Goal: Transaction & Acquisition: Purchase product/service

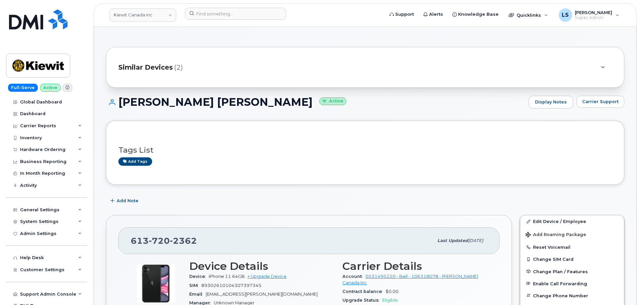
scroll to position [234, 0]
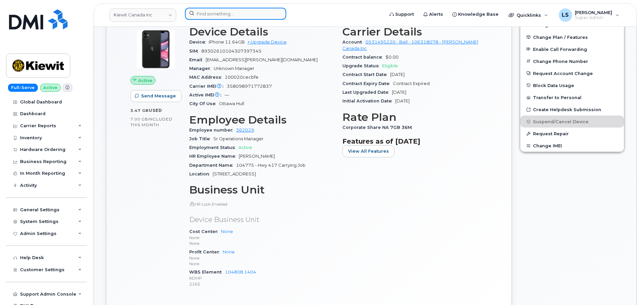
click at [216, 14] on input at bounding box center [235, 14] width 101 height 12
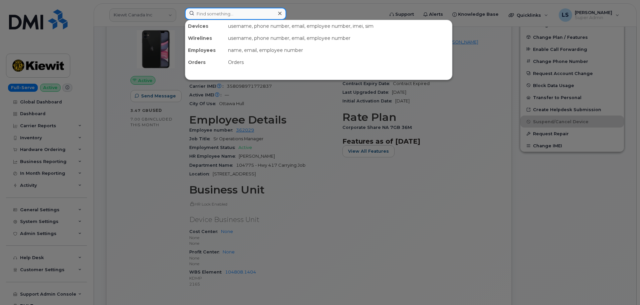
paste input "[PERSON_NAME][EMAIL_ADDRESS][PERSON_NAME][DOMAIN_NAME]"
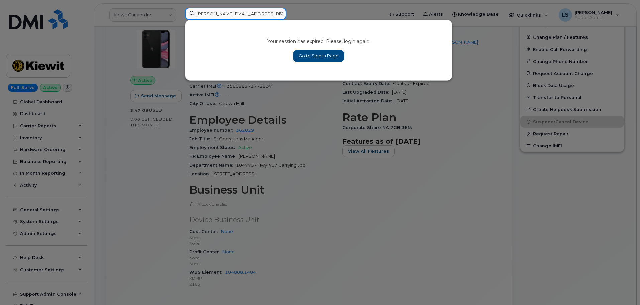
type input "[PERSON_NAME][EMAIL_ADDRESS][PERSON_NAME][DOMAIN_NAME]"
click at [299, 52] on link "Go to Sign In Page" at bounding box center [318, 56] width 51 height 12
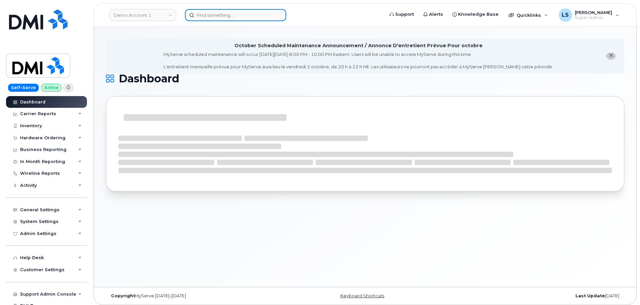
click at [246, 19] on input at bounding box center [235, 15] width 101 height 12
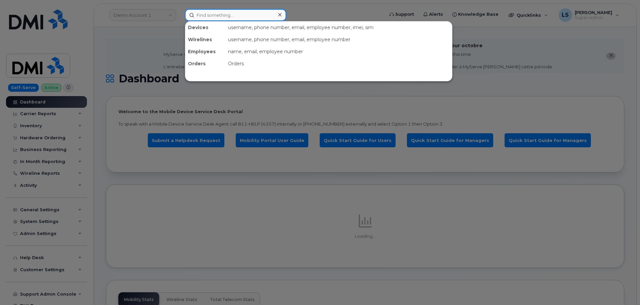
paste input "ERIC.TORRESRUIZ@KIEWIT.COM"
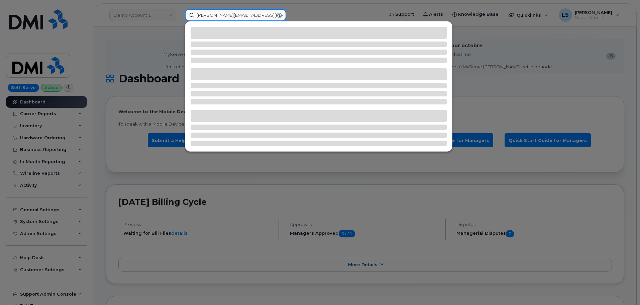
type input "ERIC.TORRESRUIZ@KIEWIT.COM"
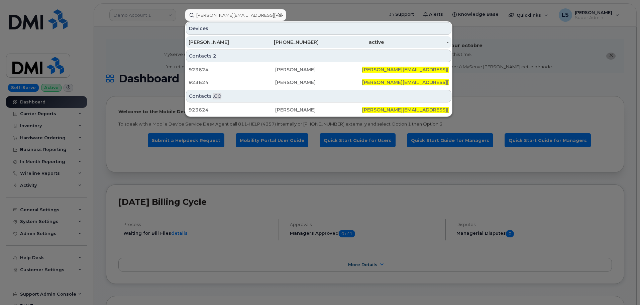
click at [282, 38] on div "972-841-2444" at bounding box center [286, 42] width 65 height 12
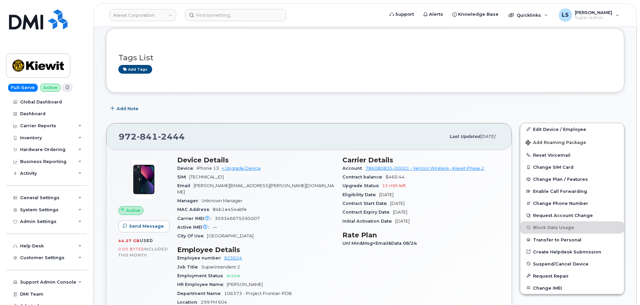
scroll to position [33, 0]
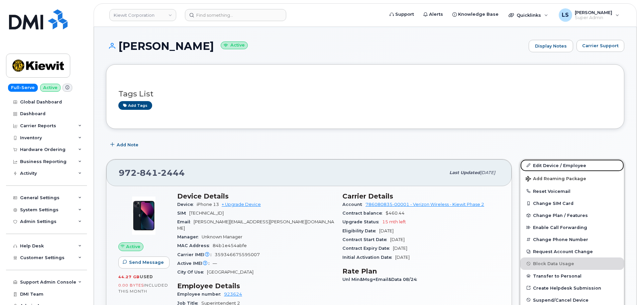
drag, startPoint x: 538, startPoint y: 165, endPoint x: 401, endPoint y: 192, distance: 140.4
click at [538, 165] on link "Edit Device / Employee" at bounding box center [572, 165] width 104 height 12
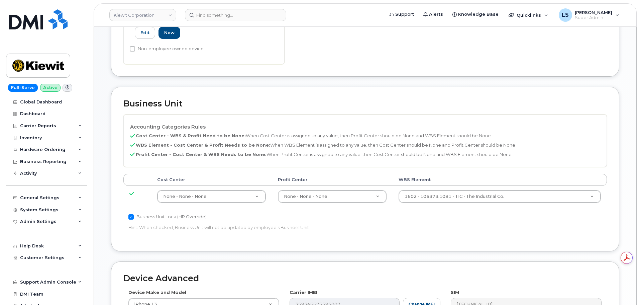
drag, startPoint x: 474, startPoint y: 167, endPoint x: 469, endPoint y: 172, distance: 6.9
click at [473, 169] on div "Accounting Categories Rules Cost Center - WBS & Profit Need to be None: When Co…" at bounding box center [364, 163] width 483 height 98
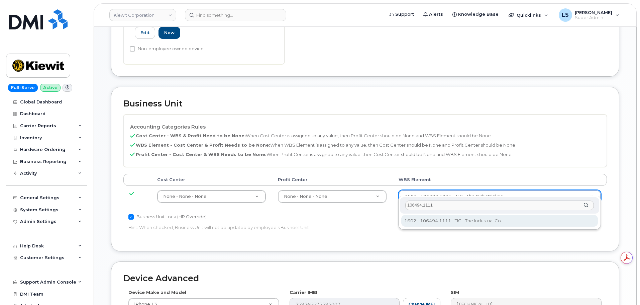
type input "106494.1111"
drag, startPoint x: 404, startPoint y: 225, endPoint x: 399, endPoint y: 221, distance: 5.5
click at [399, 221] on div "106494.1111 1602 - 106494.1111 - TIC - The Industrial Co. 1602 - 106494.1111 - …" at bounding box center [499, 213] width 203 height 34
type input "35946483"
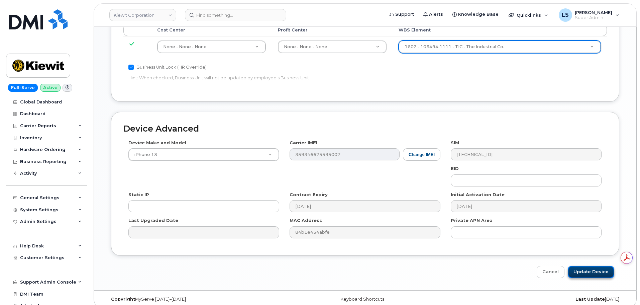
click at [594, 268] on input "Update Device" at bounding box center [591, 271] width 46 height 12
type input "Saving..."
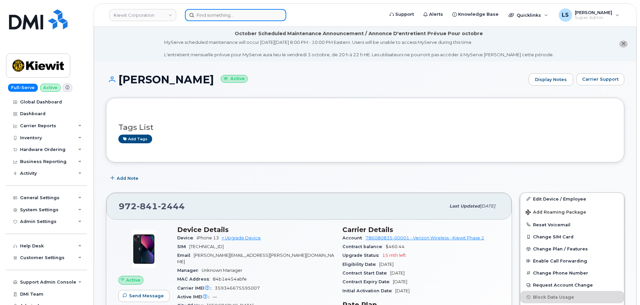
click at [220, 15] on input at bounding box center [235, 15] width 101 height 12
paste input "780.722.4429"
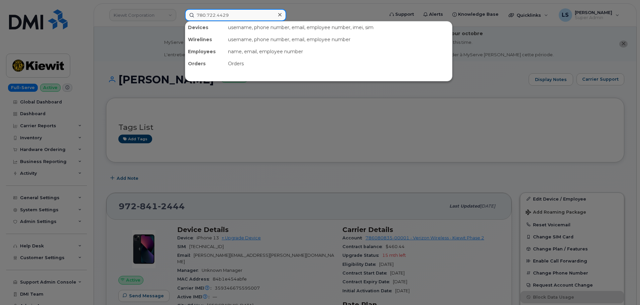
type input "780.722.4429"
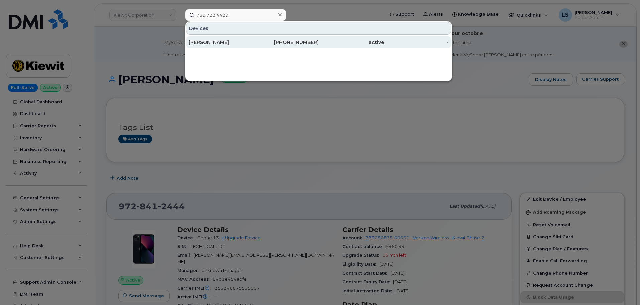
click at [223, 45] on div "[PERSON_NAME]" at bounding box center [221, 42] width 65 height 7
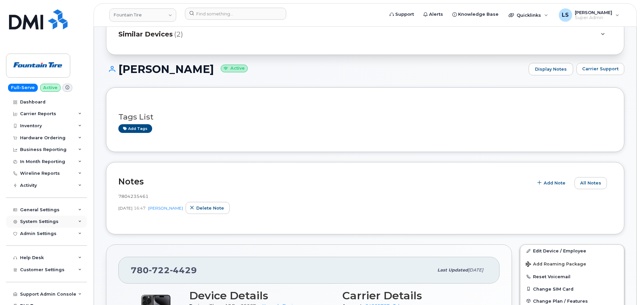
scroll to position [67, 0]
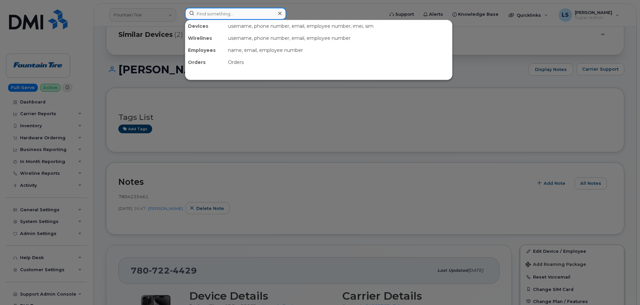
click at [214, 13] on input at bounding box center [235, 14] width 101 height 12
paste input "(816) 731-0524"
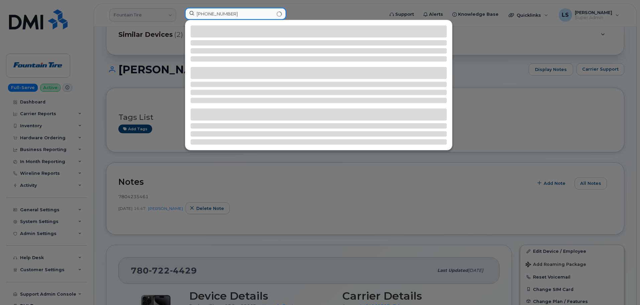
type input "(816) 731-0524"
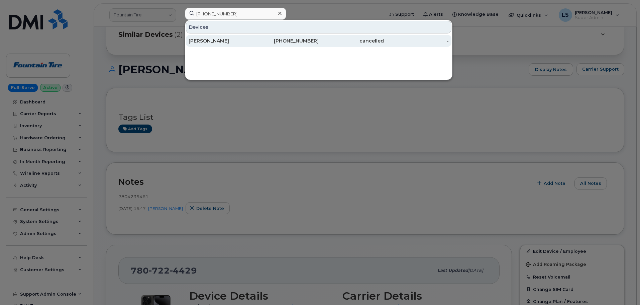
click at [218, 37] on div "TYLER JAMES" at bounding box center [221, 41] width 65 height 12
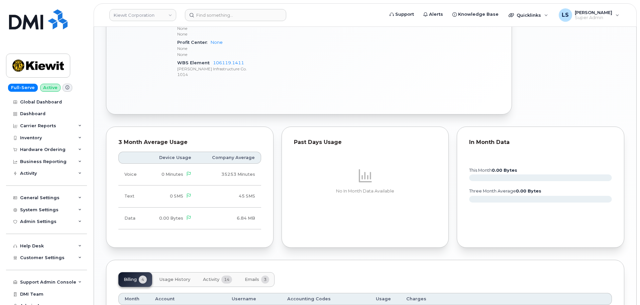
scroll to position [502, 0]
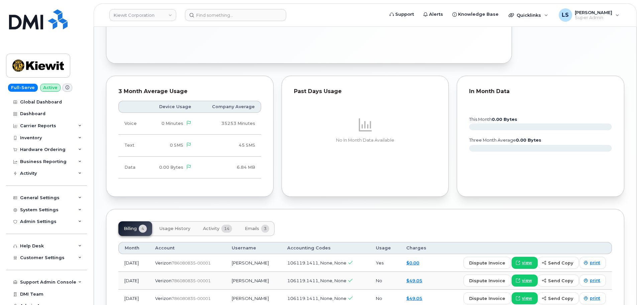
drag, startPoint x: 213, startPoint y: 225, endPoint x: 216, endPoint y: 223, distance: 3.7
click at [213, 225] on button "Activity 14" at bounding box center [218, 228] width 40 height 15
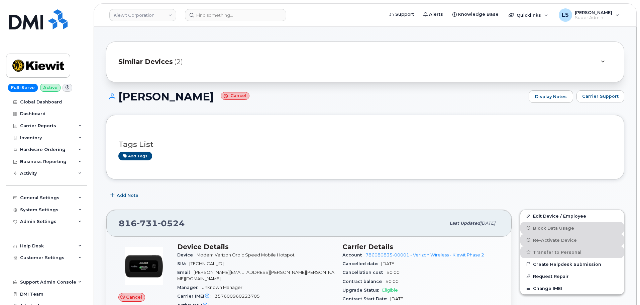
scroll to position [39, 0]
click at [601, 92] on button "Carrier Support" at bounding box center [600, 97] width 48 height 12
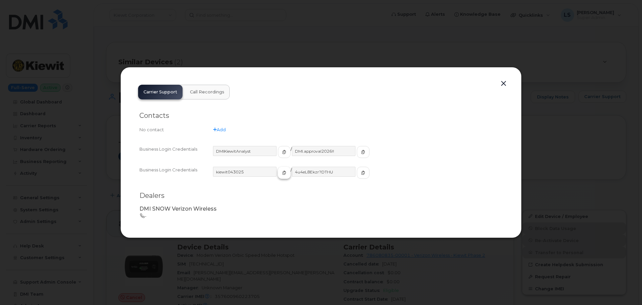
click at [282, 173] on icon "button" at bounding box center [284, 173] width 4 height 4
click at [361, 172] on icon "button" at bounding box center [363, 173] width 4 height 4
click at [279, 47] on div at bounding box center [321, 152] width 642 height 305
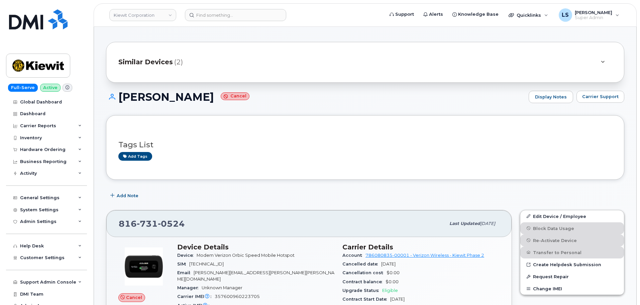
click at [185, 223] on div "816 731 0524" at bounding box center [282, 223] width 327 height 14
copy span "816 731 0524"
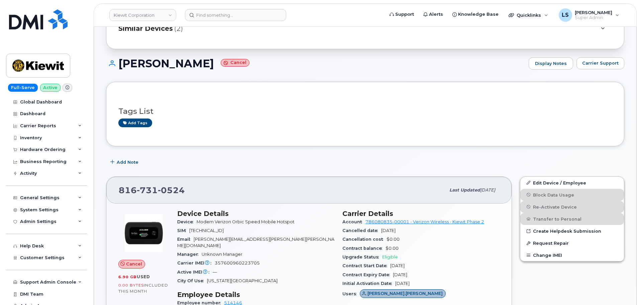
click at [209, 157] on div "Add Note" at bounding box center [365, 162] width 518 height 12
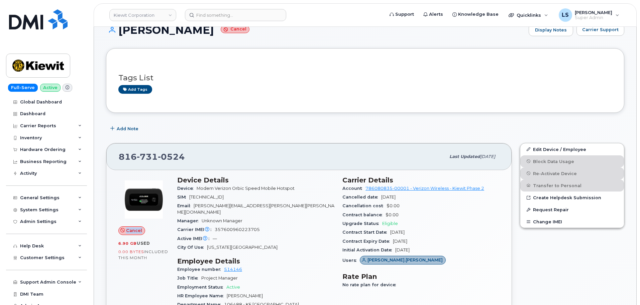
drag, startPoint x: 154, startPoint y: 232, endPoint x: 121, endPoint y: 231, distance: 32.4
click at [121, 232] on div "Cancel" at bounding box center [143, 230] width 51 height 9
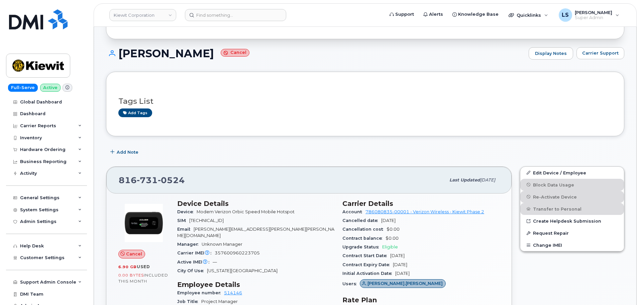
scroll to position [6, 0]
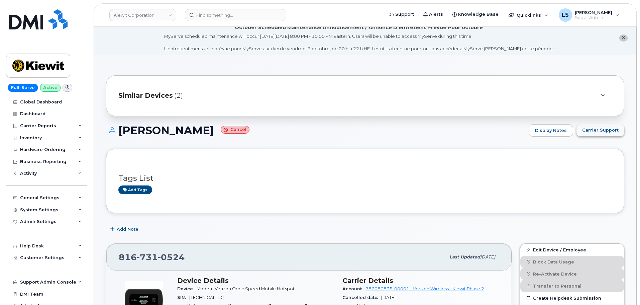
click at [598, 130] on span "Carrier Support" at bounding box center [600, 130] width 36 height 6
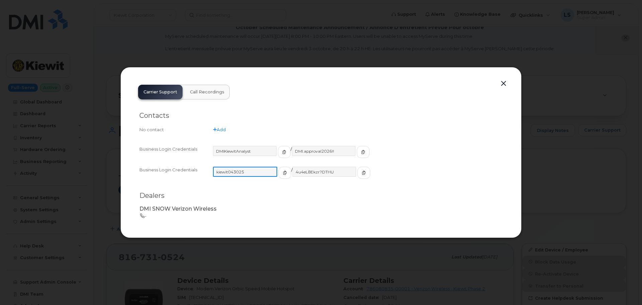
click at [240, 172] on input "kiewit043025" at bounding box center [245, 172] width 64 height 10
click at [241, 216] on p "-" at bounding box center [320, 216] width 363 height 6
click at [277, 262] on div at bounding box center [321, 152] width 642 height 305
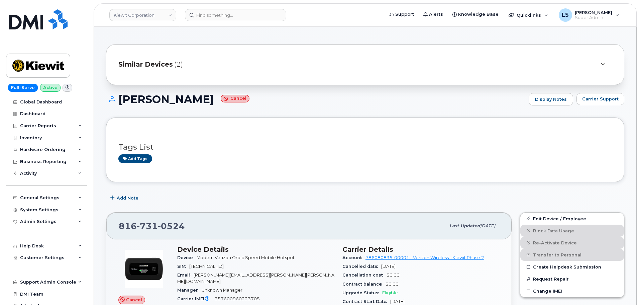
scroll to position [0, 0]
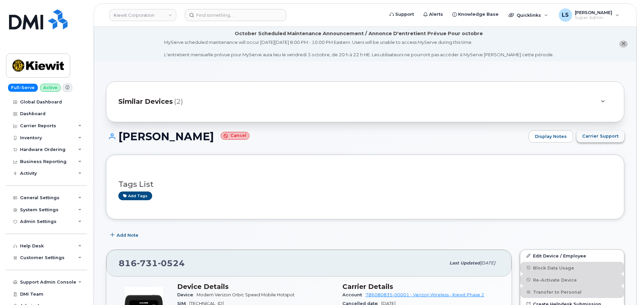
click at [596, 131] on button "Carrier Support" at bounding box center [600, 136] width 48 height 12
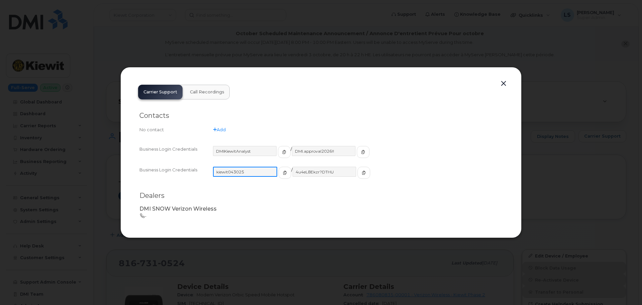
click at [241, 173] on input "kiewit043025" at bounding box center [245, 172] width 64 height 10
click at [262, 205] on div "DMI SNOW Verizon Wireless  -" at bounding box center [320, 212] width 371 height 22
click at [260, 243] on div at bounding box center [321, 152] width 642 height 305
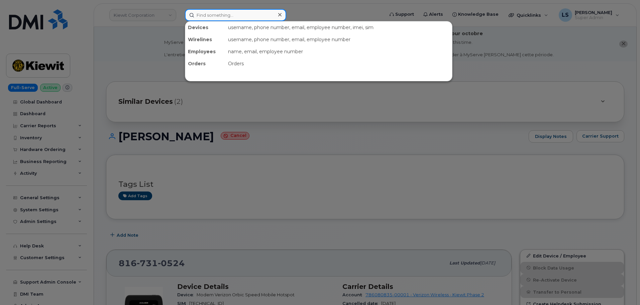
click at [225, 14] on input at bounding box center [235, 15] width 101 height 12
paste input "8148235494"
type input "8148235494"
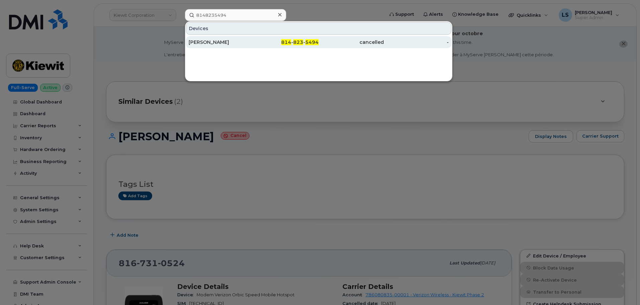
click at [231, 37] on div "KIRSTEN KLUCK" at bounding box center [221, 42] width 65 height 12
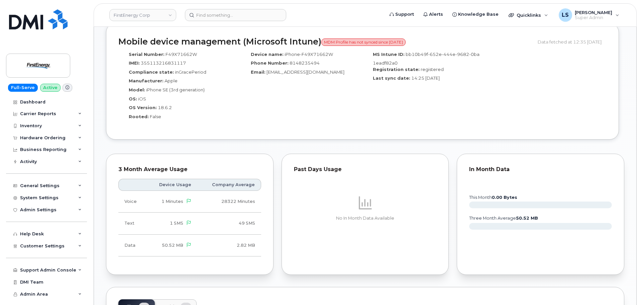
scroll to position [568, 0]
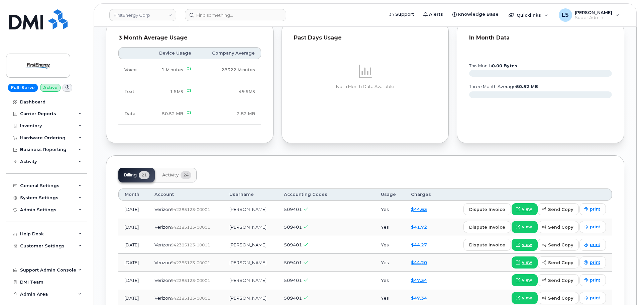
click at [183, 175] on span "24" at bounding box center [186, 175] width 11 height 8
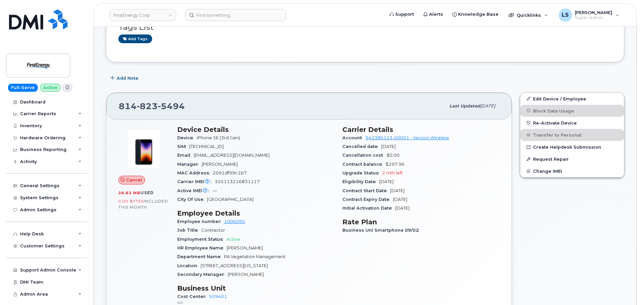
scroll to position [33, 0]
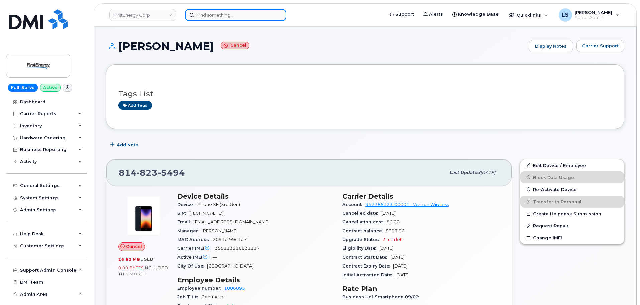
click at [214, 15] on input at bounding box center [235, 15] width 101 height 12
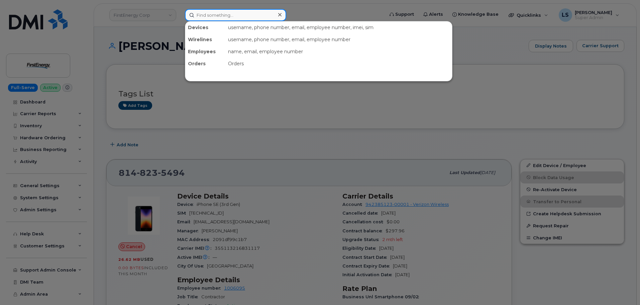
paste input "407.821.5261"
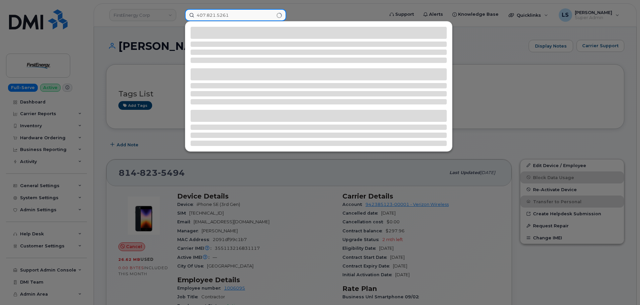
type input "407.821.5261"
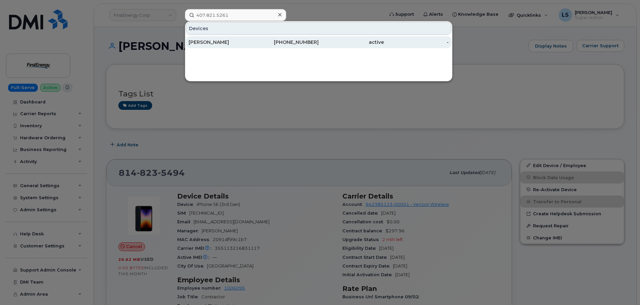
click at [227, 43] on div "[PERSON_NAME]" at bounding box center [221, 42] width 65 height 7
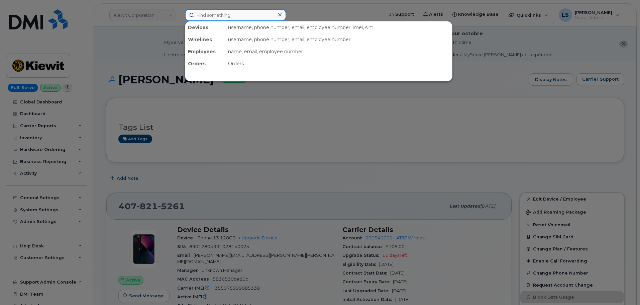
click at [231, 15] on input at bounding box center [235, 15] width 101 height 12
paste input "[PHONE_NUMBER]"
type input "[PHONE_NUMBER]"
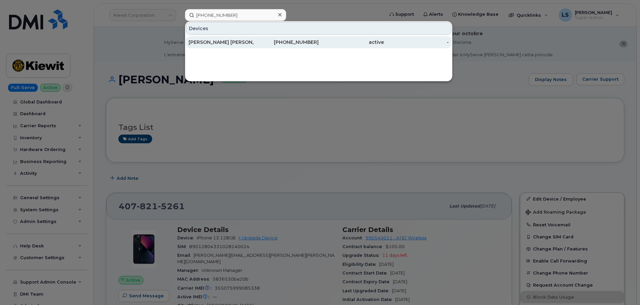
click at [229, 47] on div "[PERSON_NAME] [PERSON_NAME]" at bounding box center [221, 42] width 65 height 12
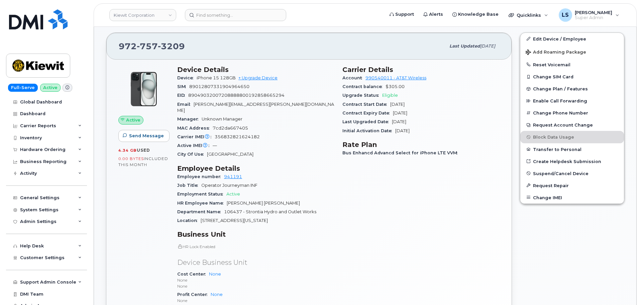
scroll to position [234, 0]
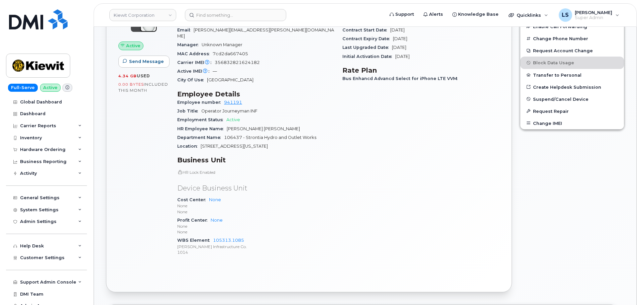
drag, startPoint x: 395, startPoint y: 187, endPoint x: 360, endPoint y: 190, distance: 35.2
click at [397, 189] on div "Carrier Details Account 990540011 - AT&T Wireless Contract balance $305.00 Upgr…" at bounding box center [420, 126] width 165 height 278
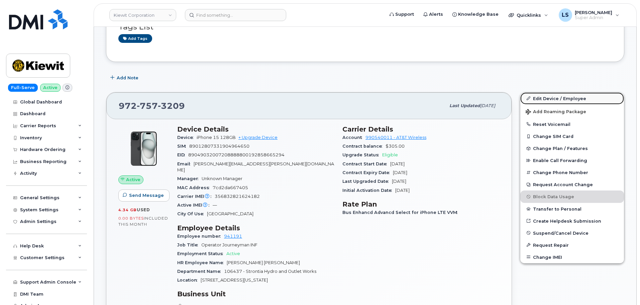
click at [551, 103] on link "Edit Device / Employee" at bounding box center [572, 98] width 104 height 12
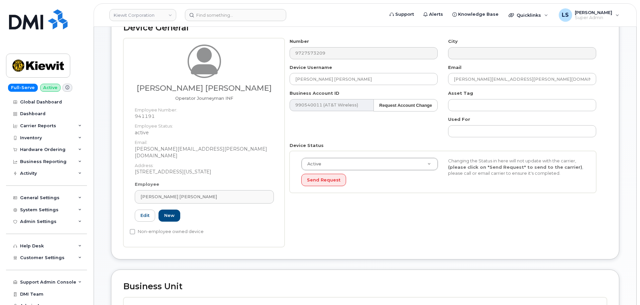
scroll to position [201, 0]
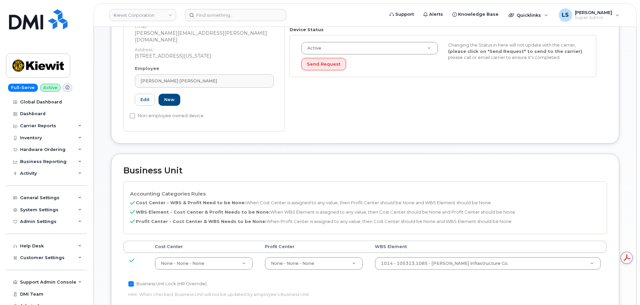
drag, startPoint x: 468, startPoint y: 266, endPoint x: 466, endPoint y: 263, distance: 4.1
click at [467, 265] on td "1014 - 105313.1085 - [PERSON_NAME] Infrastructure Co. 29788076" at bounding box center [488, 262] width 238 height 21
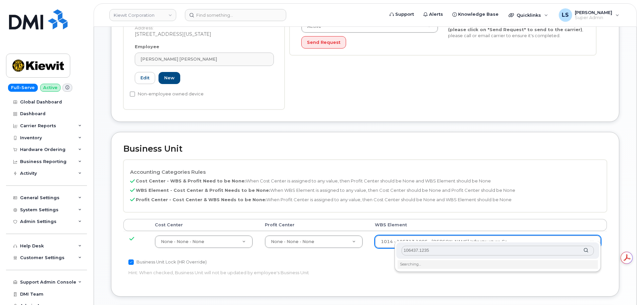
scroll to position [234, 0]
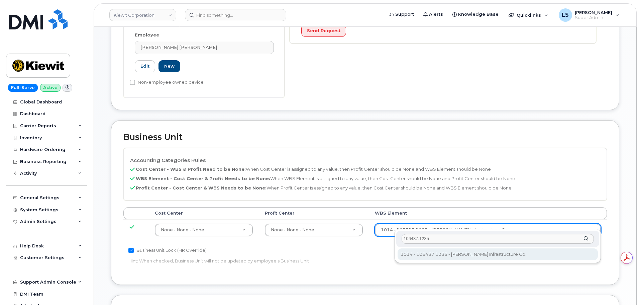
type input "106437.1235"
type input "35427881"
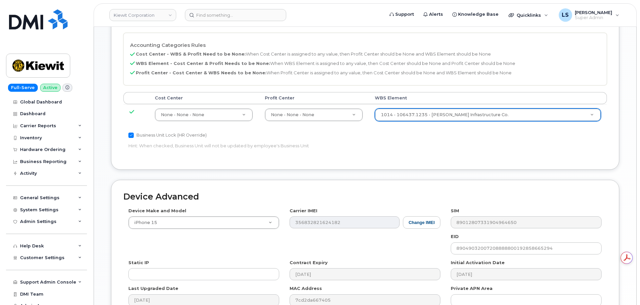
scroll to position [401, 0]
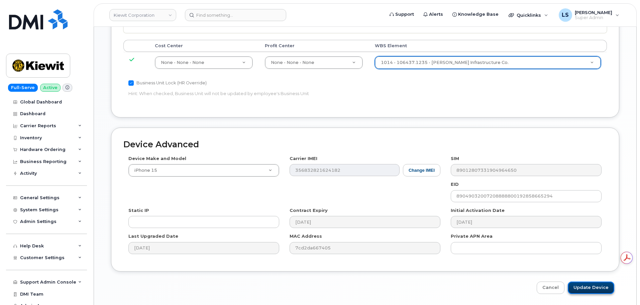
click at [596, 285] on input "Update Device" at bounding box center [591, 287] width 46 height 12
type input "Saving..."
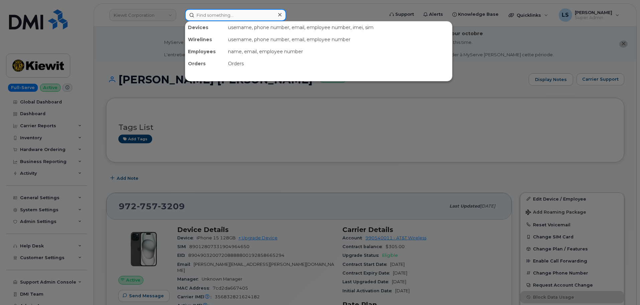
click at [231, 13] on input at bounding box center [235, 15] width 101 height 12
paste input "301370"
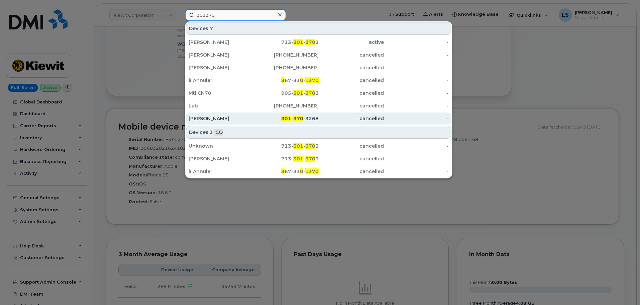
scroll to position [435, 0]
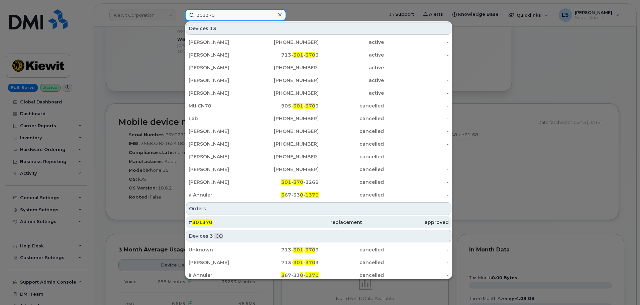
type input "301370"
click at [210, 221] on span "301370" at bounding box center [202, 222] width 20 height 6
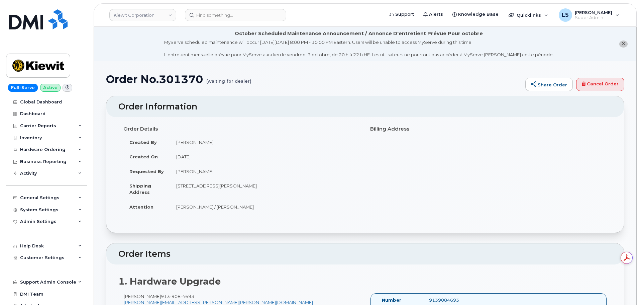
click at [167, 76] on h1 "Order No.301370 (waiting for dealer)" at bounding box center [314, 79] width 416 height 12
copy h1 "301370"
click at [270, 18] on input at bounding box center [235, 15] width 101 height 12
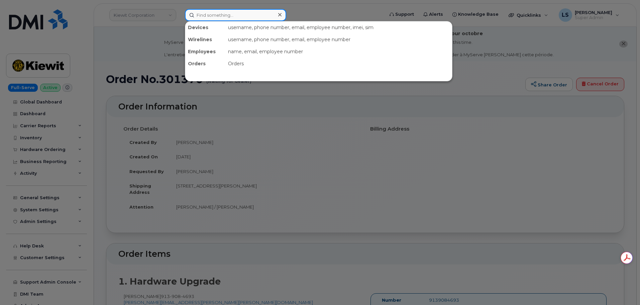
paste input "[PERSON_NAME][EMAIL_ADDRESS][PERSON_NAME][PERSON_NAME][DOMAIN_NAME]"
type input "[PERSON_NAME][EMAIL_ADDRESS][PERSON_NAME][PERSON_NAME][DOMAIN_NAME]"
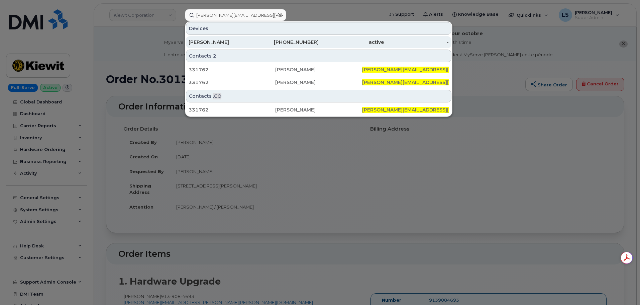
drag, startPoint x: 231, startPoint y: 37, endPoint x: 228, endPoint y: 40, distance: 4.0
click at [231, 37] on div "TIM RAHN" at bounding box center [221, 42] width 65 height 12
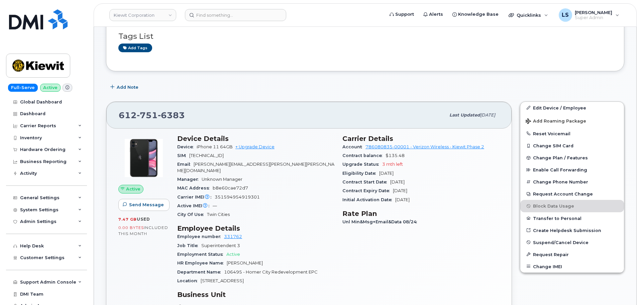
scroll to position [27, 0]
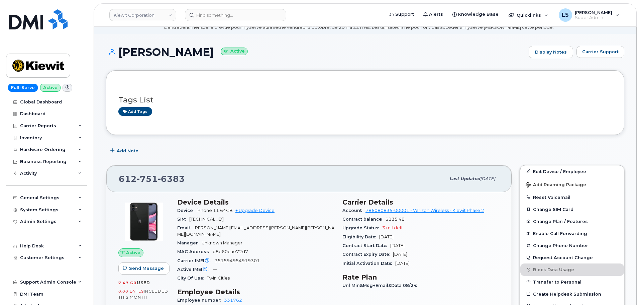
click at [601, 47] on button "Carrier Support" at bounding box center [600, 52] width 48 height 12
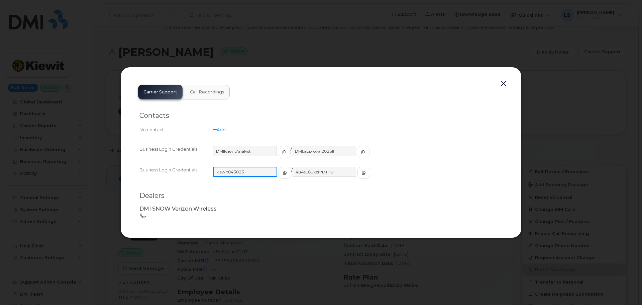
click at [234, 168] on input "kiewit043025" at bounding box center [245, 172] width 64 height 10
click at [357, 172] on button "button" at bounding box center [363, 173] width 13 height 12
click at [505, 83] on button "button" at bounding box center [504, 83] width 10 height 9
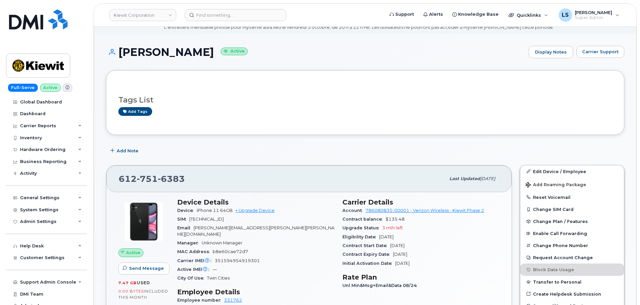
click at [174, 172] on div "612 751 6383" at bounding box center [282, 179] width 327 height 14
copy span "612 751 6383"
click at [218, 15] on input at bounding box center [235, 15] width 101 height 12
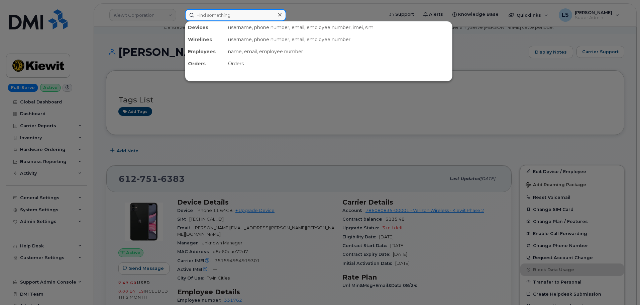
paste input "301543"
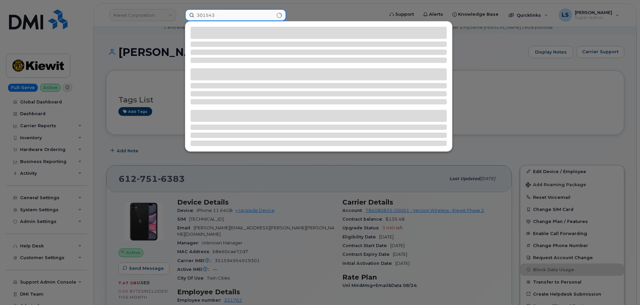
type input "301543"
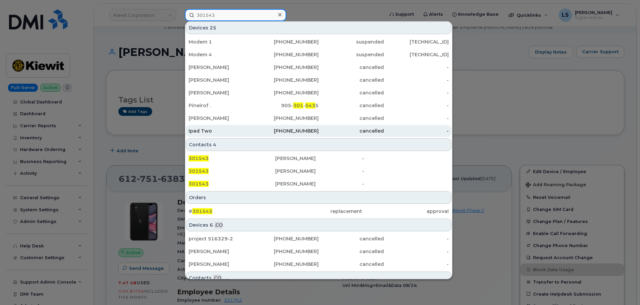
scroll to position [172, 0]
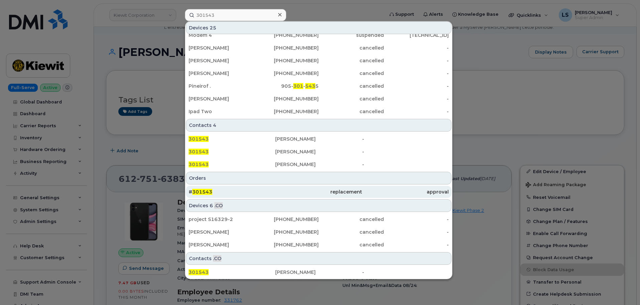
click at [213, 195] on div "# 301543" at bounding box center [232, 192] width 87 height 12
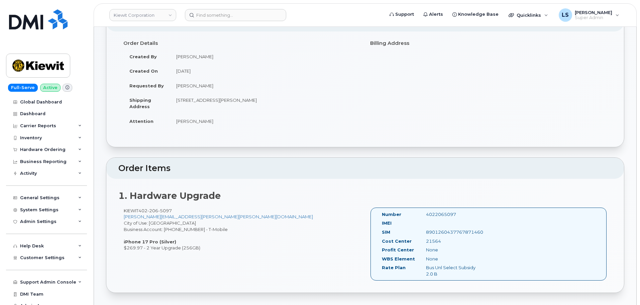
scroll to position [134, 0]
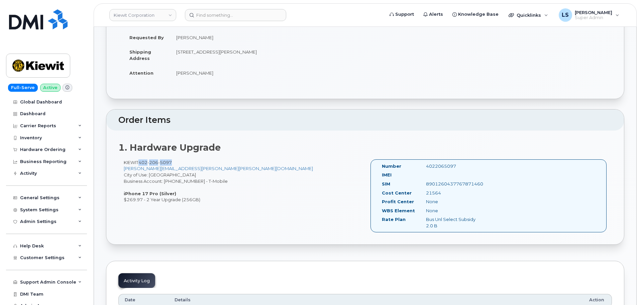
drag, startPoint x: 170, startPoint y: 161, endPoint x: 142, endPoint y: 163, distance: 27.5
click at [142, 163] on div "[PERSON_NAME] [PHONE_NUMBER] [PERSON_NAME][EMAIL_ADDRESS][PERSON_NAME][PERSON_N…" at bounding box center [241, 180] width 247 height 43
copy span "[PHONE_NUMBER]"
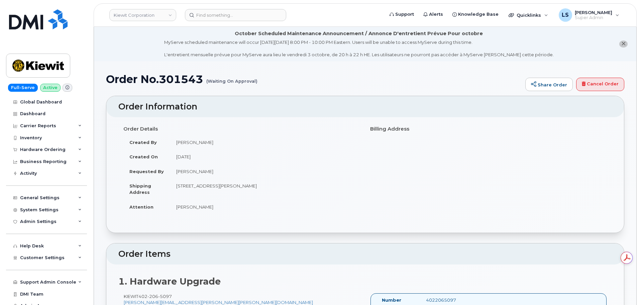
scroll to position [0, 0]
click at [286, 195] on td "[STREET_ADDRESS][PERSON_NAME]" at bounding box center [265, 188] width 190 height 21
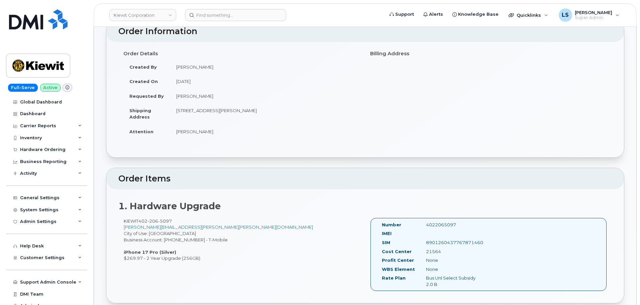
scroll to position [33, 0]
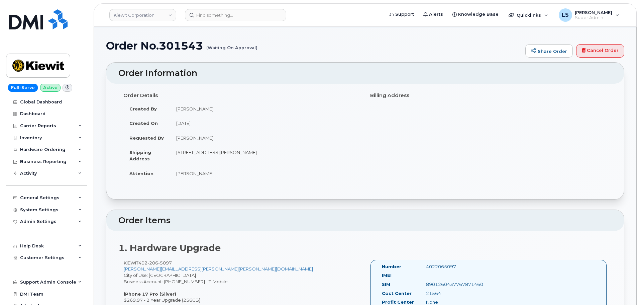
click at [179, 50] on h1 "Order No.301543 (Waiting On Approval)" at bounding box center [314, 46] width 416 height 12
copy h1 "301543"
click at [56, 149] on div "Hardware Ordering" at bounding box center [42, 149] width 45 height 5
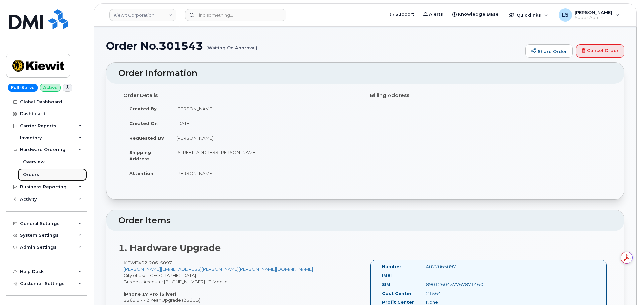
scroll to position [0, 0]
click at [36, 172] on div "Orders" at bounding box center [31, 175] width 16 height 6
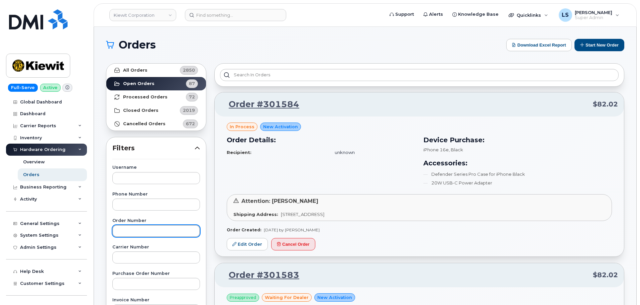
click at [137, 229] on input "text" at bounding box center [156, 231] width 88 height 12
paste input "301543"
type input "301543"
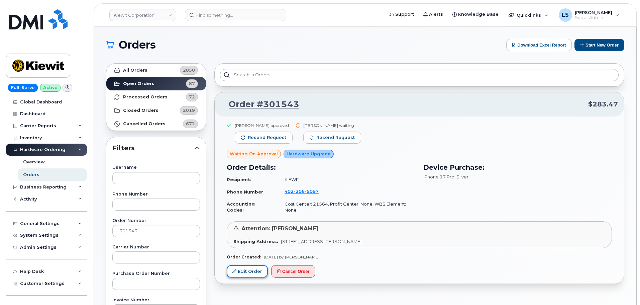
click at [240, 265] on link "Edit Order" at bounding box center [247, 271] width 41 height 12
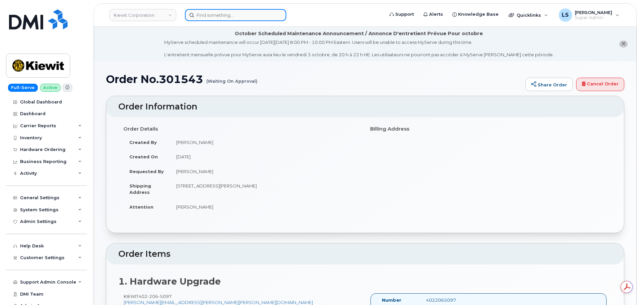
click at [222, 12] on input at bounding box center [235, 15] width 101 height 12
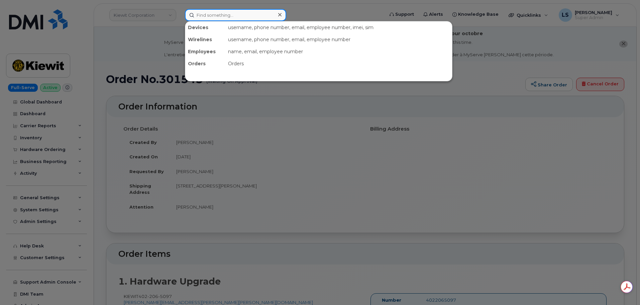
paste input "4022065097"
type input "4022065097"
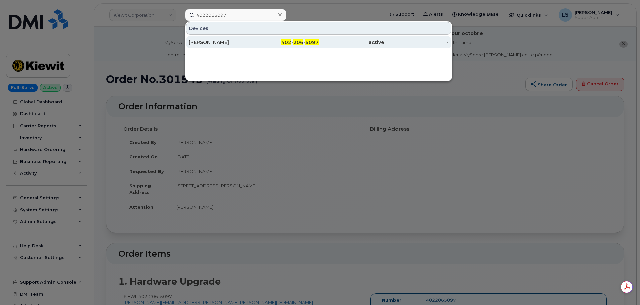
click at [281, 43] on div "402 - 206 - 5097" at bounding box center [286, 42] width 65 height 7
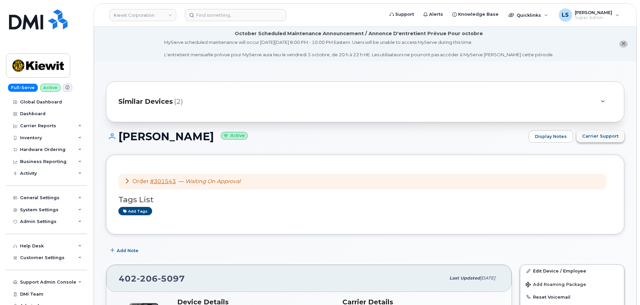
click at [588, 133] on span "Carrier Support" at bounding box center [600, 136] width 36 height 6
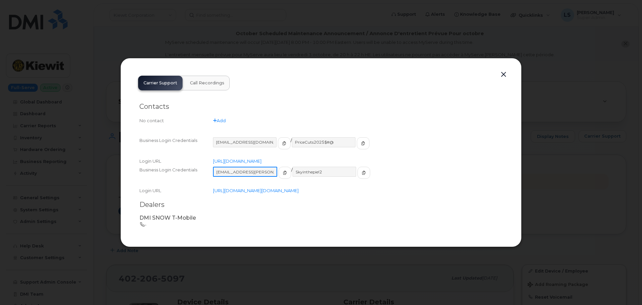
click at [247, 167] on input "[EMAIL_ADDRESS][PERSON_NAME][DOMAIN_NAME]" at bounding box center [245, 172] width 64 height 10
click at [304, 167] on input "Skyinthepie!2" at bounding box center [324, 172] width 64 height 10
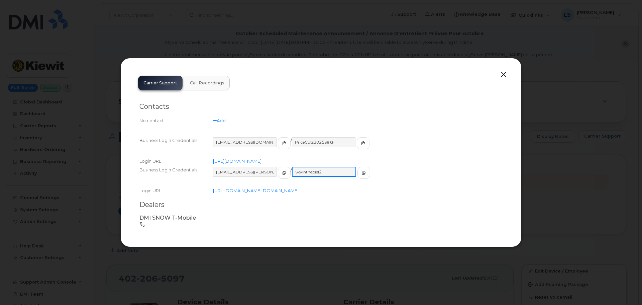
click at [305, 167] on input "Skyinthepie!2" at bounding box center [324, 172] width 64 height 10
drag, startPoint x: 308, startPoint y: 1, endPoint x: 284, endPoint y: 49, distance: 54.4
click at [309, 1] on div at bounding box center [321, 152] width 642 height 305
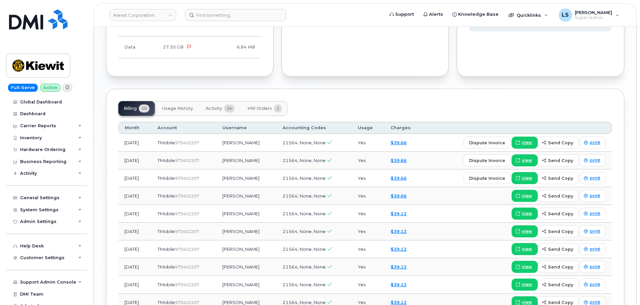
scroll to position [669, 0]
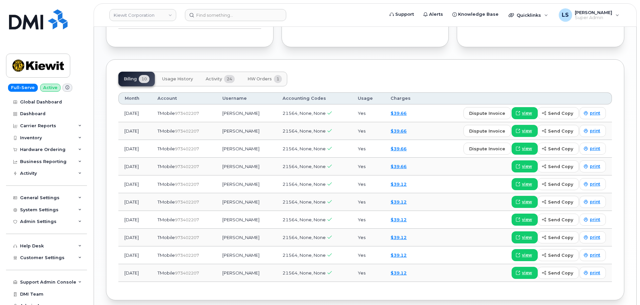
click at [214, 76] on span "Activity" at bounding box center [214, 78] width 16 height 5
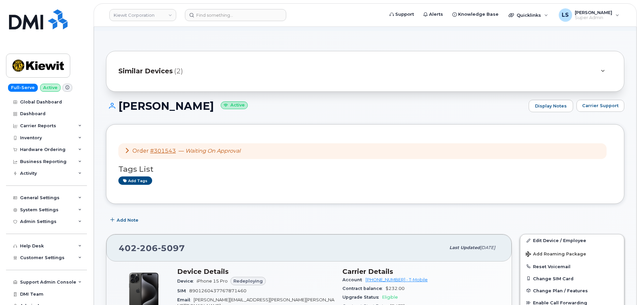
scroll to position [67, 0]
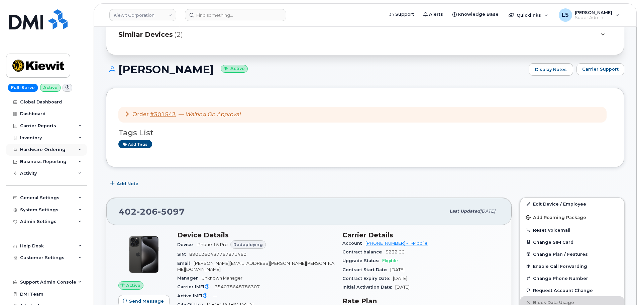
click at [61, 152] on div "Hardware Ordering" at bounding box center [46, 149] width 81 height 12
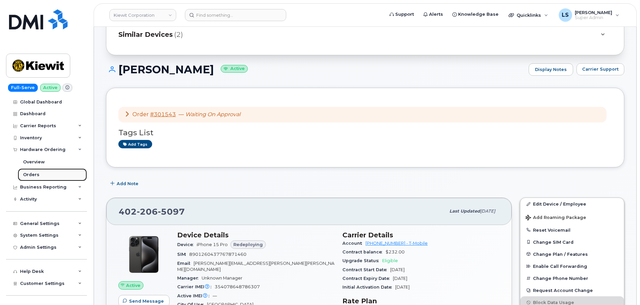
click at [45, 177] on link "Orders" at bounding box center [52, 174] width 69 height 13
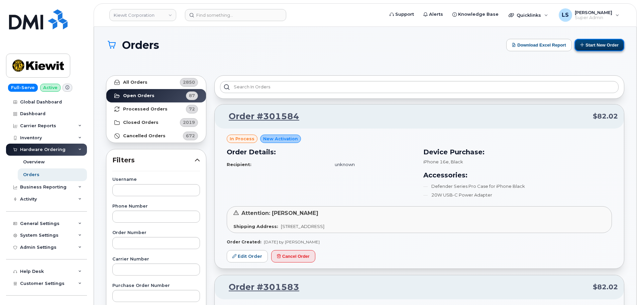
click at [584, 45] on button "Start New Order" at bounding box center [599, 45] width 50 height 12
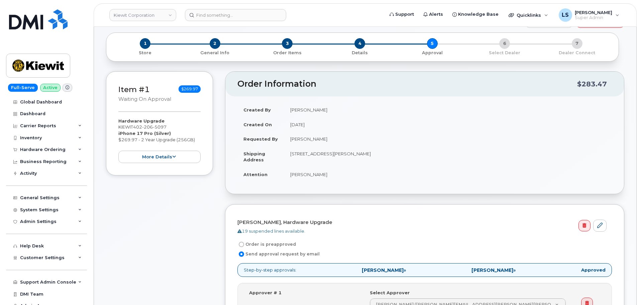
scroll to position [134, 0]
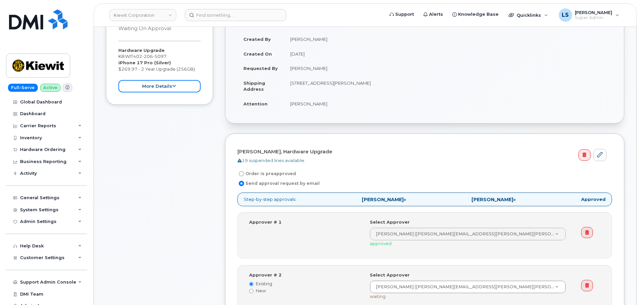
drag, startPoint x: 195, startPoint y: 87, endPoint x: 192, endPoint y: 86, distance: 3.5
click at [193, 87] on button "more details" at bounding box center [159, 86] width 82 height 12
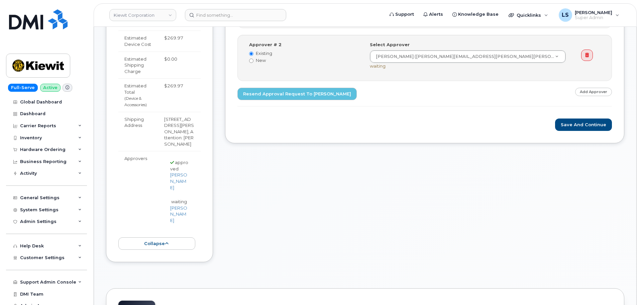
scroll to position [368, 0]
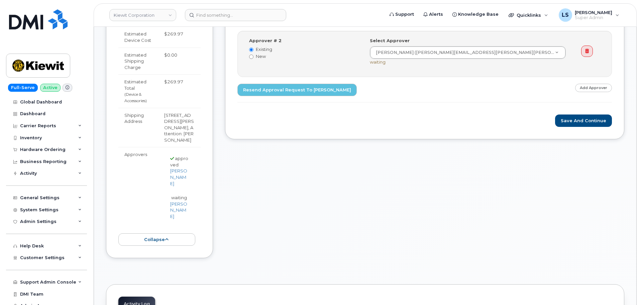
click at [339, 220] on div "Order Information $283.47 Created By [PERSON_NAME] Created On [DATE] Requested …" at bounding box center [424, 17] width 399 height 501
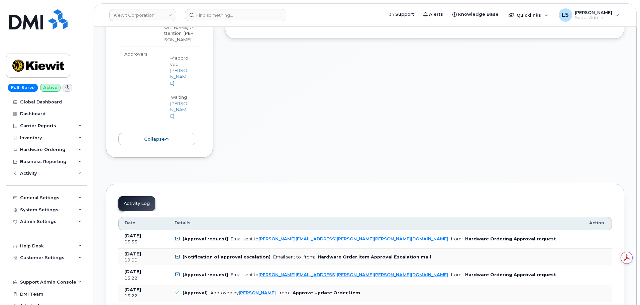
scroll to position [0, 0]
click at [169, 133] on button "collapse" at bounding box center [156, 139] width 77 height 12
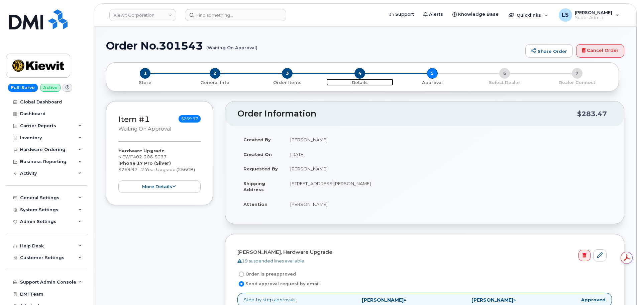
click at [360, 75] on span "4" at bounding box center [359, 73] width 11 height 11
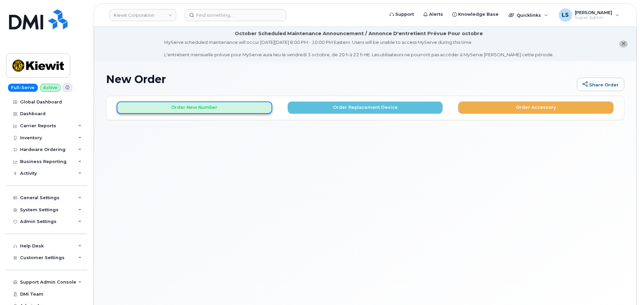
click at [198, 113] on button "Order New Number" at bounding box center [194, 107] width 155 height 12
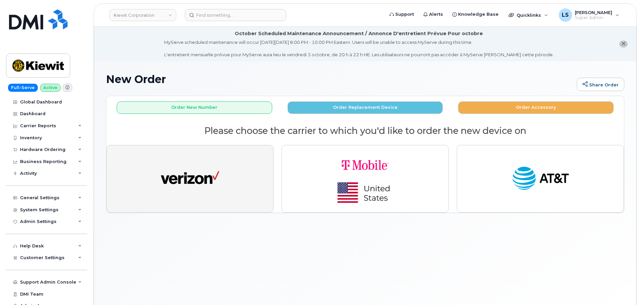
click at [233, 198] on button "button" at bounding box center [189, 179] width 167 height 68
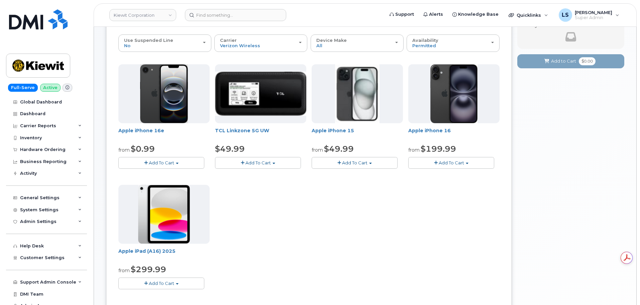
scroll to position [33, 0]
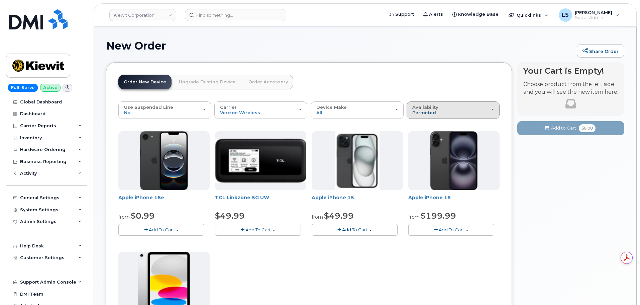
click at [427, 112] on span "Permitted" at bounding box center [424, 112] width 24 height 5
click at [421, 137] on label "All" at bounding box center [415, 136] width 14 height 8
click at [0, 0] on input "All" at bounding box center [0, 0] width 0 height 0
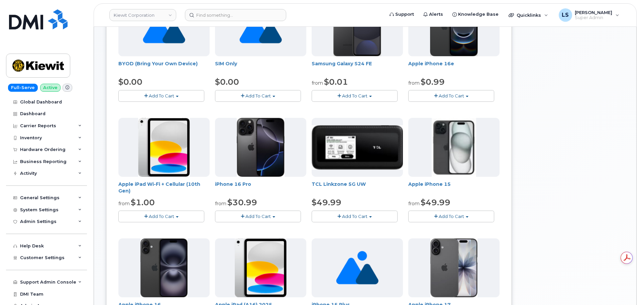
scroll to position [368, 0]
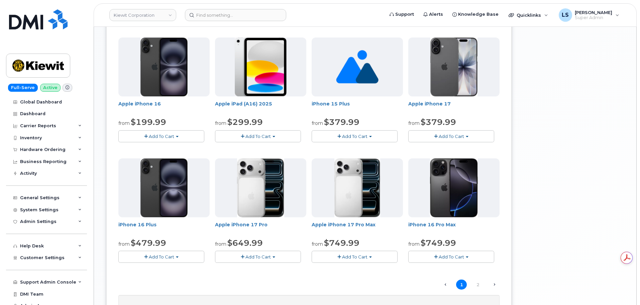
click at [273, 260] on button "Add To Cart" at bounding box center [258, 256] width 86 height 12
click at [274, 258] on button "Add To Cart" at bounding box center [258, 256] width 86 height 12
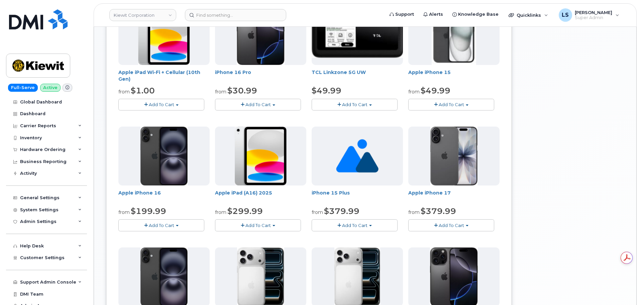
scroll to position [435, 0]
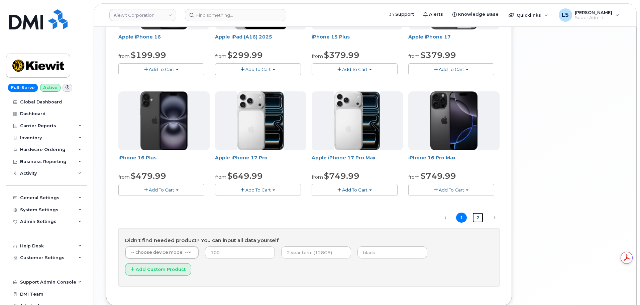
click at [479, 217] on link "2" at bounding box center [477, 217] width 11 height 10
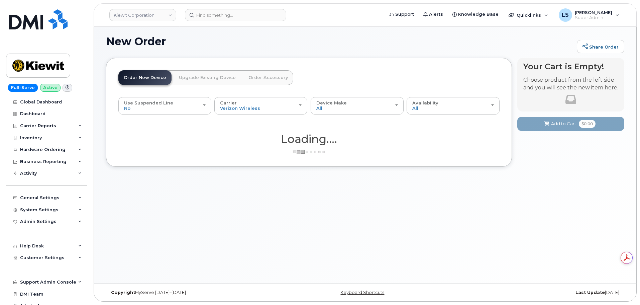
scroll to position [38, 0]
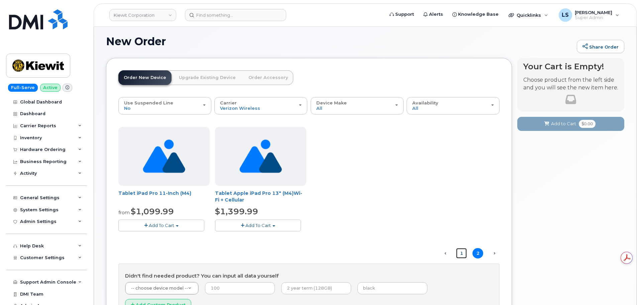
click at [460, 253] on link "1" at bounding box center [461, 253] width 11 height 10
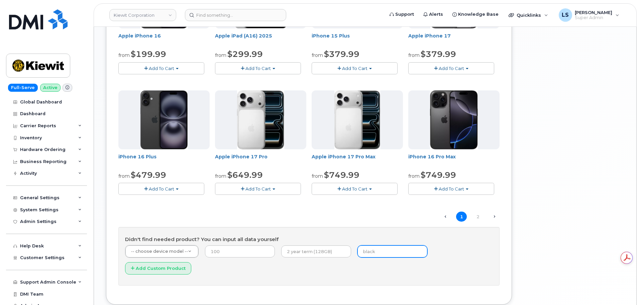
scroll to position [462, 0]
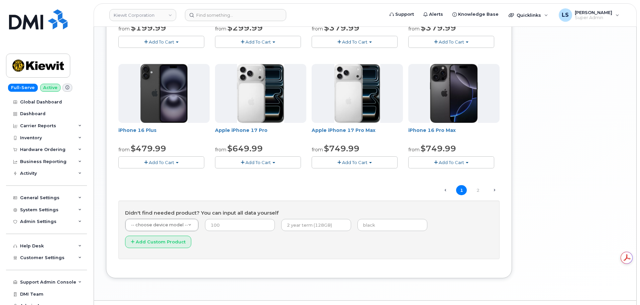
click at [266, 162] on span "Add To Cart" at bounding box center [257, 161] width 25 height 5
click at [258, 176] on link "$649.99 - 2 Year Activation (256GB)" at bounding box center [263, 175] width 92 height 8
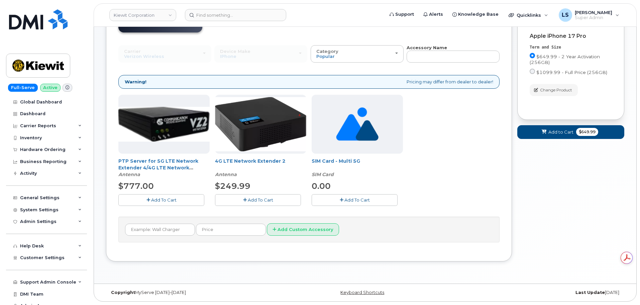
scroll to position [57, 0]
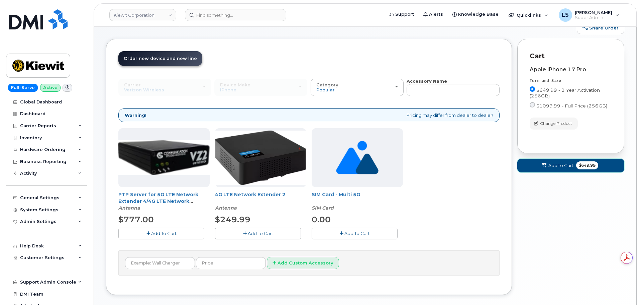
drag, startPoint x: 587, startPoint y: 164, endPoint x: 578, endPoint y: 169, distance: 9.9
click at [587, 164] on span "$649.99" at bounding box center [587, 165] width 22 height 8
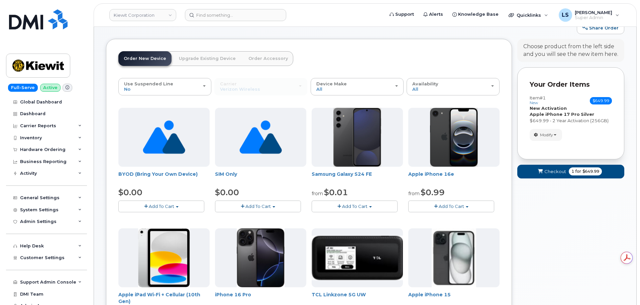
scroll to position [0, 0]
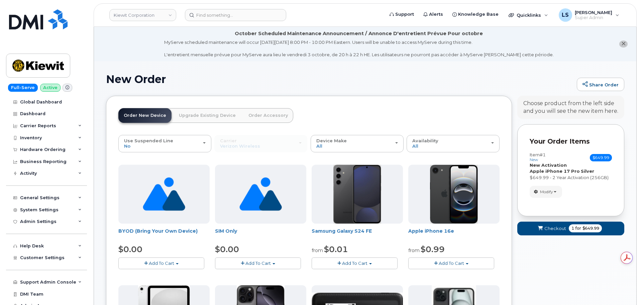
click at [622, 40] on li "October Scheduled Maintenance Announcement / Annonce D'entretient Prévue Pour o…" at bounding box center [365, 44] width 542 height 34
click at [623, 40] on button "close notification" at bounding box center [623, 43] width 8 height 7
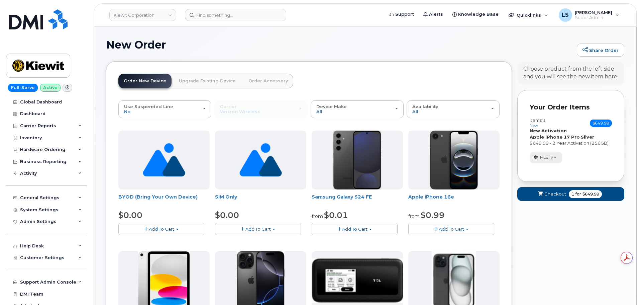
drag, startPoint x: 542, startPoint y: 152, endPoint x: 550, endPoint y: 161, distance: 12.3
click at [542, 153] on button "Modify" at bounding box center [546, 157] width 32 height 12
click at [547, 186] on link "Remove" at bounding box center [562, 190] width 64 height 8
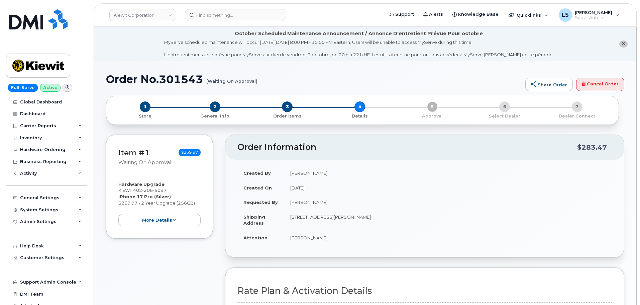
select select
click at [213, 109] on span "2" at bounding box center [215, 106] width 11 height 11
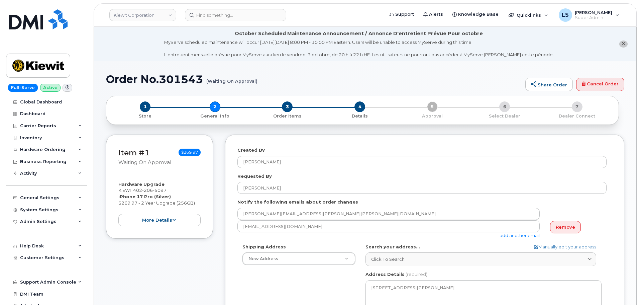
select select
drag, startPoint x: 435, startPoint y: 107, endPoint x: 394, endPoint y: 110, distance: 41.2
click at [433, 106] on div "1 Store 2 General Info 3 Order Items 4 Details 5 Approval 6 Select Dealer 7 Dea…" at bounding box center [363, 110] width 502 height 18
click at [363, 106] on span "4" at bounding box center [359, 106] width 11 height 11
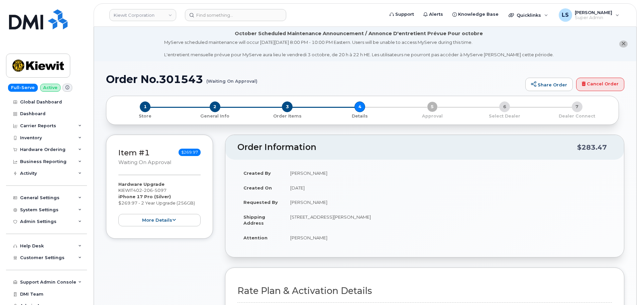
select select
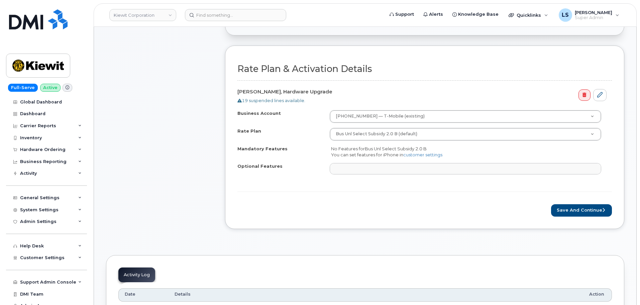
scroll to position [267, 0]
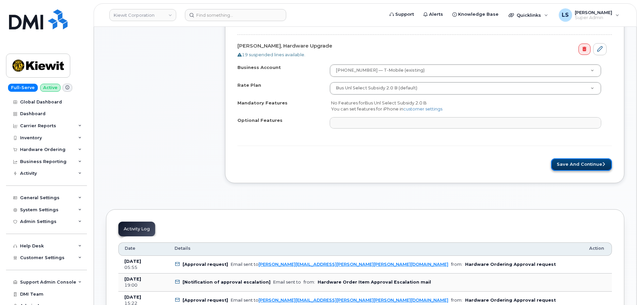
click at [565, 163] on button "Save and Continue" at bounding box center [581, 164] width 61 height 12
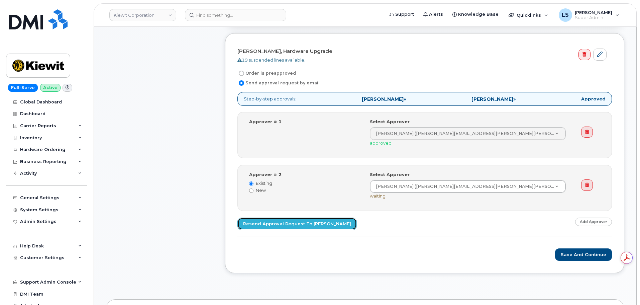
click at [331, 224] on link "Resend Approval Request to [PERSON_NAME]" at bounding box center [296, 223] width 119 height 12
click at [406, 229] on div "Step-by-step approvals: [PERSON_NAME] » [PERSON_NAME] » Approved Approver # 1 S…" at bounding box center [424, 164] width 374 height 144
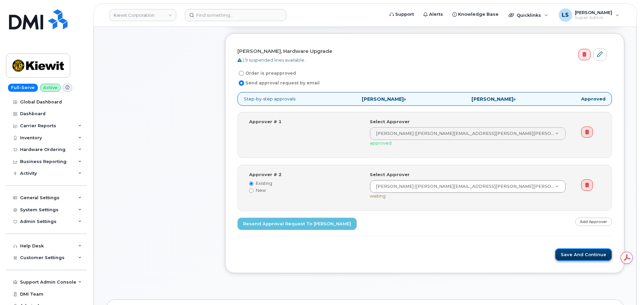
click at [581, 251] on button "Save and Continue" at bounding box center [583, 254] width 57 height 12
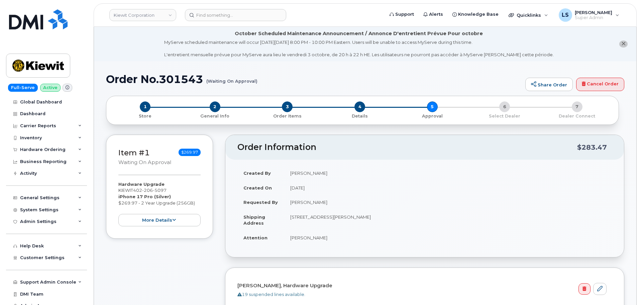
scroll to position [267, 0]
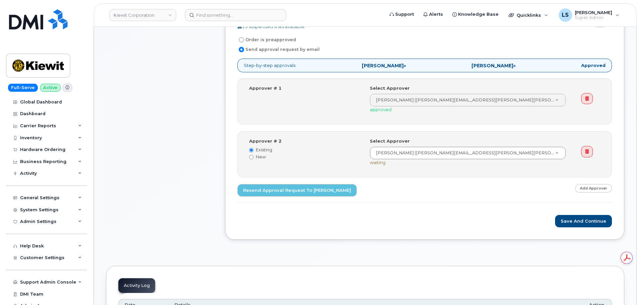
click at [161, 169] on div "Item #1 Waiting On Approval $269.97 Hardware Upgrade KIEWIT 402 206 5097 iPhone…" at bounding box center [159, 58] width 107 height 382
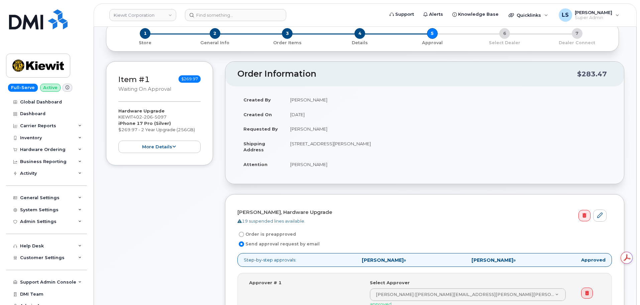
scroll to position [0, 0]
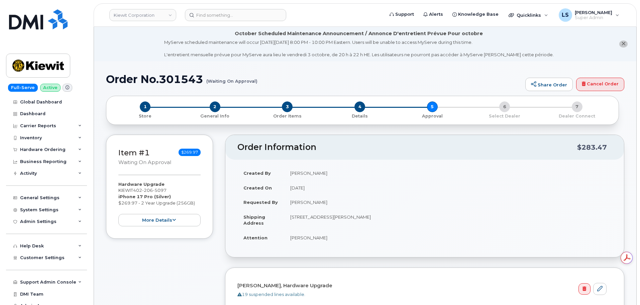
click at [178, 80] on h1 "Order No.301543 (Waiting On Approval)" at bounding box center [314, 79] width 416 height 12
copy h1 "301543"
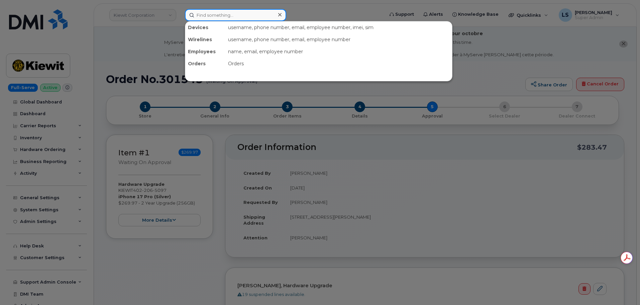
click at [236, 18] on input at bounding box center [235, 15] width 101 height 12
paste input "301543"
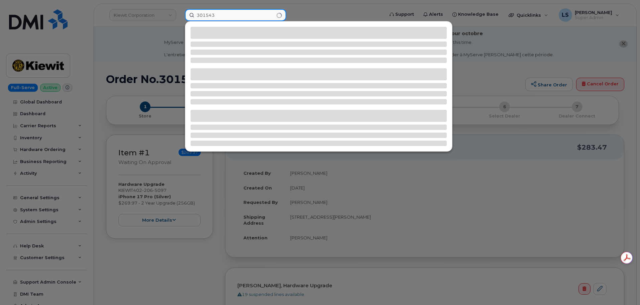
type input "301543"
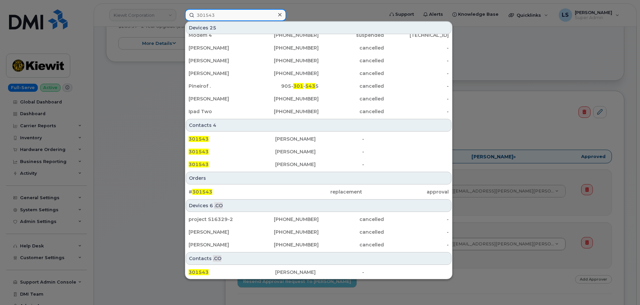
scroll to position [267, 0]
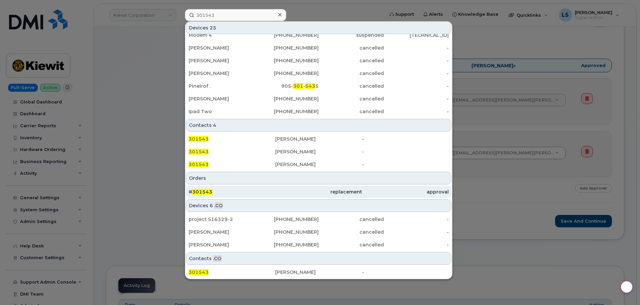
click at [208, 191] on span "301543" at bounding box center [202, 192] width 20 height 6
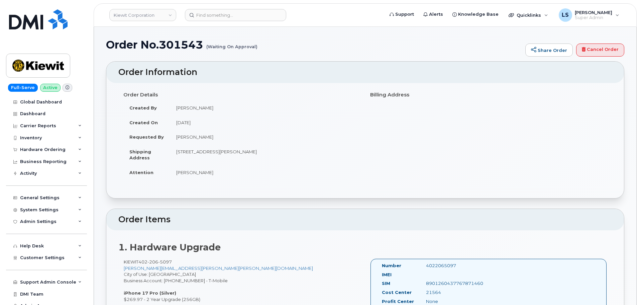
click at [187, 40] on h1 "Order No.301543 (Waiting On Approval)" at bounding box center [314, 45] width 416 height 12
copy h1 "301543"
click at [39, 147] on div "Hardware Ordering" at bounding box center [42, 149] width 45 height 5
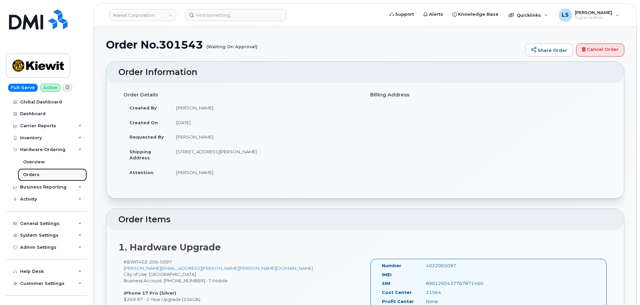
click at [43, 170] on link "Orders" at bounding box center [52, 174] width 69 height 13
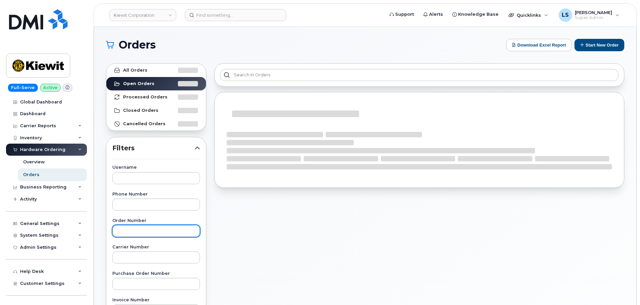
click at [142, 232] on input "text" at bounding box center [156, 231] width 88 height 12
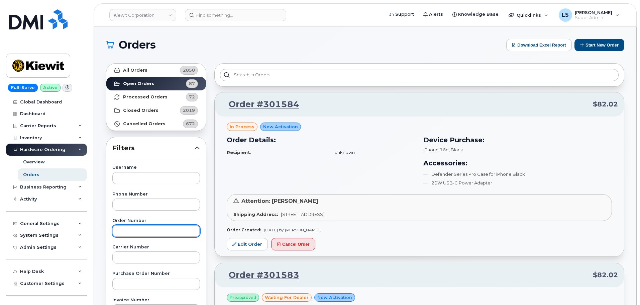
paste input "301543"
type input "301543"
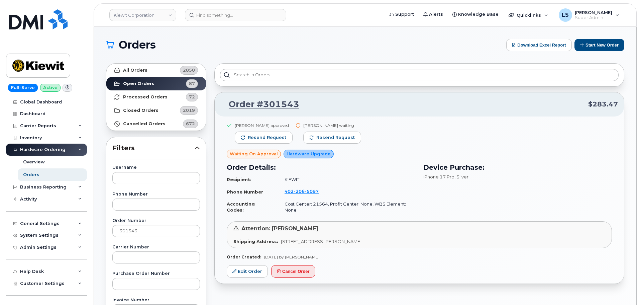
click at [417, 196] on div "Order Details: Recipient: KIEWIT Phone Number 402 206 5097 Accounting Codes: Co…" at bounding box center [321, 189] width 197 height 62
click at [249, 269] on link "Edit Order" at bounding box center [247, 271] width 41 height 12
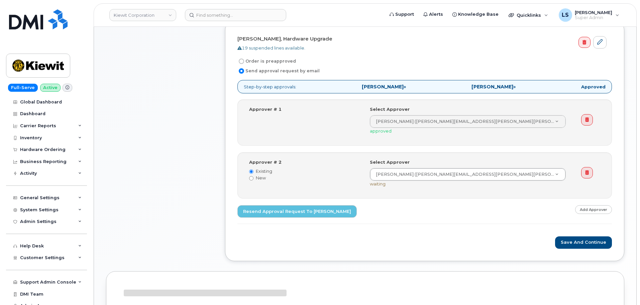
scroll to position [234, 0]
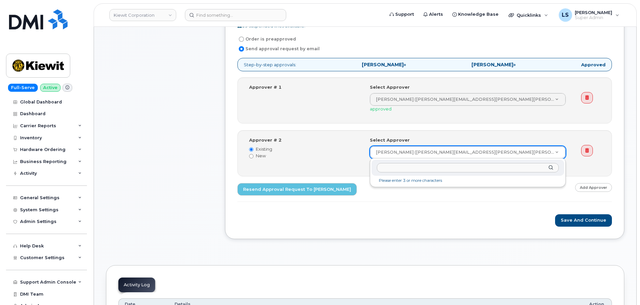
drag, startPoint x: 501, startPoint y: 152, endPoint x: 433, endPoint y: 156, distance: 68.3
drag, startPoint x: 416, startPoint y: 151, endPoint x: 222, endPoint y: 183, distance: 196.3
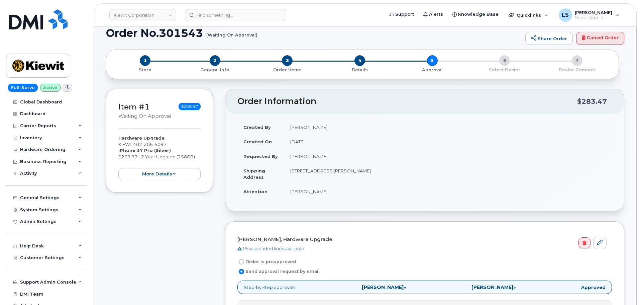
scroll to position [0, 0]
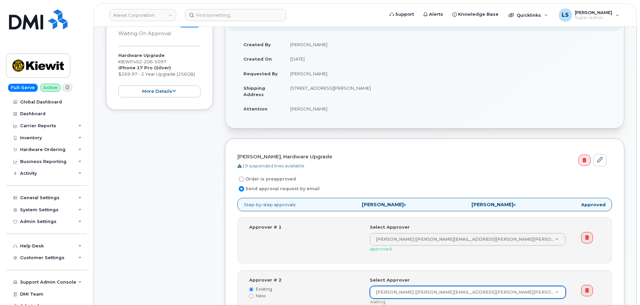
click at [168, 181] on div "Item #1 Waiting On Approval $269.97 Hardware Upgrade KIEWIT 402 206 5097 iPhone…" at bounding box center [159, 197] width 107 height 382
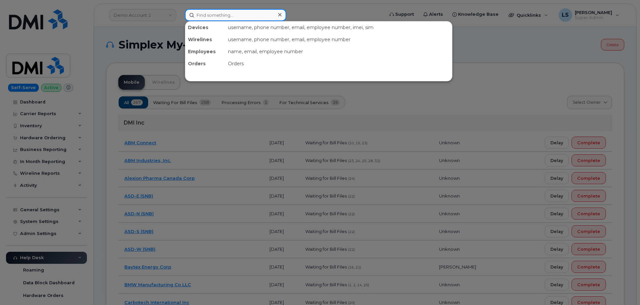
click at [238, 10] on input at bounding box center [235, 15] width 101 height 12
paste input "301494"
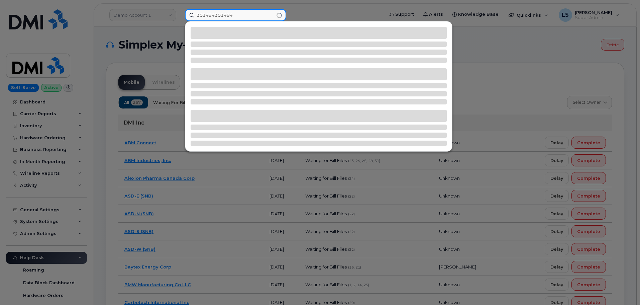
paste input
type input "301494"
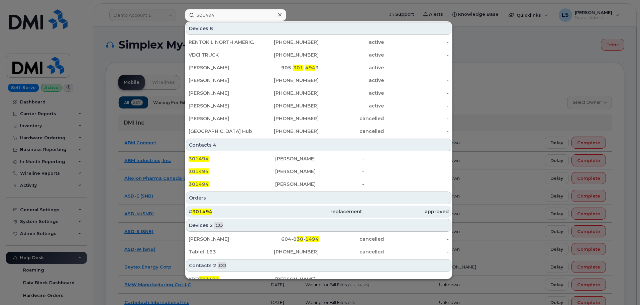
click at [198, 217] on div "# 301494" at bounding box center [232, 211] width 87 height 12
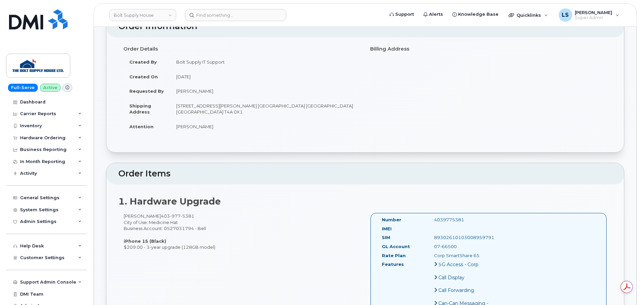
scroll to position [67, 0]
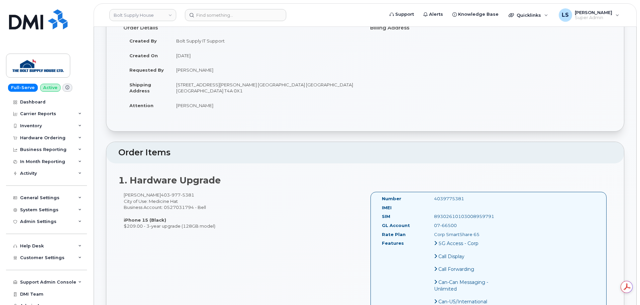
drag, startPoint x: 111, startPoint y: 48, endPoint x: 225, endPoint y: 244, distance: 226.3
copy div "rder No.301494 (waiting for dealer) Share Order Cancel Order × Share This Order…"
drag, startPoint x: 178, startPoint y: 82, endPoint x: 264, endPoint y: 87, distance: 87.1
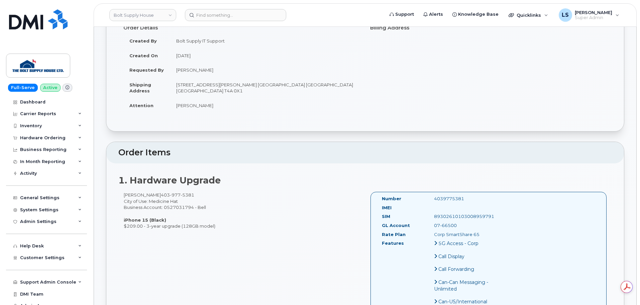
click at [263, 89] on td "[STREET_ADDRESS][PERSON_NAME] [GEOGRAPHIC_DATA] [GEOGRAPHIC_DATA] [GEOGRAPHIC_D…" at bounding box center [265, 87] width 190 height 21
copy td "[STREET_ADDRESS][PERSON_NAME] [GEOGRAPHIC_DATA] [GEOGRAPHIC_DATA] [GEOGRAPHIC_D…"
click at [282, 108] on td "[PERSON_NAME]" at bounding box center [265, 105] width 190 height 15
drag, startPoint x: 256, startPoint y: 88, endPoint x: 173, endPoint y: 84, distance: 83.3
click at [173, 84] on td "[STREET_ADDRESS][PERSON_NAME] [GEOGRAPHIC_DATA] [GEOGRAPHIC_DATA] [GEOGRAPHIC_D…" at bounding box center [265, 87] width 190 height 21
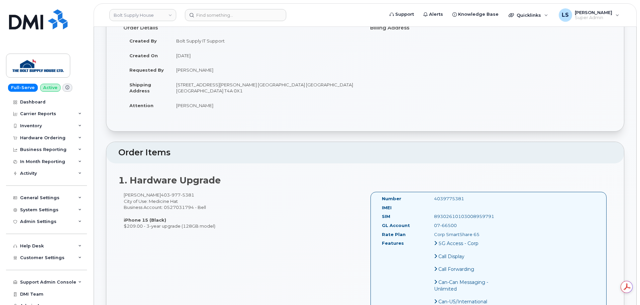
copy td "[STREET_ADDRESS][PERSON_NAME] [GEOGRAPHIC_DATA] [GEOGRAPHIC_DATA] [GEOGRAPHIC_D…"
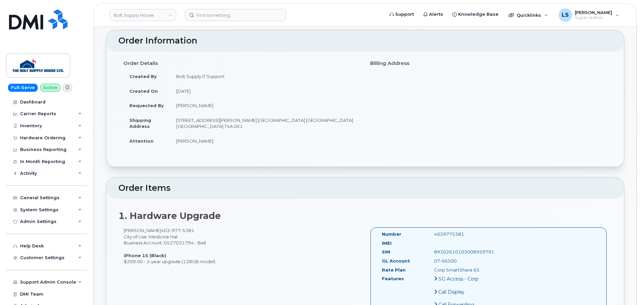
scroll to position [0, 0]
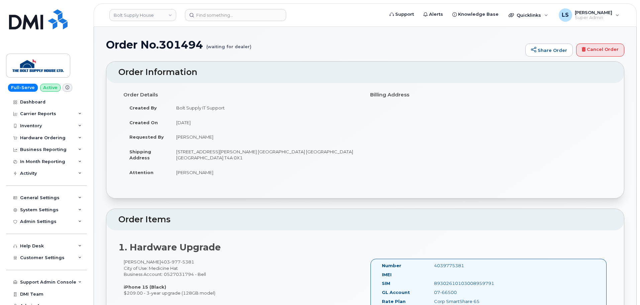
drag, startPoint x: 235, startPoint y: 128, endPoint x: 228, endPoint y: 125, distance: 7.5
click at [235, 127] on td "September 23, 2025" at bounding box center [265, 122] width 190 height 15
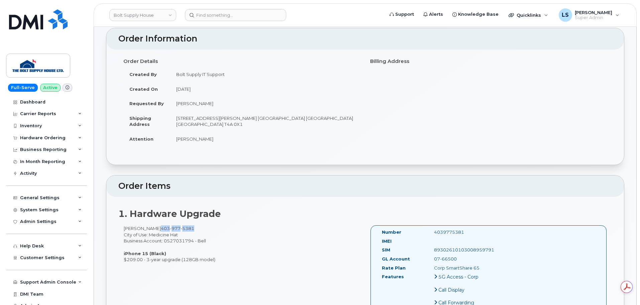
drag, startPoint x: 186, startPoint y: 228, endPoint x: 148, endPoint y: 226, distance: 37.8
click at [148, 226] on div "Dean Lanz 403 977 5381 City of Use: Medicine Hat Business Account: 0527031794 -…" at bounding box center [241, 243] width 247 height 37
copy span "403 977 5381"
click at [221, 19] on input at bounding box center [235, 15] width 101 height 12
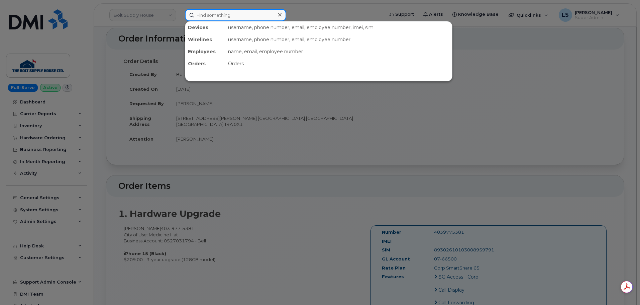
paste input "301552"
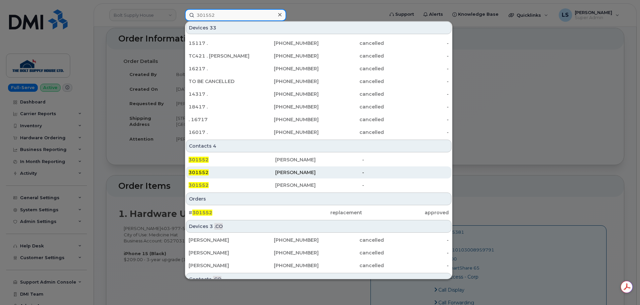
scroll to position [172, 0]
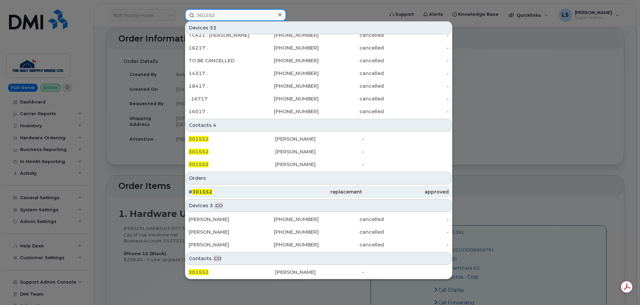
type input "301552"
click at [217, 192] on div "# 301552" at bounding box center [232, 191] width 87 height 7
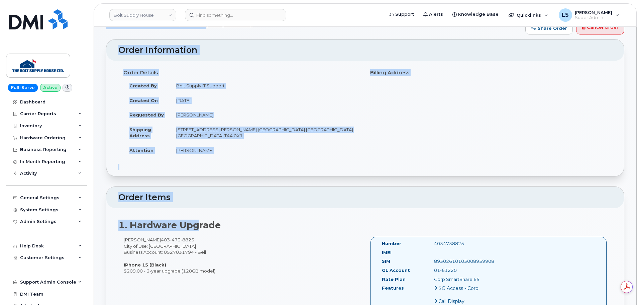
scroll to position [33, 0]
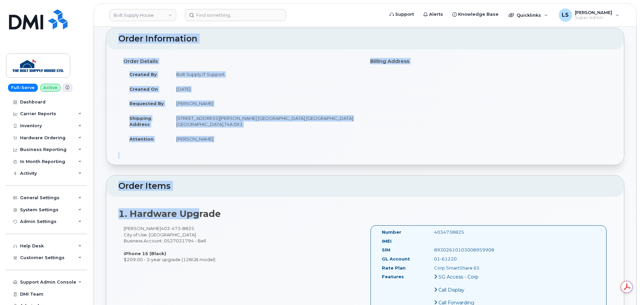
drag, startPoint x: 106, startPoint y: 45, endPoint x: 218, endPoint y: 263, distance: 245.1
copy div "Order No.301552 (waiting for dealer) Share Order Cancel Order × Share This Orde…"
click at [230, 133] on td "[PERSON_NAME]" at bounding box center [265, 138] width 190 height 15
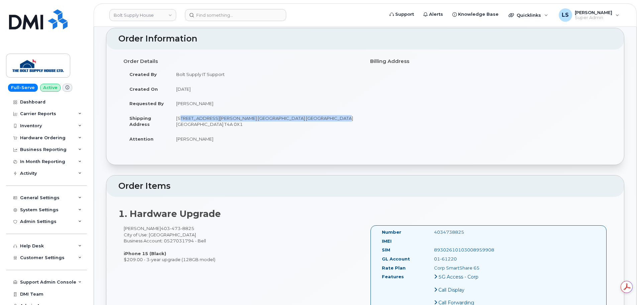
drag, startPoint x: 177, startPoint y: 117, endPoint x: 355, endPoint y: 113, distance: 178.6
click at [357, 114] on td "[STREET_ADDRESS][PERSON_NAME] [GEOGRAPHIC_DATA] [GEOGRAPHIC_DATA] [GEOGRAPHIC_D…" at bounding box center [265, 121] width 190 height 21
copy td "[STREET_ADDRESS][PERSON_NAME]"
click at [268, 100] on td "[PERSON_NAME]" at bounding box center [265, 103] width 190 height 15
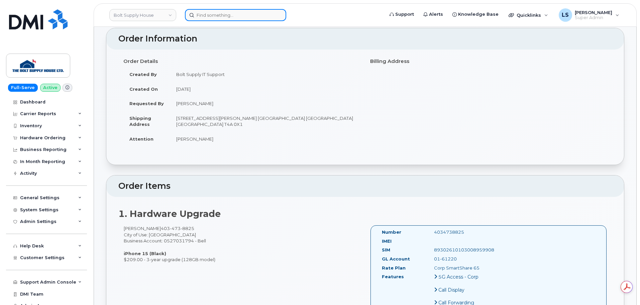
click at [236, 15] on input at bounding box center [235, 15] width 101 height 12
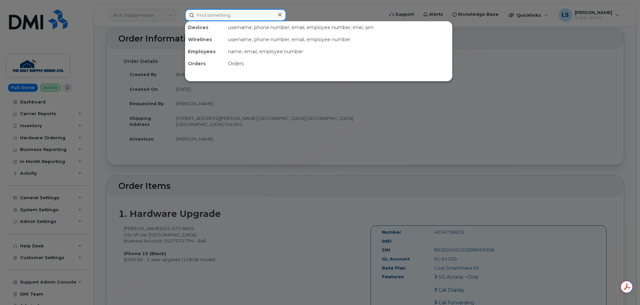
paste input "301553"
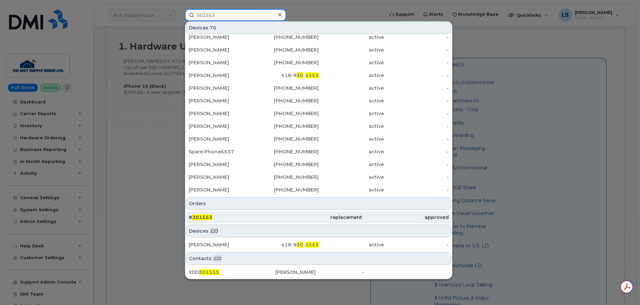
scroll to position [0, 0]
type input "301553"
click at [238, 219] on div "# 301553" at bounding box center [232, 217] width 87 height 7
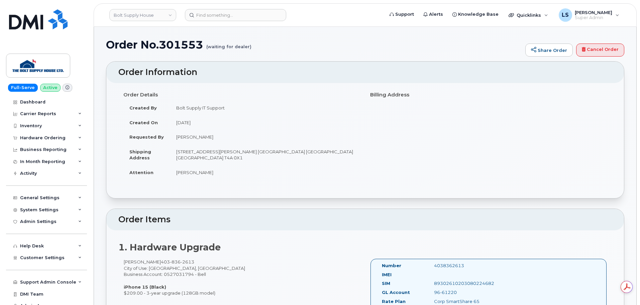
drag, startPoint x: 106, startPoint y: 45, endPoint x: 225, endPoint y: 292, distance: 273.8
copy div "Order No.301553 (waiting for dealer) Share Order Cancel Order × Share This Orde…"
click at [314, 134] on td "Jacque Pointer" at bounding box center [265, 136] width 190 height 15
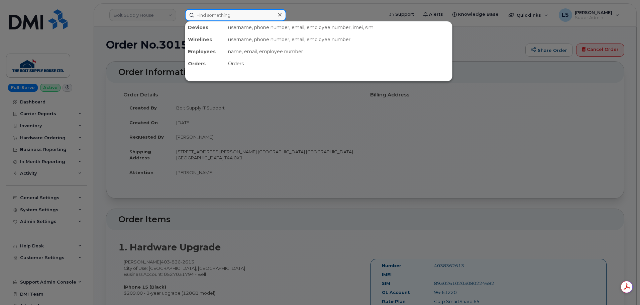
click at [225, 13] on input at bounding box center [235, 15] width 101 height 12
paste input "480-349-1466"
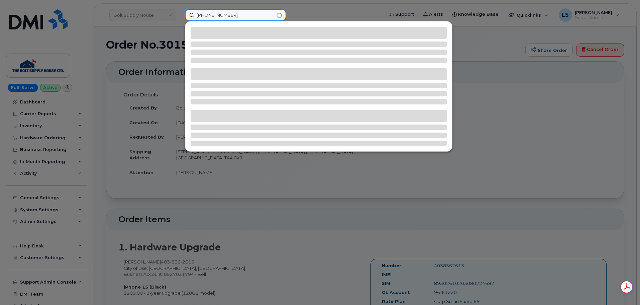
type input "480-349-1466"
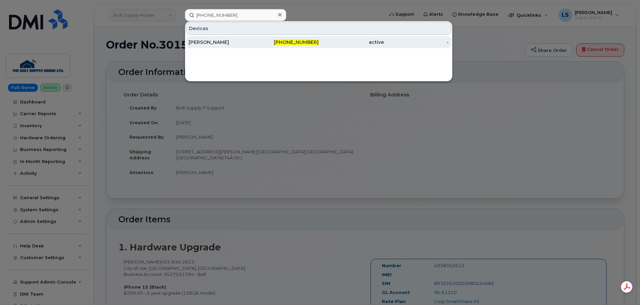
click at [215, 47] on div "GARRETT FREUND" at bounding box center [221, 42] width 65 height 12
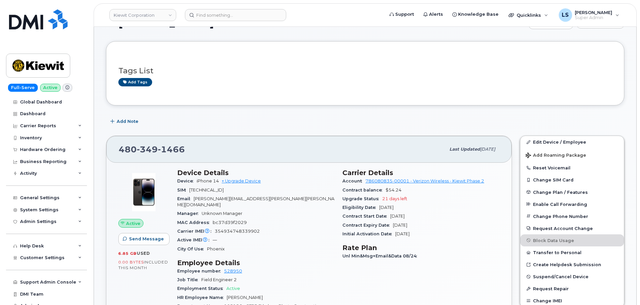
scroll to position [33, 0]
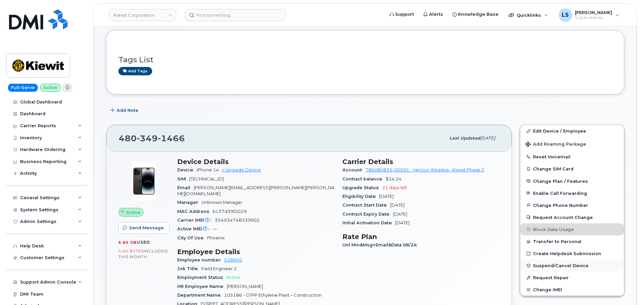
click at [550, 266] on span "Suspend/Cancel Device" at bounding box center [561, 265] width 56 height 5
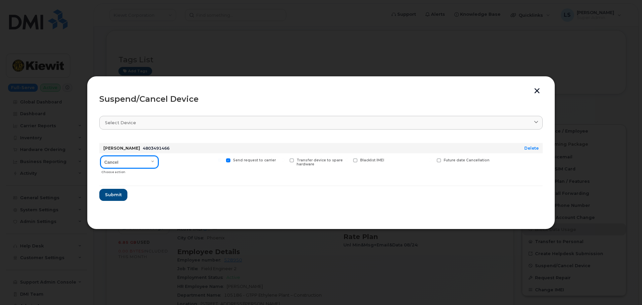
click at [127, 160] on select "Cancel Suspend - Reduced Rate Suspend - Full Rate Suspend - Lost Device/Stolen …" at bounding box center [130, 162] width 58 height 12
select select "[object Object]"
click at [101, 156] on select "Cancel Suspend - Reduced Rate Suspend - Full Rate Suspend - Lost Device/Stolen …" at bounding box center [130, 162] width 58 height 12
click at [118, 197] on span "Submit" at bounding box center [113, 194] width 17 height 6
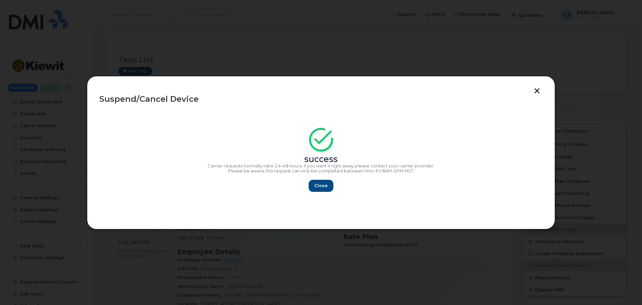
drag, startPoint x: 334, startPoint y: 179, endPoint x: 330, endPoint y: 179, distance: 3.4
click at [333, 179] on div "success Carrier requests normally take 24–48 hours, if you want it right away p…" at bounding box center [320, 162] width 443 height 60
click at [328, 183] on button "Close" at bounding box center [321, 186] width 24 height 12
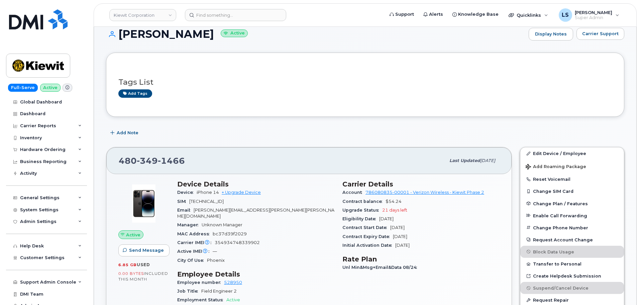
scroll to position [0, 0]
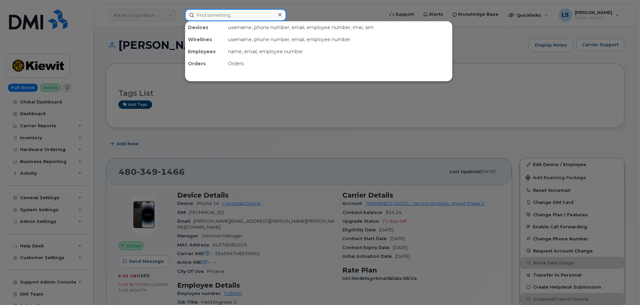
click at [236, 12] on input at bounding box center [235, 15] width 101 height 12
paste input "[PHONE_NUMBER]"
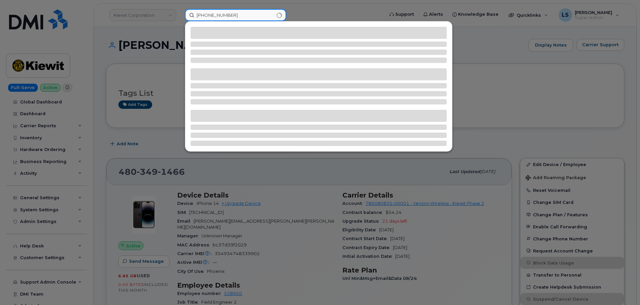
type input "[PHONE_NUMBER]"
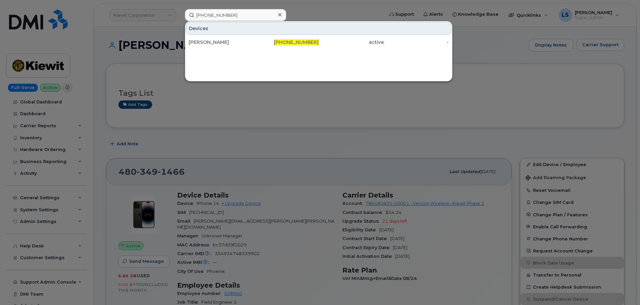
drag, startPoint x: 202, startPoint y: 43, endPoint x: 202, endPoint y: 49, distance: 6.1
click at [202, 43] on div "[PERSON_NAME]" at bounding box center [221, 42] width 65 height 7
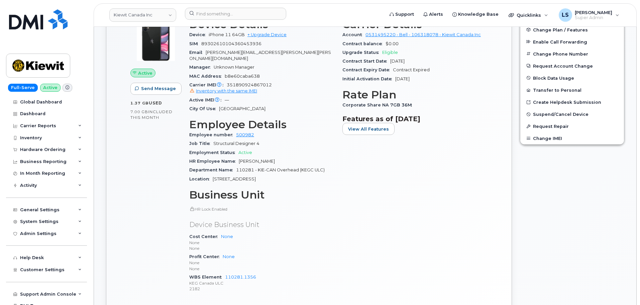
scroll to position [100, 0]
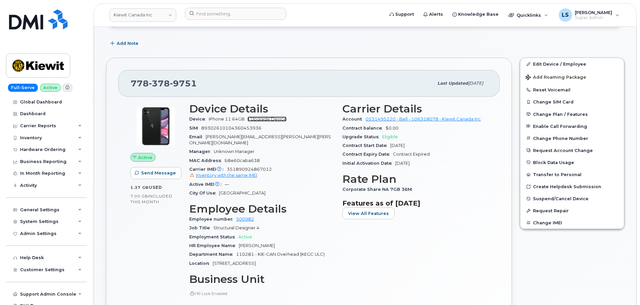
click at [265, 121] on link "+ Upgrade Device" at bounding box center [266, 118] width 39 height 5
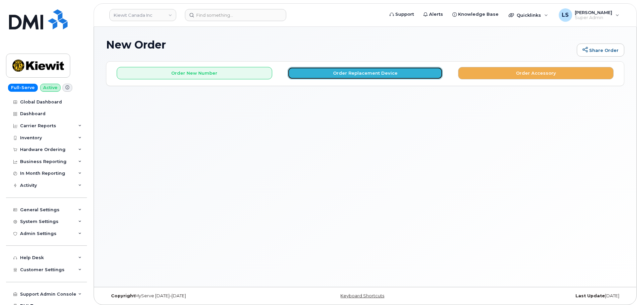
click at [312, 78] on button "Order Replacement Device" at bounding box center [365, 73] width 155 height 12
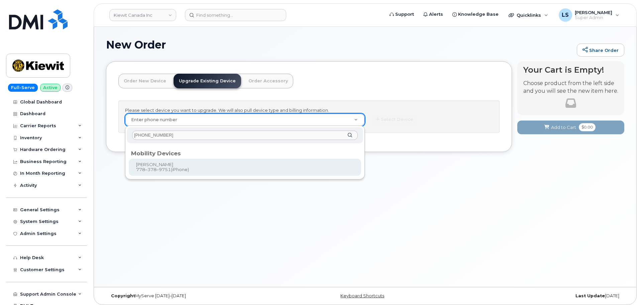
type input "[PHONE_NUMBER]"
type input "728826"
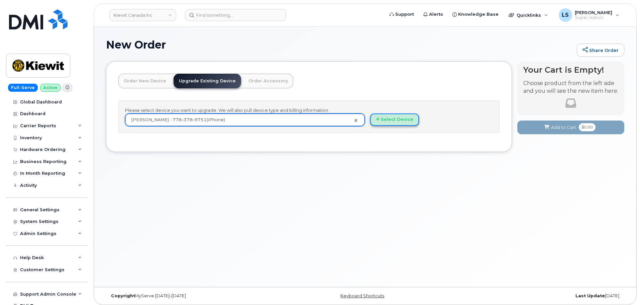
click at [407, 117] on button "Select Device" at bounding box center [394, 119] width 49 height 12
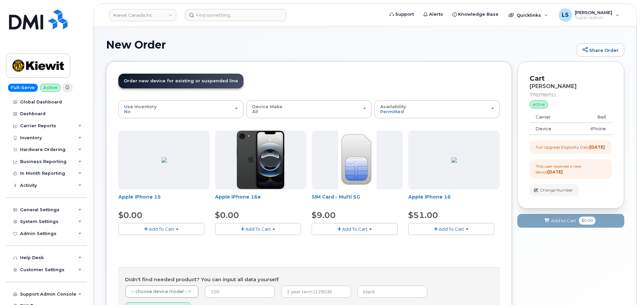
click at [174, 231] on button "Add To Cart" at bounding box center [161, 229] width 86 height 12
click at [173, 246] on link "$0.00 - 3-year upgrade (128GB model)" at bounding box center [169, 249] width 99 height 8
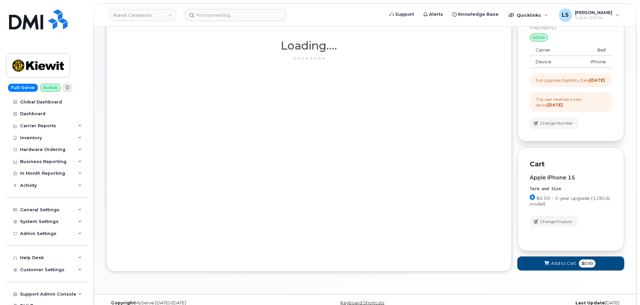
scroll to position [83, 0]
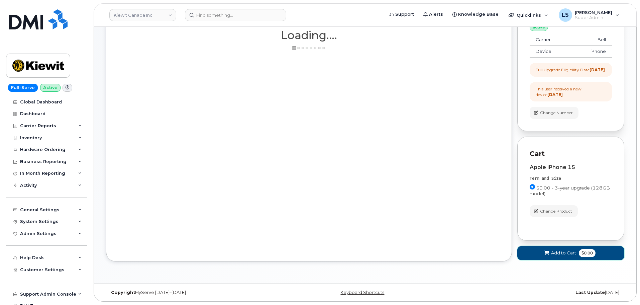
click at [580, 253] on span "$0.00" at bounding box center [587, 253] width 17 height 8
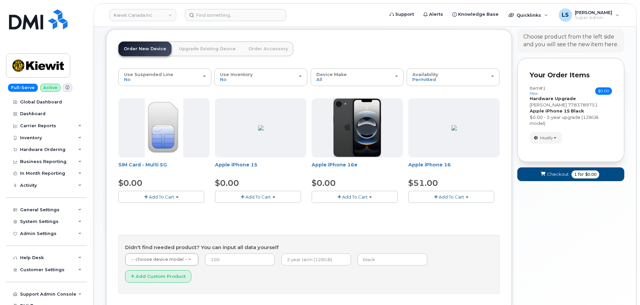
scroll to position [0, 0]
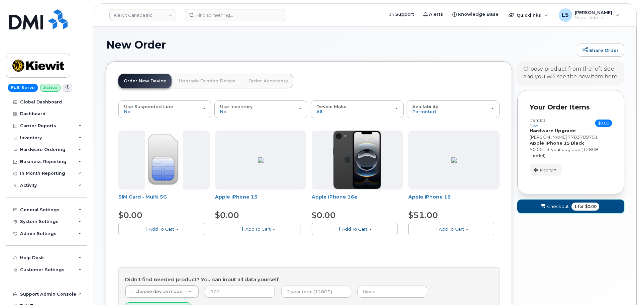
click at [578, 208] on span "for" at bounding box center [581, 206] width 8 height 6
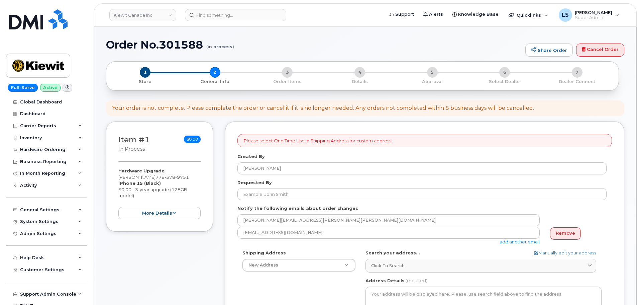
select select
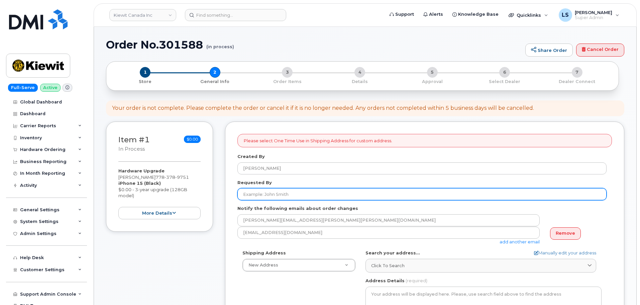
click at [250, 198] on input "Requested By" at bounding box center [421, 194] width 369 height 12
paste input "[PERSON_NAME]"
type input "[PERSON_NAME]"
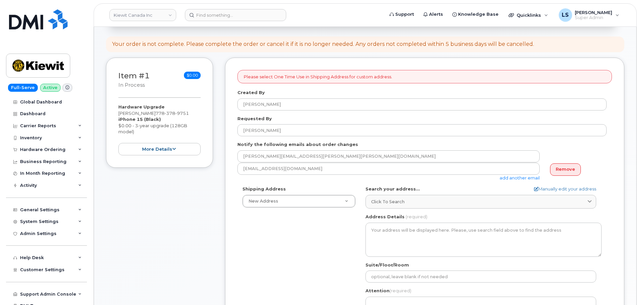
scroll to position [67, 0]
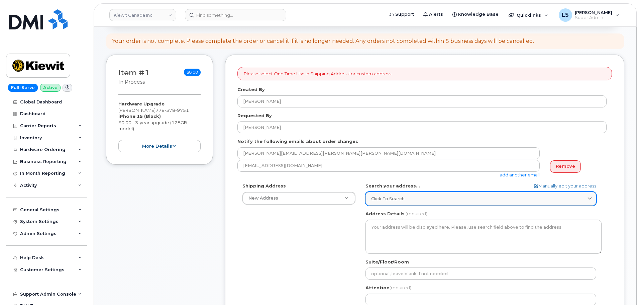
click at [420, 195] on link "Click to search" at bounding box center [480, 199] width 231 height 14
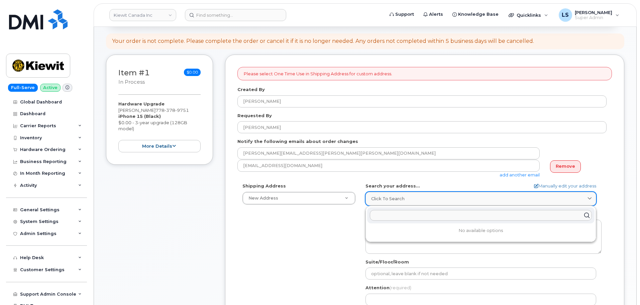
paste input "200-10333 Southport Rd SW Calgary AB T2W3X6"
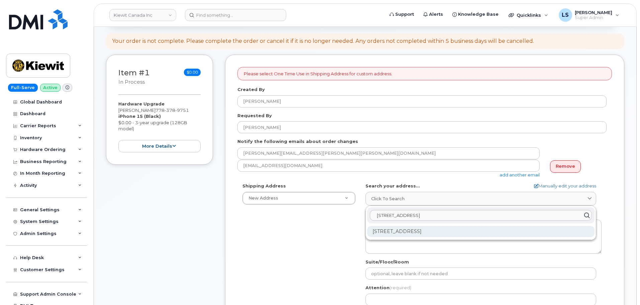
type input "200-10333 Southport Rd SW Calgary AB T2W3X6"
click at [424, 230] on div "200-10333 Southport Rd SW Calgary AB T2W 3X6" at bounding box center [480, 231] width 227 height 11
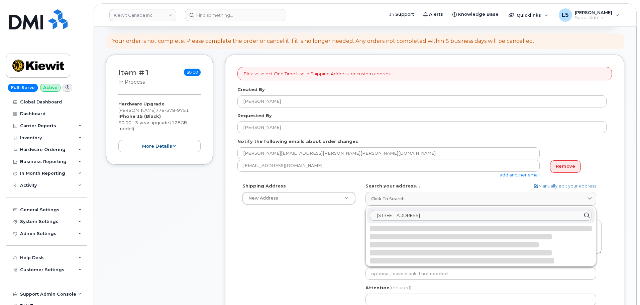
select select
type textarea "200-10333 Southport Rd SW CALGARY AB T2W 3X6 CANADA"
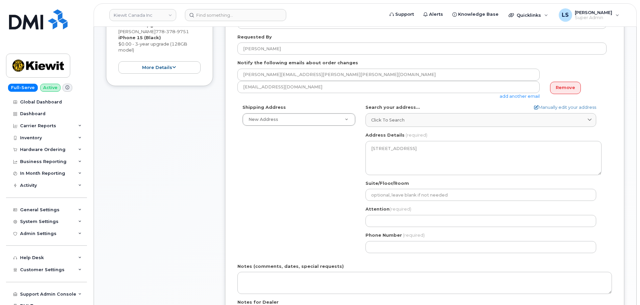
scroll to position [134, 0]
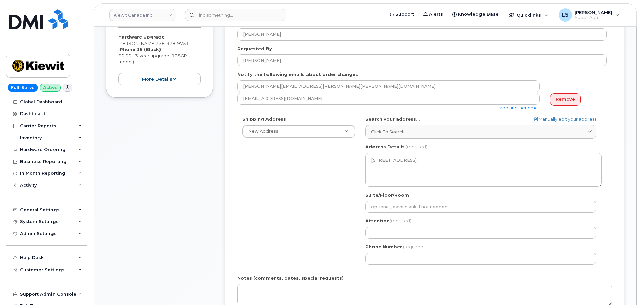
click at [525, 110] on link "add another email" at bounding box center [520, 107] width 40 height 5
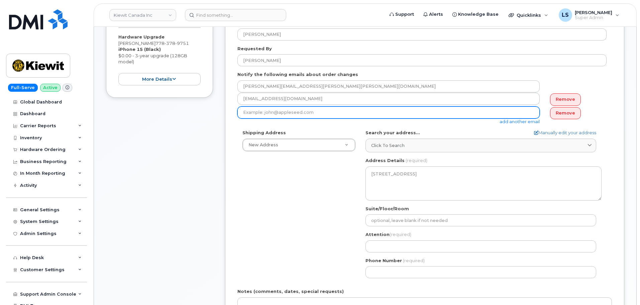
click at [357, 117] on input "email" at bounding box center [388, 112] width 302 height 12
paste input "[PERSON_NAME][EMAIL_ADDRESS][PERSON_NAME][PERSON_NAME][DOMAIN_NAME]"
type input "[PERSON_NAME][EMAIL_ADDRESS][PERSON_NAME][PERSON_NAME][DOMAIN_NAME]"
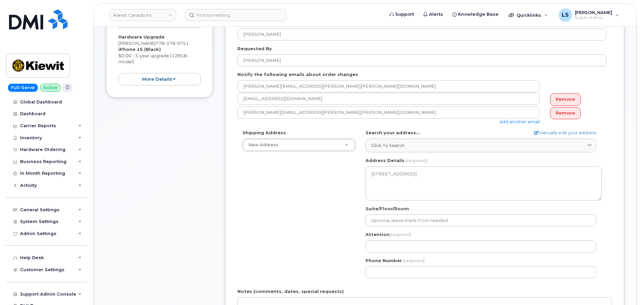
click at [326, 235] on div "Shipping Address New Address New Address 2440 Don Reid Dr. Beaver Marine Limite…" at bounding box center [421, 205] width 369 height 153
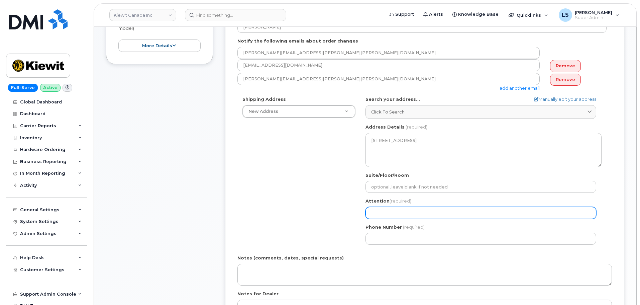
click at [392, 208] on input "Attention (required)" at bounding box center [480, 213] width 231 height 12
paste input "[PERSON_NAME]"
select select
type input "[PERSON_NAME]"
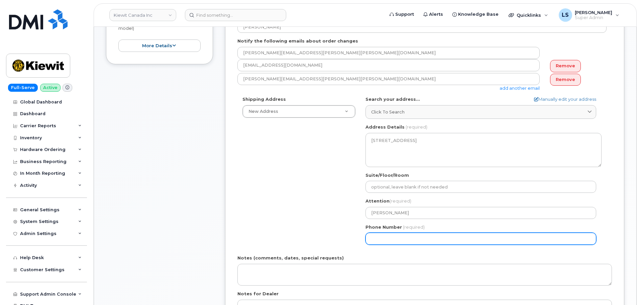
click at [267, 199] on div "Shipping Address New Address New Address 2440 Don Reid Dr. Beaver Marine Limite…" at bounding box center [421, 172] width 369 height 153
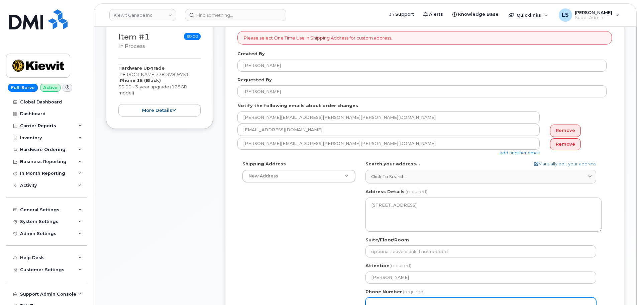
scroll to position [100, 0]
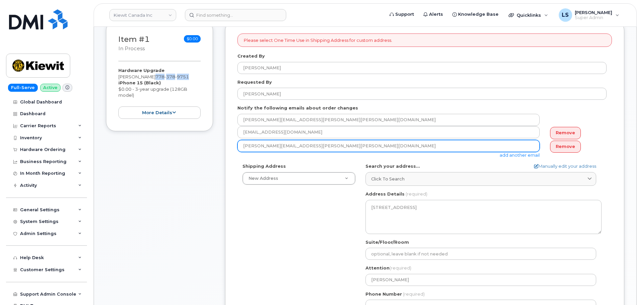
drag, startPoint x: 189, startPoint y: 76, endPoint x: 243, endPoint y: 150, distance: 91.9
click at [151, 74] on div "Hardware Upgrade Nelia Esguerra 778 378 9751 iPhone 15 (Black) $0.00 - 3-year u…" at bounding box center [159, 92] width 82 height 51
copy span "778 378 9751"
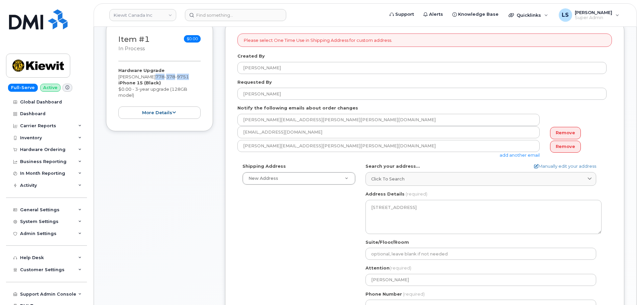
scroll to position [201, 0]
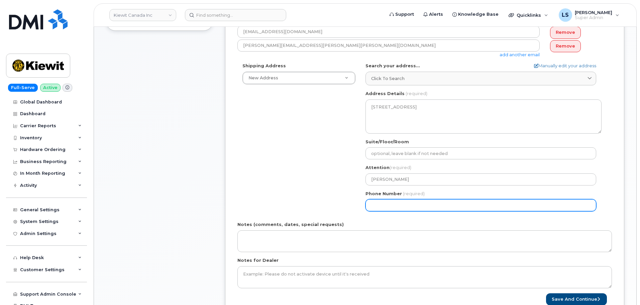
drag, startPoint x: 360, startPoint y: 207, endPoint x: 370, endPoint y: 205, distance: 10.4
click at [361, 207] on div "AB Calgary Search your address... Manually edit your address Click to search 20…" at bounding box center [483, 139] width 246 height 153
click at [370, 205] on input "Phone Number" at bounding box center [480, 205] width 231 height 12
paste input "7783789751"
select select
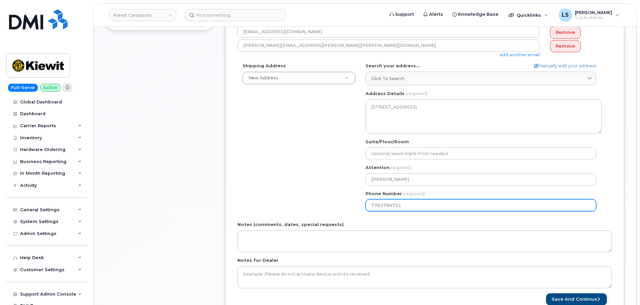
type input "7783789751"
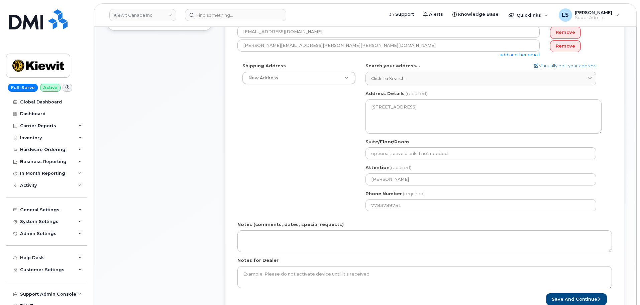
click at [307, 191] on div "Shipping Address New Address New Address 2440 Don Reid Dr. Beaver Marine Limite…" at bounding box center [421, 139] width 369 height 153
click at [578, 297] on button "Save and Continue" at bounding box center [576, 299] width 61 height 12
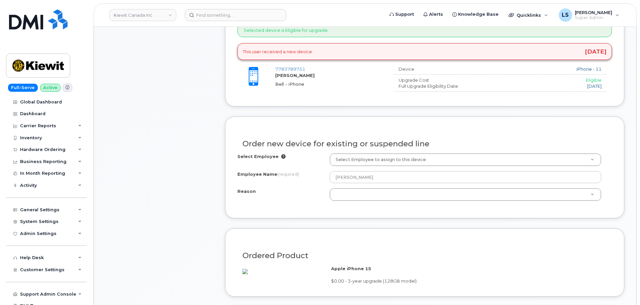
scroll to position [267, 0]
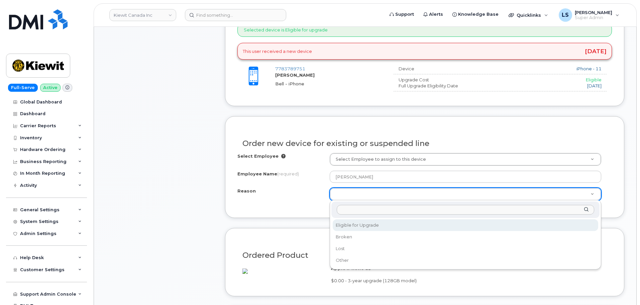
select select "eligible_for_upgrade"
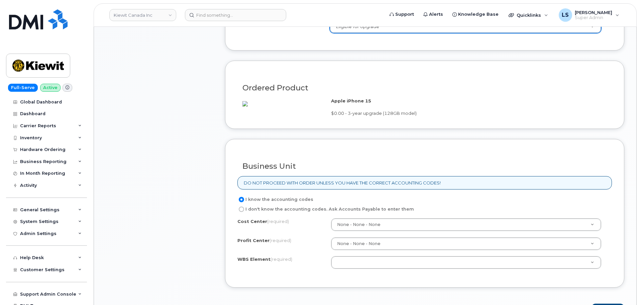
scroll to position [502, 0]
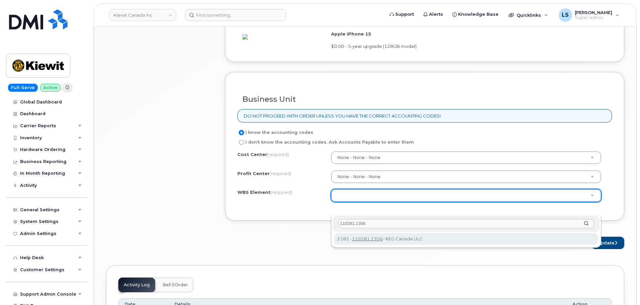
type input "110281.1356"
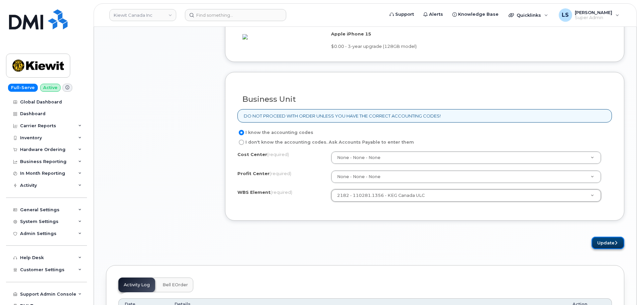
drag, startPoint x: 591, startPoint y: 257, endPoint x: 595, endPoint y: 256, distance: 4.7
click at [591, 249] on button "Update" at bounding box center [607, 242] width 33 height 12
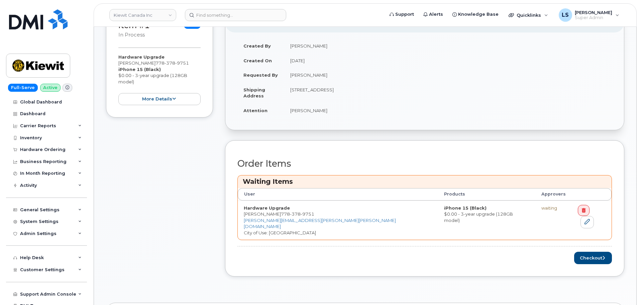
scroll to position [201, 0]
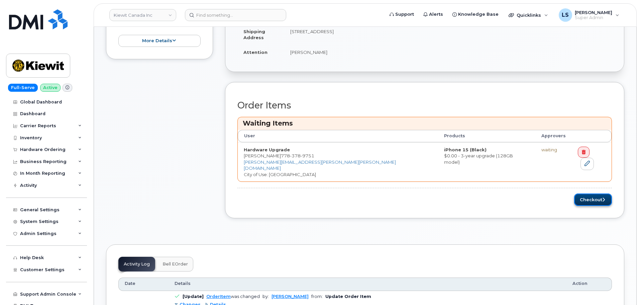
click at [589, 193] on button "Checkout" at bounding box center [593, 199] width 38 height 12
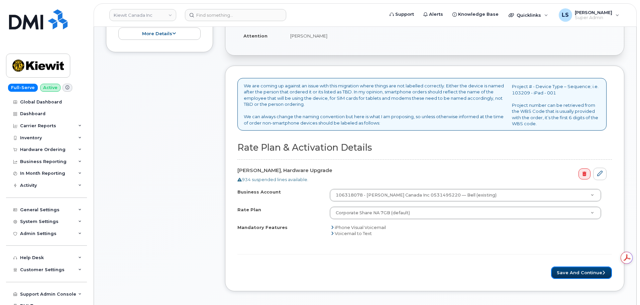
drag, startPoint x: 555, startPoint y: 272, endPoint x: 551, endPoint y: 273, distance: 3.7
click at [554, 272] on button "Save and Continue" at bounding box center [581, 272] width 61 height 12
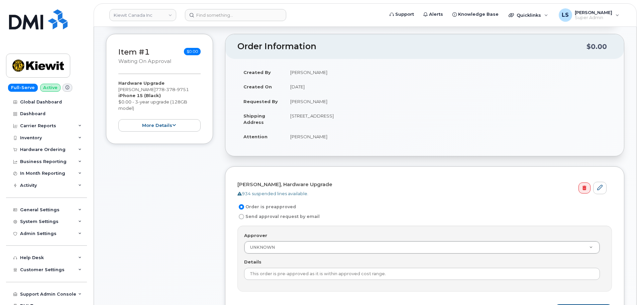
scroll to position [167, 0]
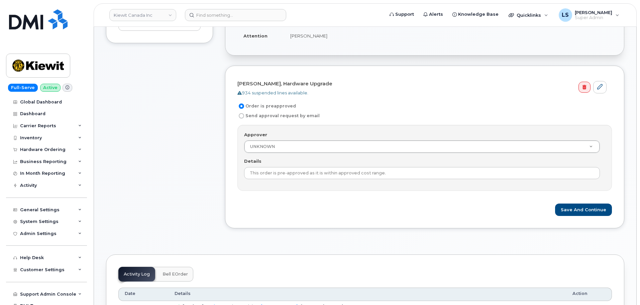
click at [246, 116] on label "Send approval request by email" at bounding box center [278, 116] width 82 height 8
click at [244, 116] on input "Send approval request by email" at bounding box center [241, 115] width 5 height 5
radio input "true"
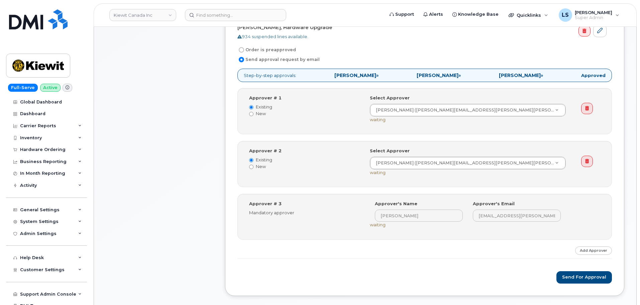
scroll to position [267, 0]
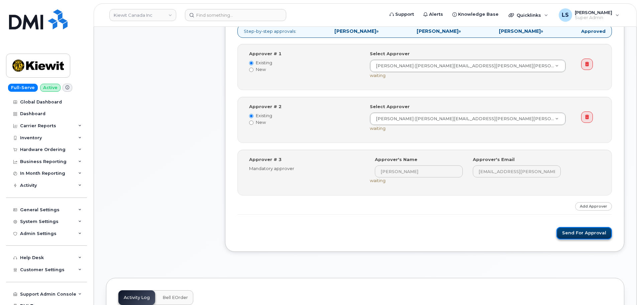
click at [574, 234] on button "Send for Approval" at bounding box center [584, 233] width 56 height 12
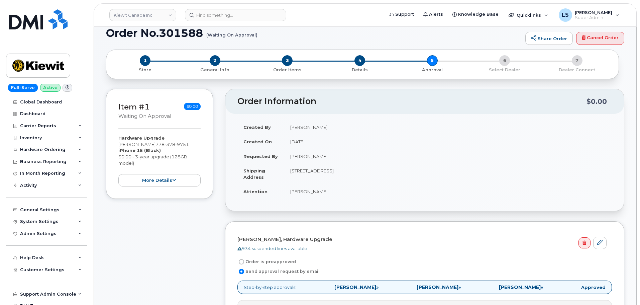
scroll to position [0, 0]
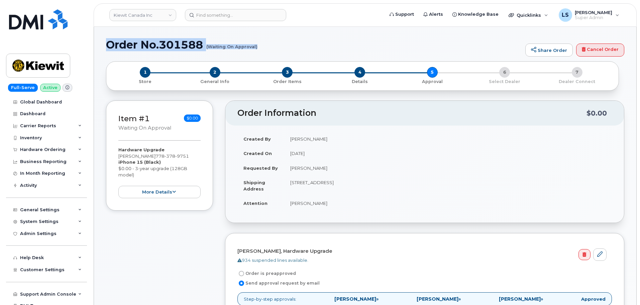
drag, startPoint x: 109, startPoint y: 46, endPoint x: 257, endPoint y: 54, distance: 147.6
click at [257, 54] on div "Order No.301588 (Waiting On Approval) Share Order Cancel Order" at bounding box center [365, 50] width 518 height 22
copy h1 "Order No.301588 (Waiting On Approval)"
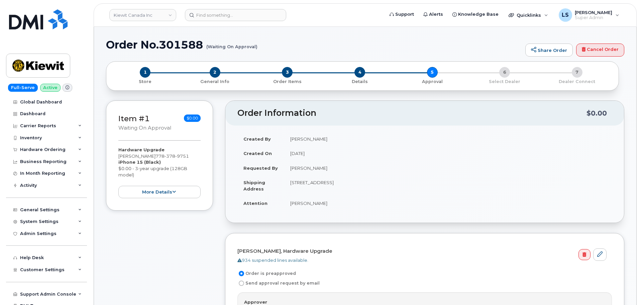
click at [169, 157] on span "378" at bounding box center [169, 155] width 11 height 5
click at [187, 154] on div "Hardware Upgrade [PERSON_NAME] [PHONE_NUMBER] iPhone 15 (Black) $0.00 - 3-year …" at bounding box center [159, 171] width 82 height 51
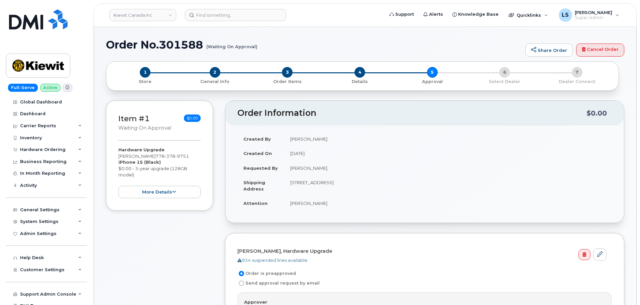
click at [171, 151] on div "Hardware Upgrade [PERSON_NAME] [PHONE_NUMBER] iPhone 15 (Black) $0.00 - 3-year …" at bounding box center [159, 171] width 82 height 51
drag, startPoint x: 185, startPoint y: 156, endPoint x: 151, endPoint y: 158, distance: 33.8
click at [151, 158] on div "Hardware Upgrade [PERSON_NAME] [PHONE_NUMBER] iPhone 15 (Black) $0.00 - 3-year …" at bounding box center [159, 171] width 82 height 51
copy span "778 378 9751"
click at [208, 15] on input at bounding box center [235, 15] width 101 height 12
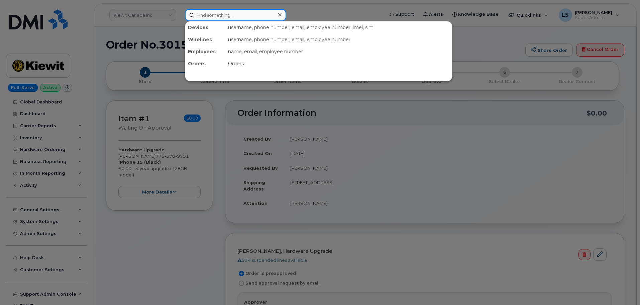
paste input "7783789751"
type input "7783789751"
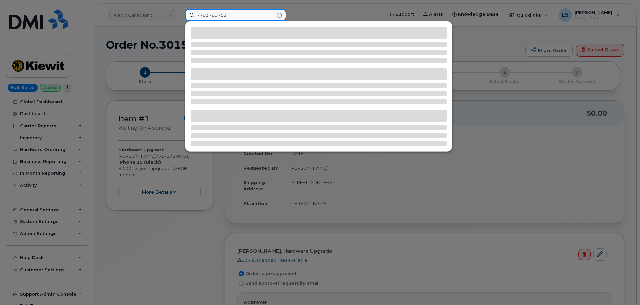
click at [223, 19] on input "7783789751" at bounding box center [235, 15] width 101 height 12
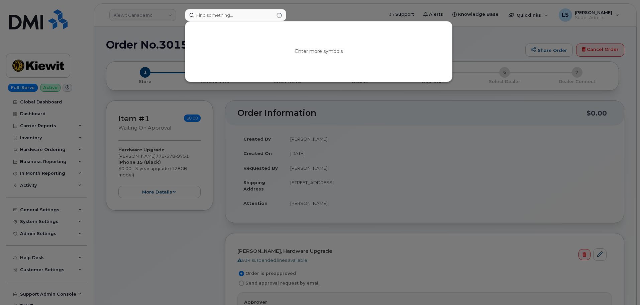
drag, startPoint x: 124, startPoint y: 275, endPoint x: 105, endPoint y: 243, distance: 36.9
click at [124, 274] on div at bounding box center [320, 152] width 640 height 305
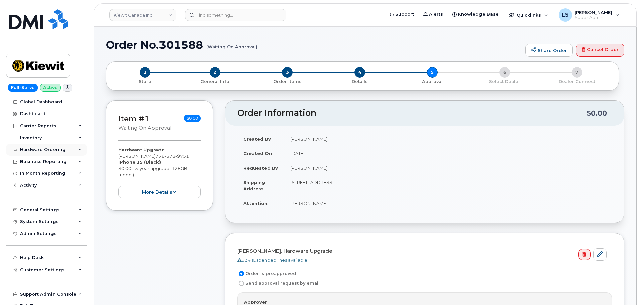
click at [48, 150] on div "Hardware Ordering" at bounding box center [42, 149] width 45 height 5
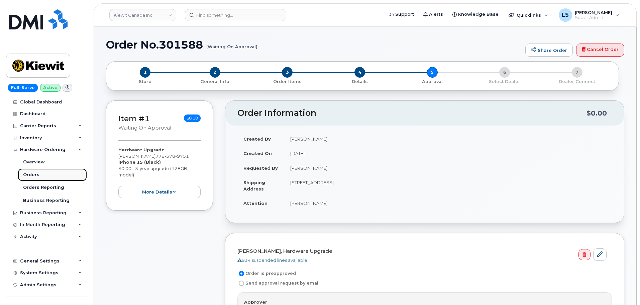
click at [49, 175] on link "Orders" at bounding box center [52, 174] width 69 height 13
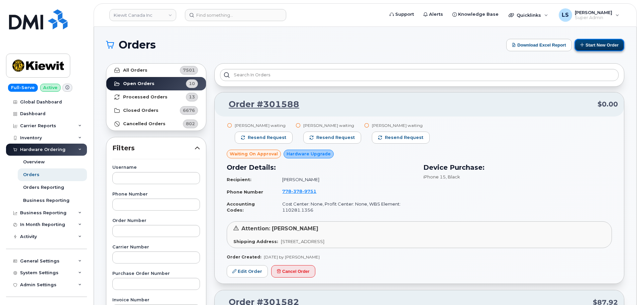
click at [609, 40] on button "Start New Order" at bounding box center [599, 45] width 50 height 12
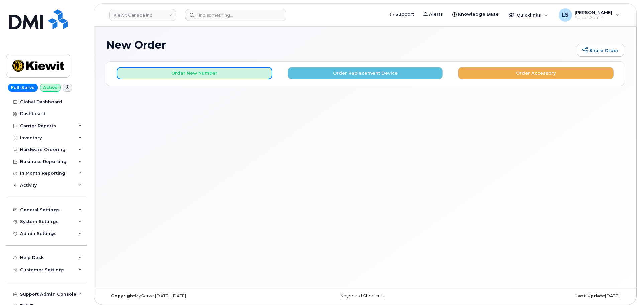
drag, startPoint x: 199, startPoint y: 77, endPoint x: 252, endPoint y: 200, distance: 134.3
click at [200, 77] on button "Order New Number" at bounding box center [194, 73] width 155 height 12
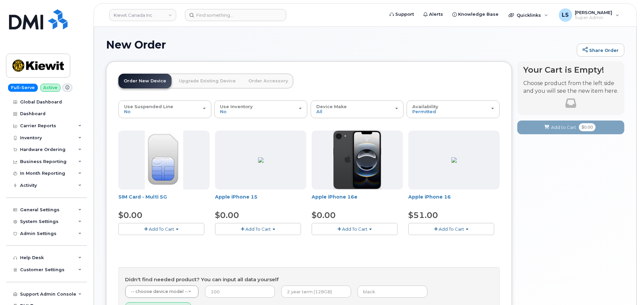
click at [258, 228] on span "Add To Cart" at bounding box center [257, 228] width 25 height 5
click at [249, 252] on link "$0.00 - 3-year activation (128GB model)" at bounding box center [268, 249] width 102 height 8
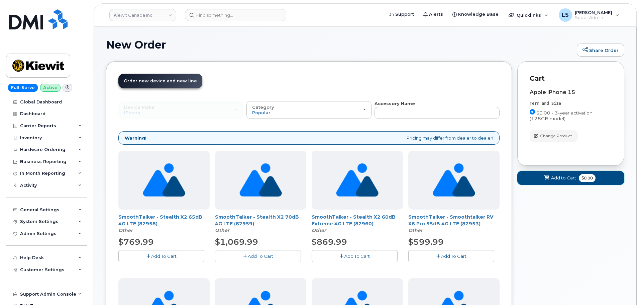
click at [583, 182] on span "$0.00" at bounding box center [587, 178] width 17 height 8
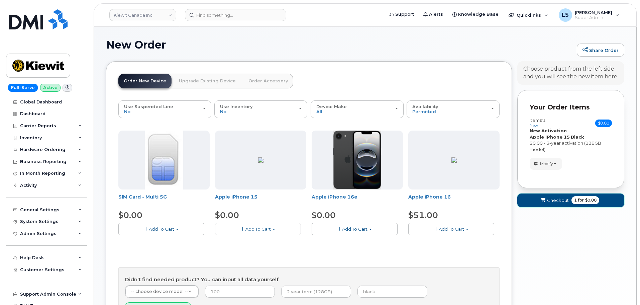
click at [593, 204] on button "Checkout 1 for $0.00" at bounding box center [570, 200] width 107 height 14
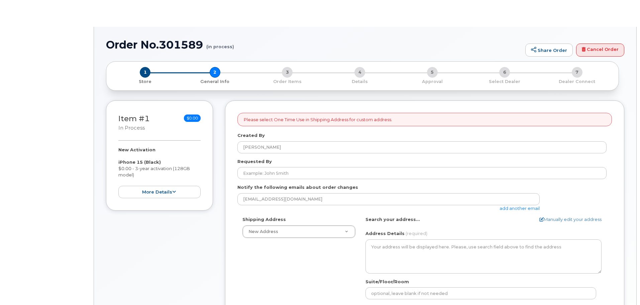
select select
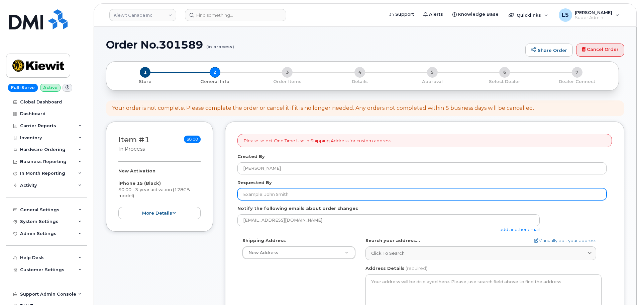
click at [274, 198] on input "Requested By" at bounding box center [421, 194] width 369 height 12
paste input "[PERSON_NAME]"
type input "[PERSON_NAME]"
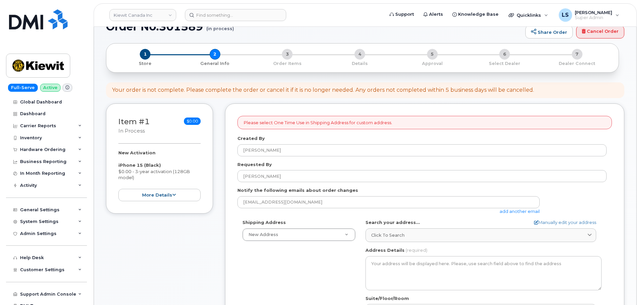
scroll to position [33, 0]
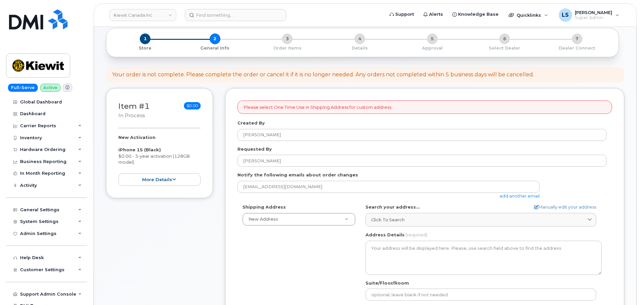
click at [509, 197] on link "add another email" at bounding box center [520, 195] width 40 height 5
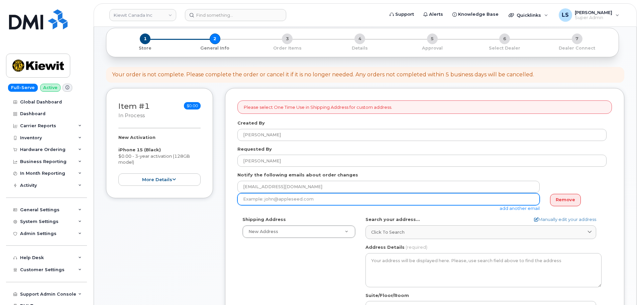
click at [362, 202] on input "email" at bounding box center [388, 199] width 302 height 12
paste input "[PERSON_NAME][EMAIL_ADDRESS][PERSON_NAME][DOMAIN_NAME]"
type input "dominic.bang@kiewit.com"
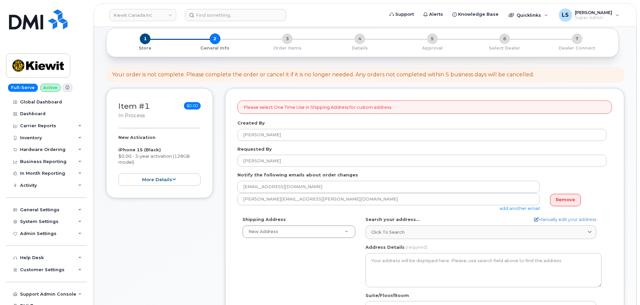
click at [509, 208] on link "add another email" at bounding box center [520, 207] width 40 height 5
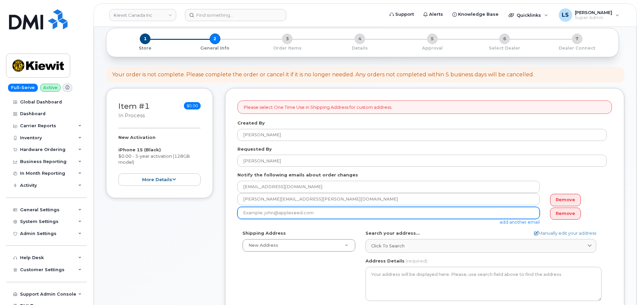
click at [253, 211] on input "email" at bounding box center [388, 213] width 302 height 12
paste input "KYLE.TITUS@KIEWIT.COM"
type input "KYLE.TITUS@KIEWIT.COM"
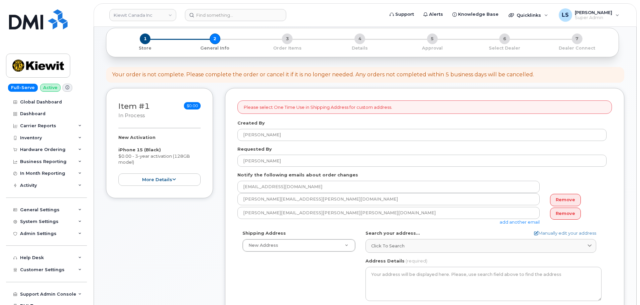
drag, startPoint x: 265, startPoint y: 289, endPoint x: 223, endPoint y: 268, distance: 46.4
click at [265, 289] on div "Shipping Address New Address New Address 200-10333 Southport Rd SW 2440 Don Rei…" at bounding box center [421, 306] width 369 height 153
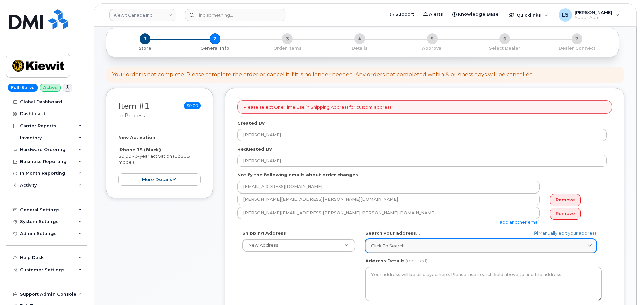
click at [422, 241] on link "Click to search" at bounding box center [480, 246] width 231 height 14
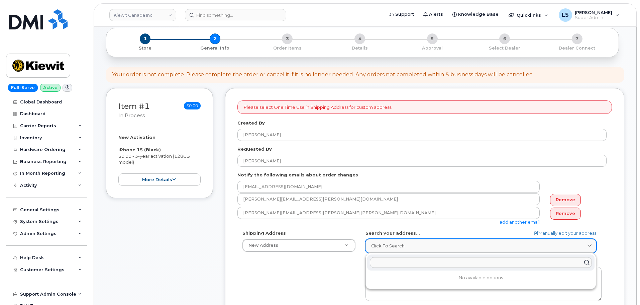
paste input "200-10333 Southport Rd SW Calgary AB T2W3X6"
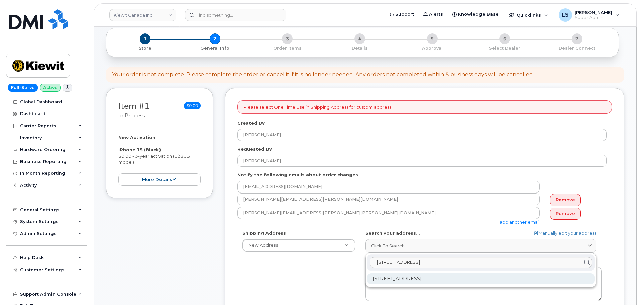
type input "200-10333 Southport Rd SW Calgary AB T2W3X6"
click at [423, 276] on div "200-10333 Southport Rd SW Calgary AB T2W 3X6" at bounding box center [480, 278] width 227 height 11
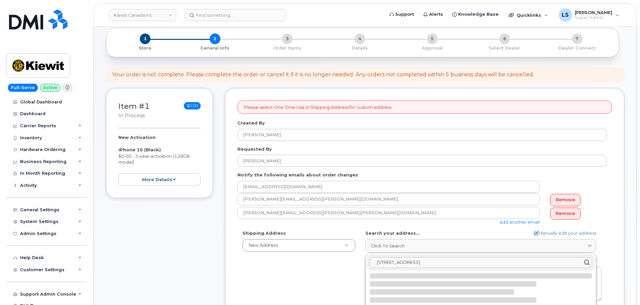
select select
type textarea "200-10333 Southport Rd SW CALGARY AB T2W 3X6 CANADA"
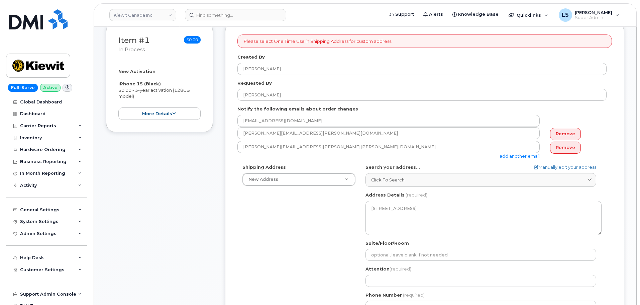
scroll to position [201, 0]
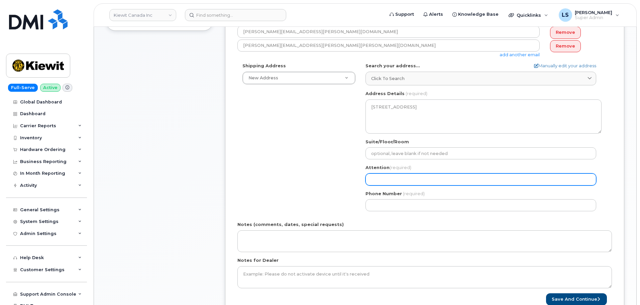
click at [375, 179] on input "Attention (required)" at bounding box center [480, 179] width 231 height 12
paste input "[PERSON_NAME]"
select select
type input "[PERSON_NAME]"
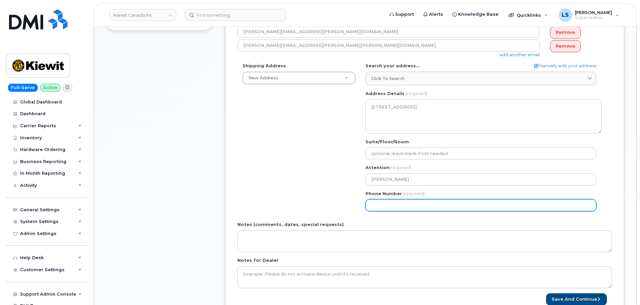
click at [382, 207] on input "Phone Number" at bounding box center [480, 205] width 231 height 12
paste input "4038371231"
click at [392, 208] on input "Phone Number" at bounding box center [480, 205] width 231 height 12
select select
type input "4038371231"
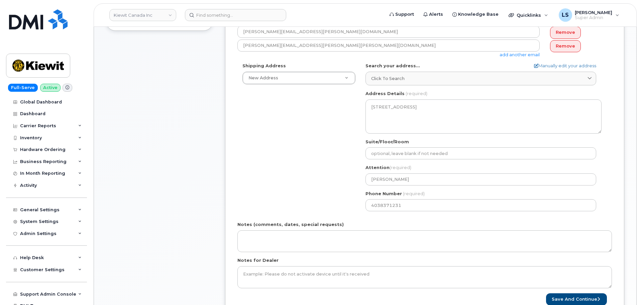
click at [311, 208] on div "Shipping Address New Address New Address [STREET_ADDRESS][PERSON_NAME][PERSON_N…" at bounding box center [421, 139] width 369 height 153
click at [559, 294] on button "Save and Continue" at bounding box center [576, 299] width 61 height 12
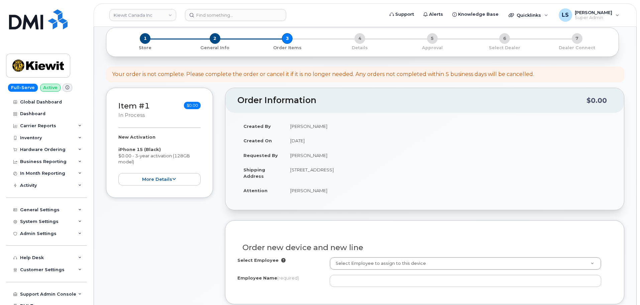
scroll to position [33, 0]
drag, startPoint x: 322, startPoint y: 191, endPoint x: 287, endPoint y: 186, distance: 35.1
click at [287, 186] on td "[PERSON_NAME]" at bounding box center [448, 190] width 328 height 15
copy td "[PERSON_NAME]"
click at [343, 254] on div "Order new device and new line" at bounding box center [424, 245] width 374 height 24
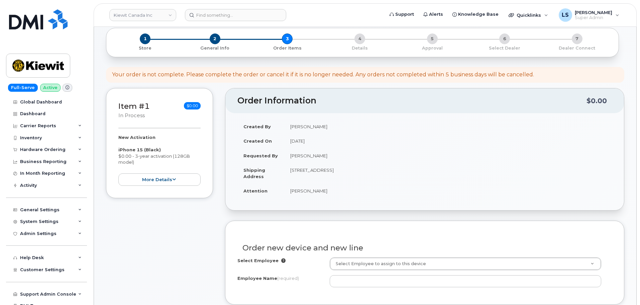
click at [345, 256] on div "Order new device and new line" at bounding box center [424, 245] width 374 height 24
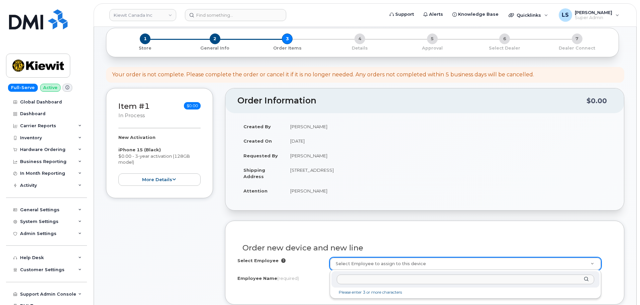
type input "[PERSON_NAME]"
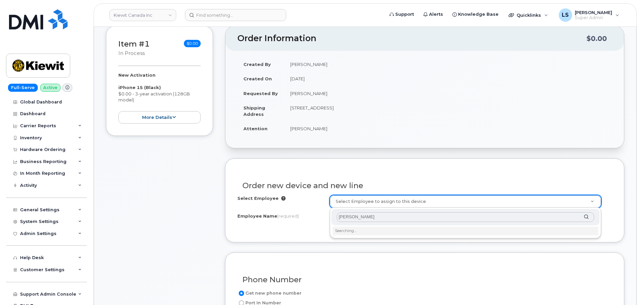
scroll to position [100, 0]
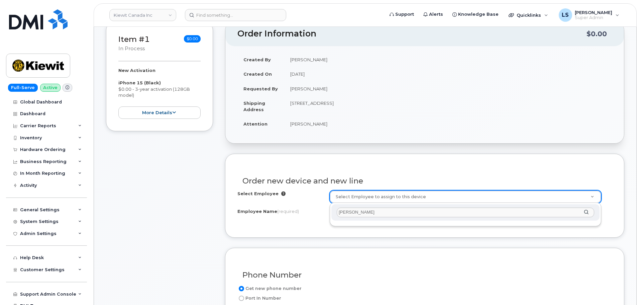
click at [361, 214] on input "[PERSON_NAME]" at bounding box center [465, 212] width 257 height 10
click at [382, 213] on input "[PERSON_NAME]" at bounding box center [465, 212] width 257 height 10
click at [378, 214] on input "[PERSON_NAME]" at bounding box center [465, 212] width 257 height 10
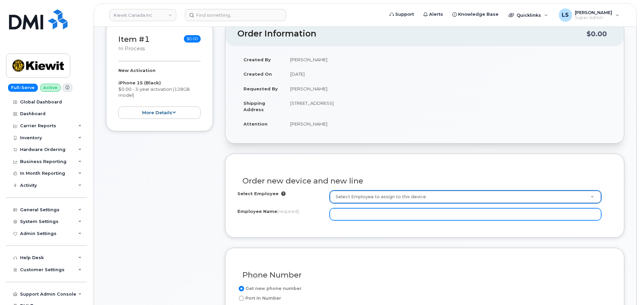
click at [364, 213] on input "Employee Name (required)" at bounding box center [465, 214] width 271 height 12
paste input "[PERSON_NAME]"
type input "[PERSON_NAME]"
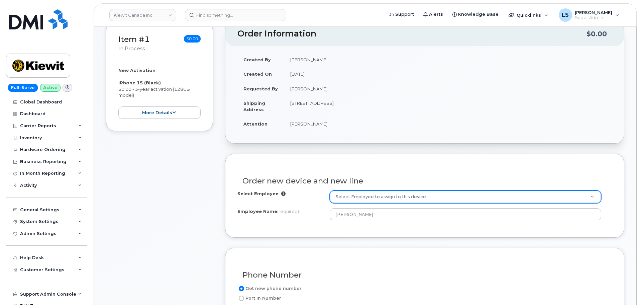
click at [320, 223] on div "Select Employee Select Employee to assign to this device Employee Name (require…" at bounding box center [424, 207] width 374 height 35
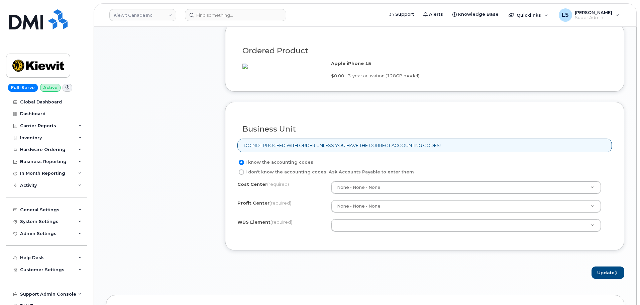
scroll to position [435, 0]
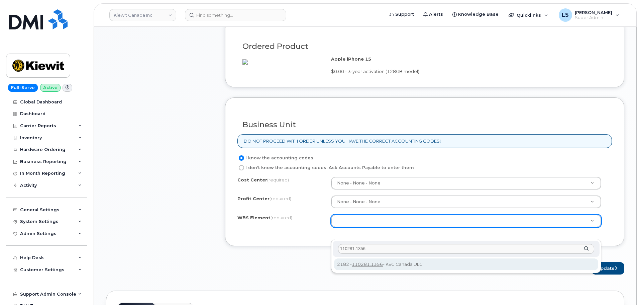
type input "110281.1356"
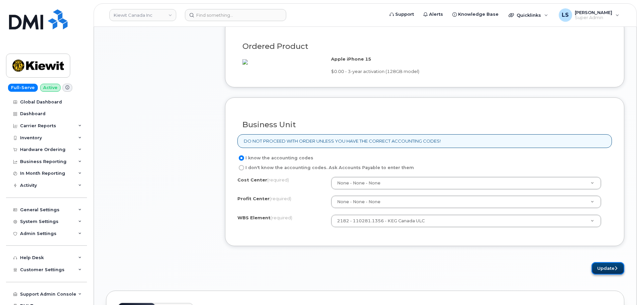
click at [598, 274] on button "Update" at bounding box center [607, 268] width 33 height 12
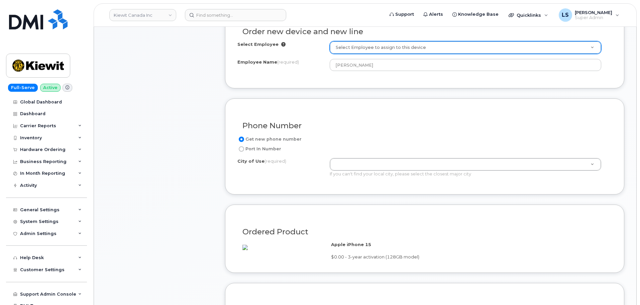
scroll to position [238, 0]
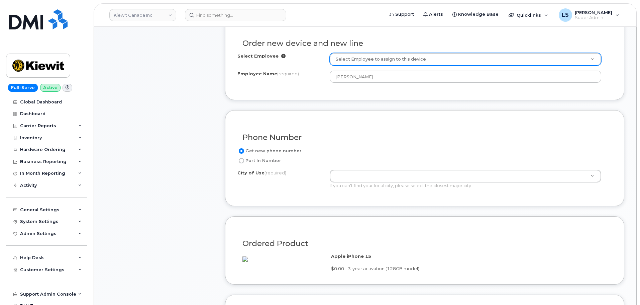
click at [289, 188] on div "City of Use (required) If you can't find your local city, please select the clo…" at bounding box center [421, 179] width 369 height 19
click at [251, 159] on label "Port In Number" at bounding box center [259, 160] width 44 height 8
click at [244, 159] on input "Port In Number" at bounding box center [241, 160] width 5 height 5
radio input "true"
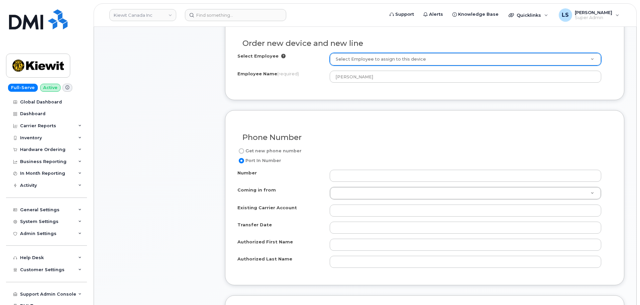
click at [248, 152] on label "Get new phone number" at bounding box center [269, 151] width 64 height 8
click at [244, 152] on input "Get new phone number" at bounding box center [241, 150] width 5 height 5
radio input "true"
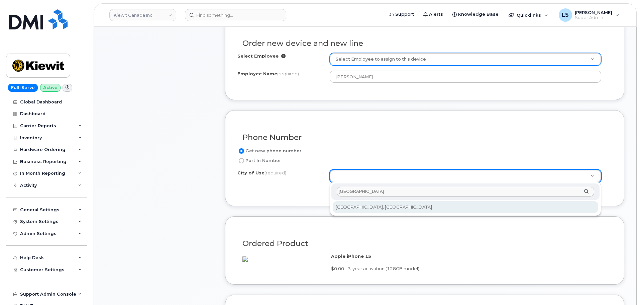
type input "Calgary"
type input "88"
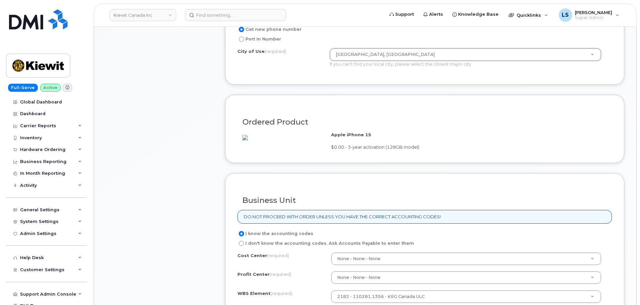
scroll to position [472, 0]
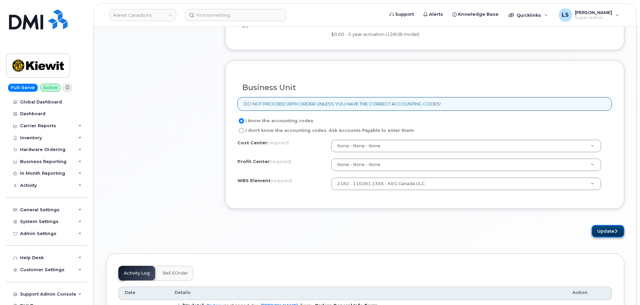
click at [602, 237] on button "Update" at bounding box center [607, 231] width 33 height 12
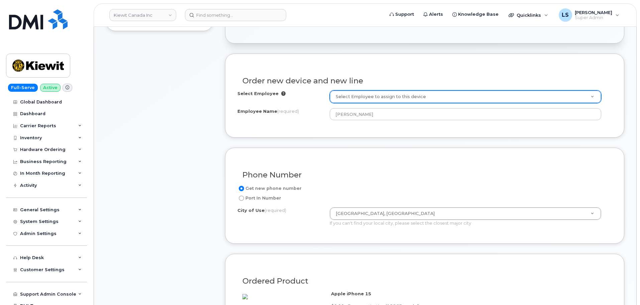
scroll to position [137, 0]
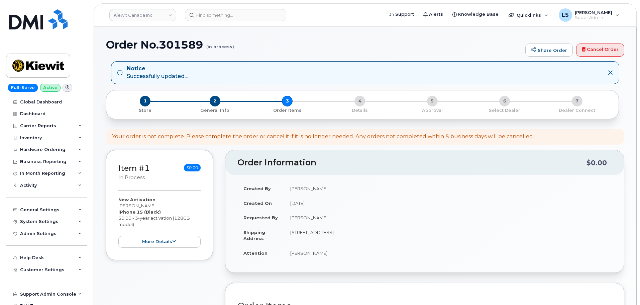
scroll to position [157, 0]
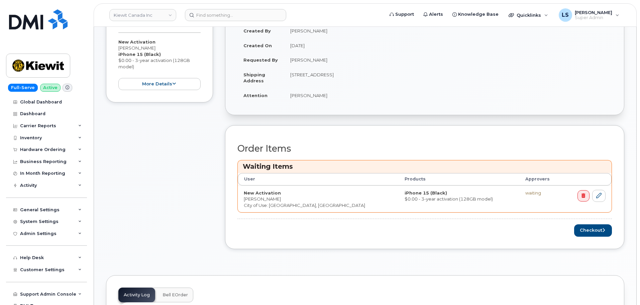
click at [590, 237] on div "Order Items Waiting Items User Products Approvers New Activation [PERSON_NAME] …" at bounding box center [424, 187] width 399 height 124
click at [590, 235] on button "Checkout" at bounding box center [593, 230] width 38 height 12
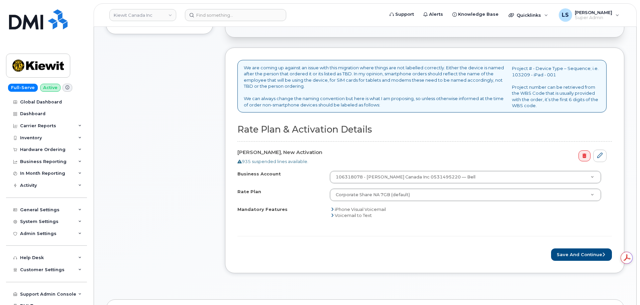
scroll to position [234, 0]
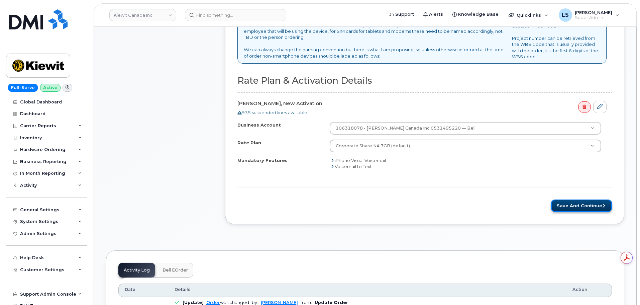
click at [565, 209] on button "Save and Continue" at bounding box center [581, 205] width 61 height 12
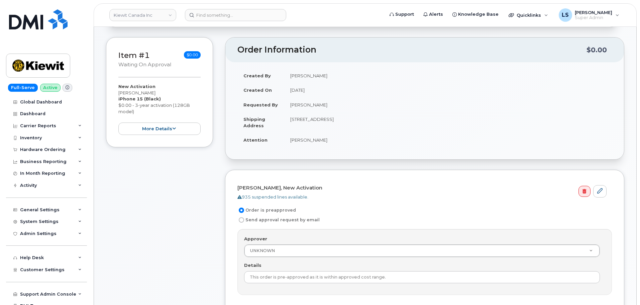
scroll to position [134, 0]
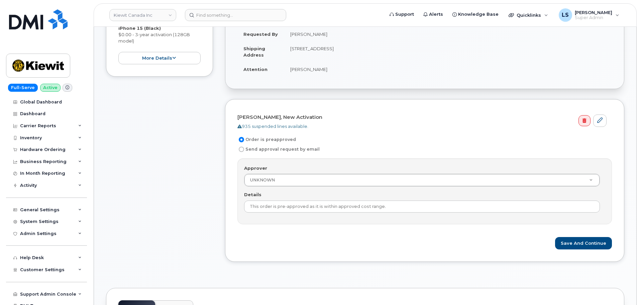
click at [247, 150] on label "Send approval request by email" at bounding box center [278, 149] width 82 height 8
click at [244, 150] on input "Send approval request by email" at bounding box center [241, 148] width 5 height 5
radio input "true"
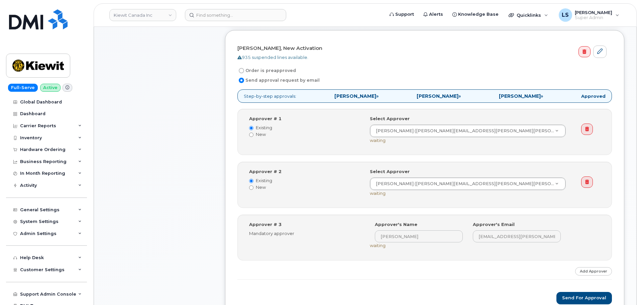
scroll to position [301, 0]
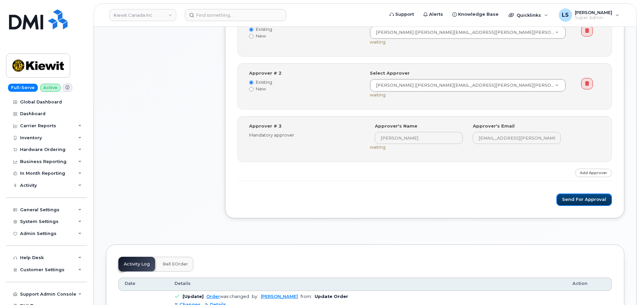
click at [567, 200] on button "Send for Approval" at bounding box center [584, 199] width 56 height 12
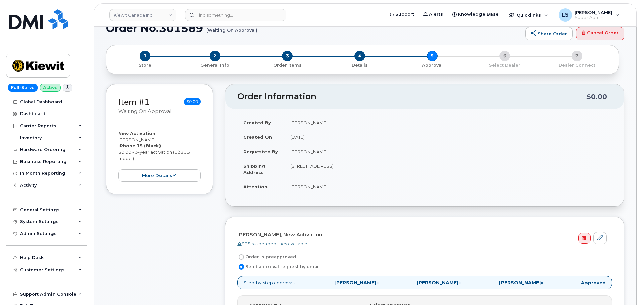
scroll to position [0, 0]
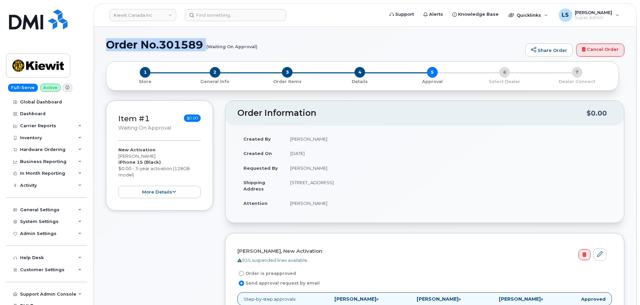
drag, startPoint x: 103, startPoint y: 41, endPoint x: 199, endPoint y: 52, distance: 96.3
copy h1 "Order No.301589"
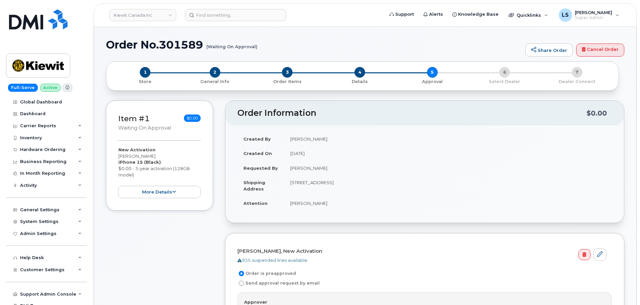
scroll to position [134, 0]
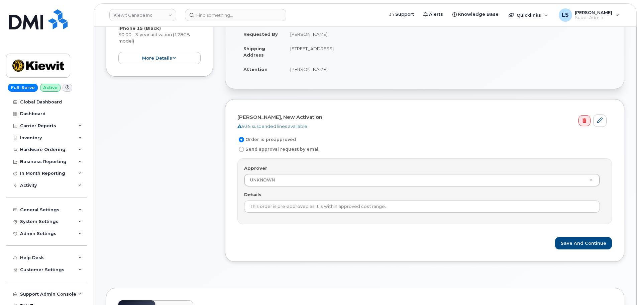
click at [242, 150] on input "Send approval request by email" at bounding box center [241, 148] width 5 height 5
radio input "true"
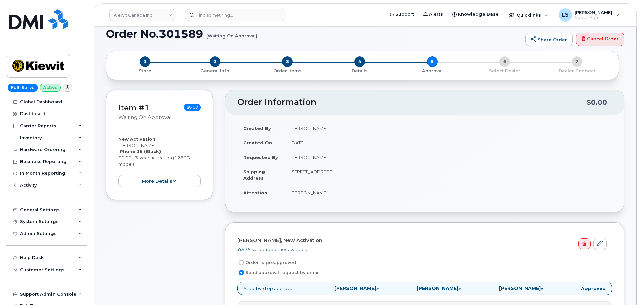
scroll to position [0, 0]
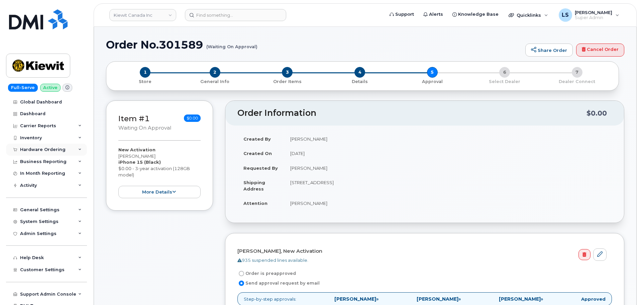
click at [55, 148] on div "Hardware Ordering" at bounding box center [42, 149] width 45 height 5
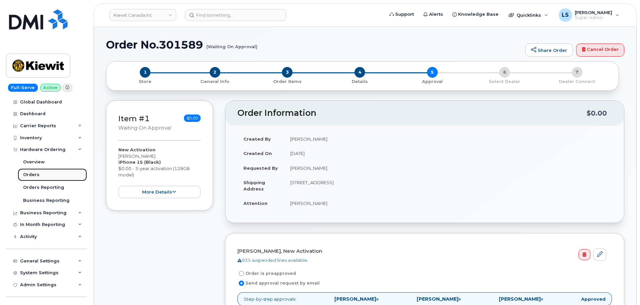
click at [42, 173] on link "Orders" at bounding box center [52, 174] width 69 height 13
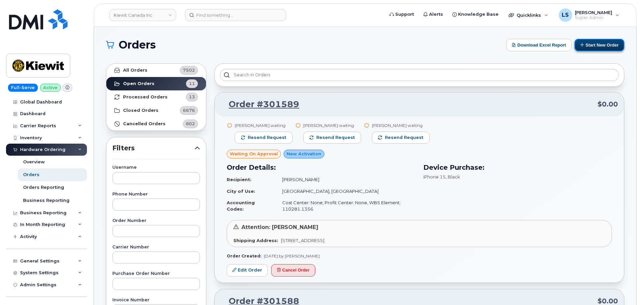
click at [602, 49] on button "Start New Order" at bounding box center [599, 45] width 50 height 12
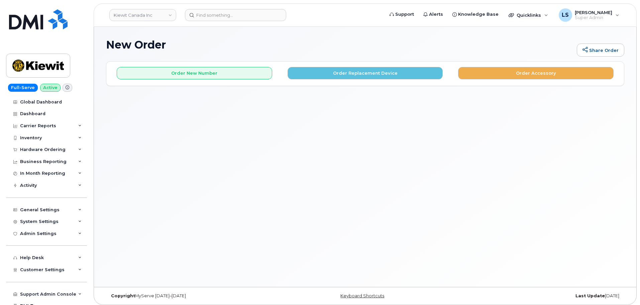
click at [200, 66] on div "Order New Number Order Replacement Device Order Accessory" at bounding box center [365, 71] width 518 height 18
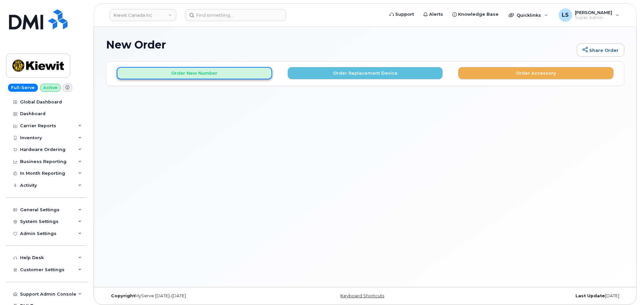
click at [199, 68] on button "Order New Number" at bounding box center [194, 73] width 155 height 12
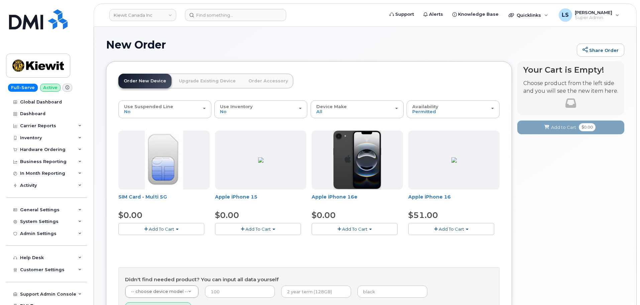
click at [267, 226] on span "Add To Cart" at bounding box center [257, 228] width 25 height 5
click at [255, 250] on link "$0.00 - 3-year activation (128GB model)" at bounding box center [268, 249] width 102 height 8
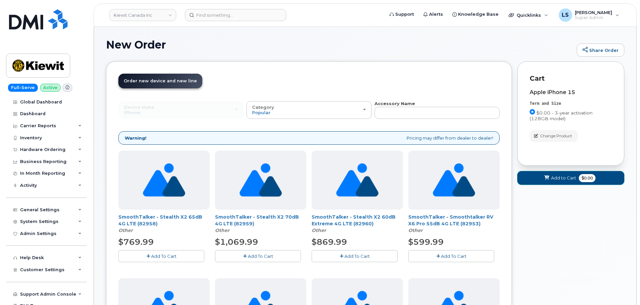
click at [583, 179] on span "$0.00" at bounding box center [587, 178] width 17 height 8
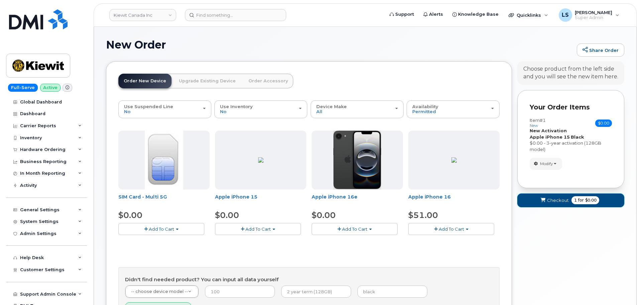
click at [563, 200] on span "Checkout" at bounding box center [558, 200] width 22 height 6
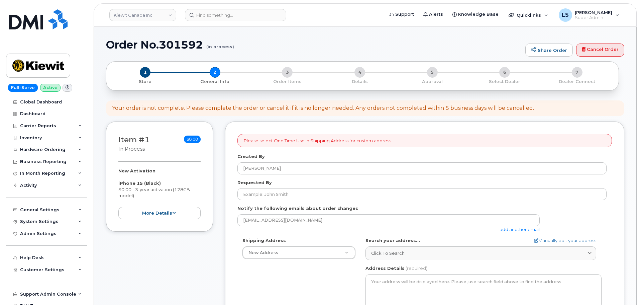
select select
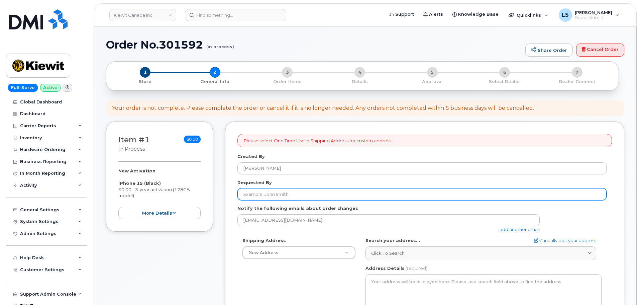
click at [276, 196] on input "Requested By" at bounding box center [421, 194] width 369 height 12
paste input "[PERSON_NAME]"
type input "[PERSON_NAME]"
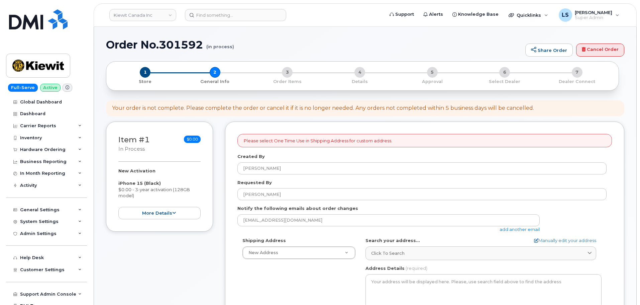
click at [509, 231] on link "add another email" at bounding box center [520, 228] width 40 height 5
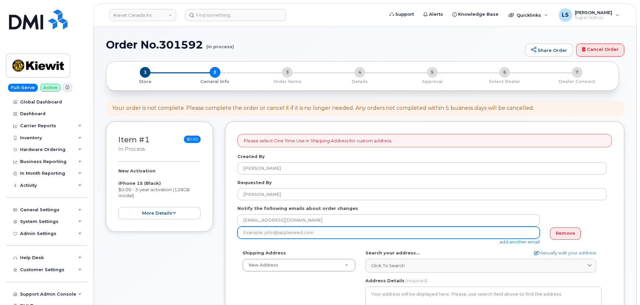
click at [287, 237] on input "email" at bounding box center [388, 232] width 302 height 12
paste input "[PERSON_NAME][EMAIL_ADDRESS][PERSON_NAME][PERSON_NAME][DOMAIN_NAME]"
type input "[PERSON_NAME][EMAIL_ADDRESS][PERSON_NAME][PERSON_NAME][DOMAIN_NAME]"
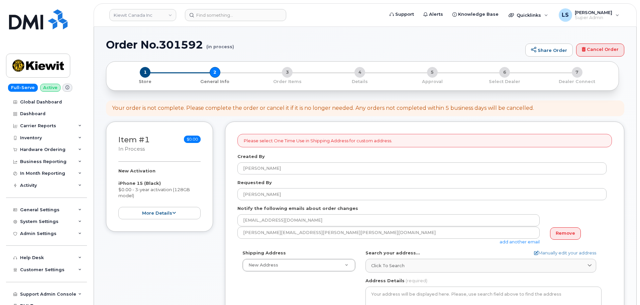
click at [532, 243] on link "add another email" at bounding box center [520, 241] width 40 height 5
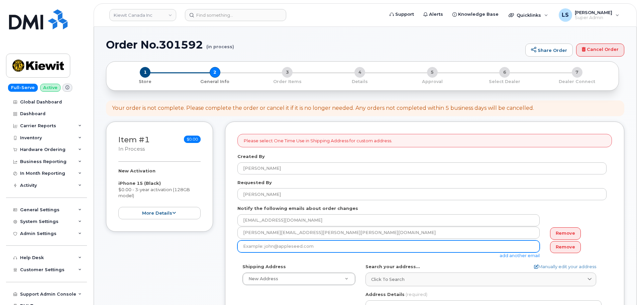
click at [265, 249] on input "email" at bounding box center [388, 246] width 302 height 12
paste input "[PERSON_NAME][EMAIL_ADDRESS][PERSON_NAME][PERSON_NAME][DOMAIN_NAME]"
type input "[PERSON_NAME][EMAIL_ADDRESS][PERSON_NAME][PERSON_NAME][DOMAIN_NAME]"
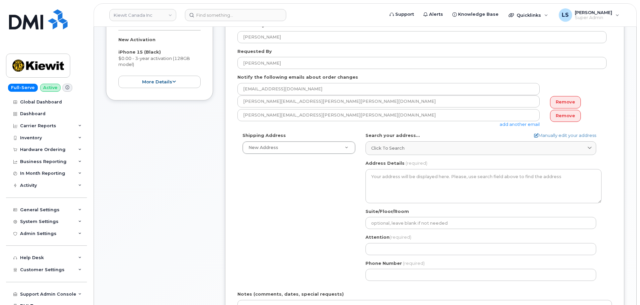
scroll to position [134, 0]
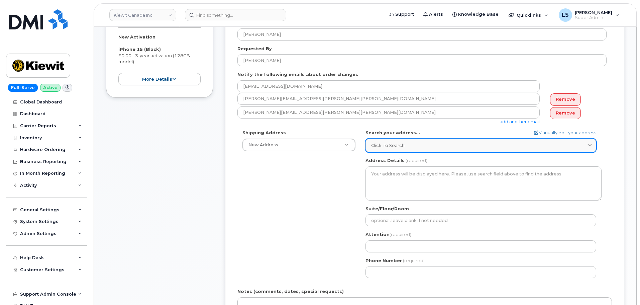
click at [425, 149] on link "Click to search" at bounding box center [480, 145] width 231 height 14
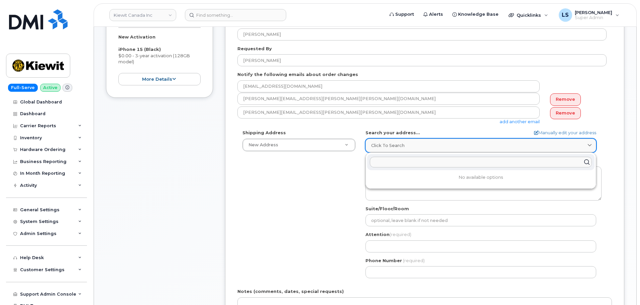
paste input "[STREET_ADDRESS]"
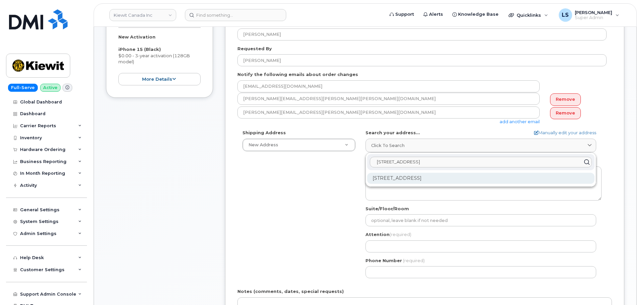
type input "[STREET_ADDRESS]"
click at [431, 179] on div "[STREET_ADDRESS]" at bounding box center [480, 178] width 227 height 11
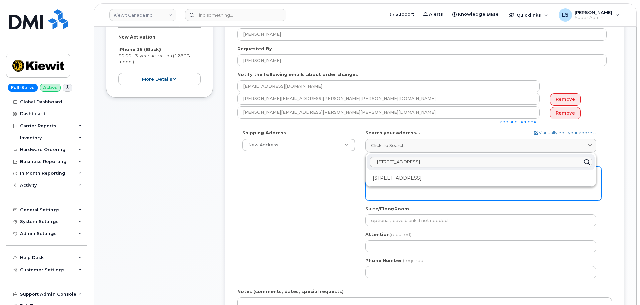
select select
type textarea "[STREET_ADDRESS]"
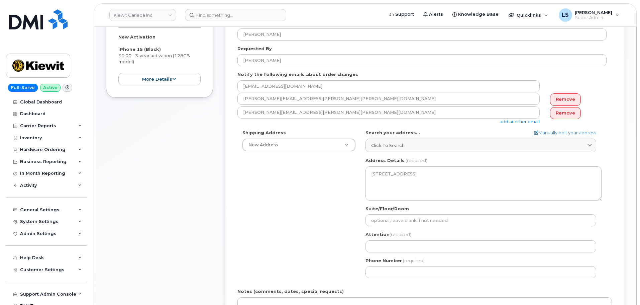
click at [329, 200] on div "Shipping Address New Address New Address [STREET_ADDRESS][PERSON_NAME][PERSON_N…" at bounding box center [421, 205] width 369 height 153
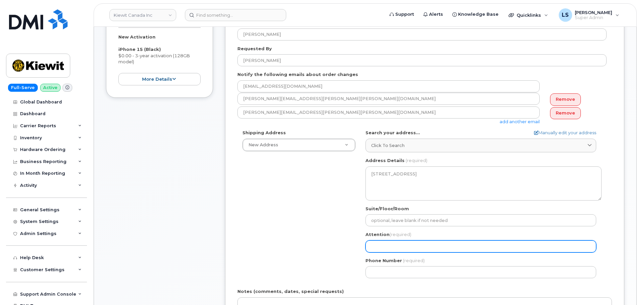
click at [465, 246] on input "Attention (required)" at bounding box center [480, 246] width 231 height 12
paste input "[MEDICAL_DATA][PERSON_NAME]"
select select
type input "[MEDICAL_DATA][PERSON_NAME]"
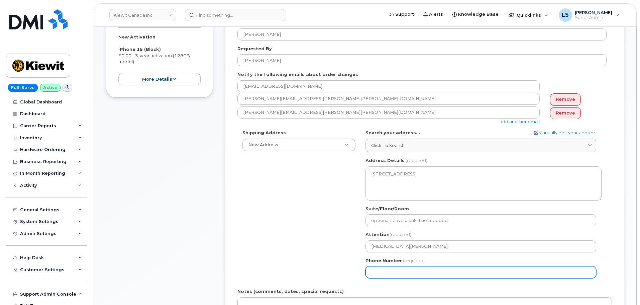
click at [414, 269] on input "Phone Number" at bounding box center [480, 272] width 231 height 12
paste input "4038371231"
click at [392, 274] on input "Phone Number" at bounding box center [480, 272] width 231 height 12
select select
type input "4038371231"
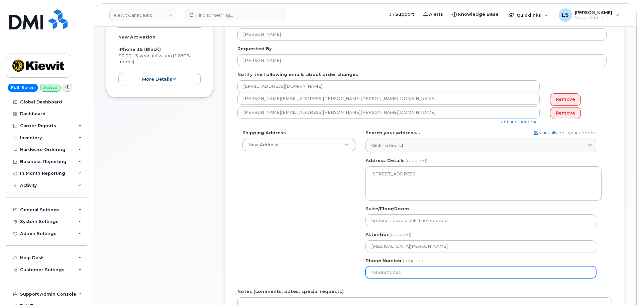
drag, startPoint x: 331, startPoint y: 268, endPoint x: 464, endPoint y: 268, distance: 132.7
click at [333, 266] on div "Shipping Address New Address New Address 200-10333 Southport Rd SW 2440 Don Rei…" at bounding box center [421, 205] width 369 height 153
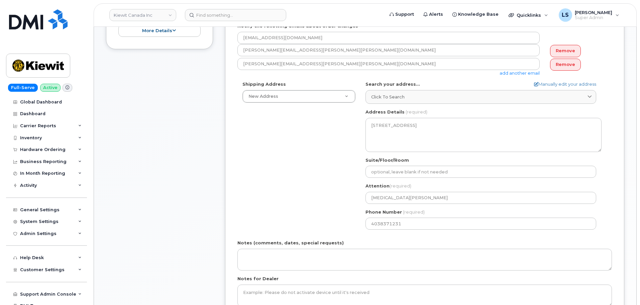
scroll to position [234, 0]
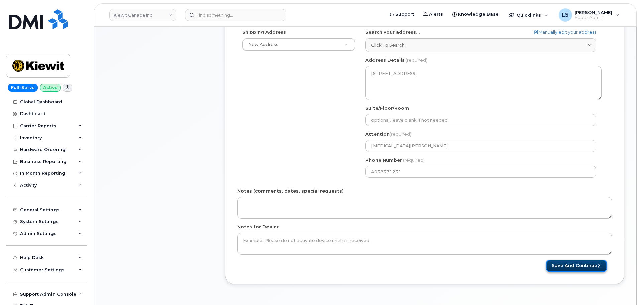
click at [568, 267] on button "Save and Continue" at bounding box center [576, 265] width 61 height 12
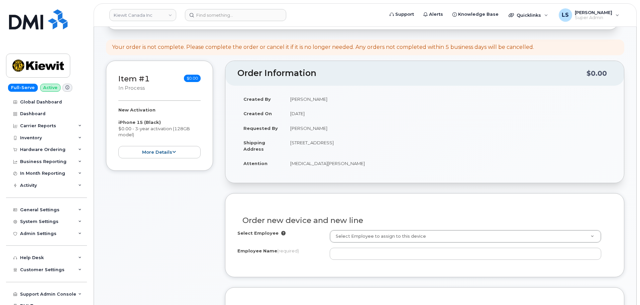
scroll to position [100, 0]
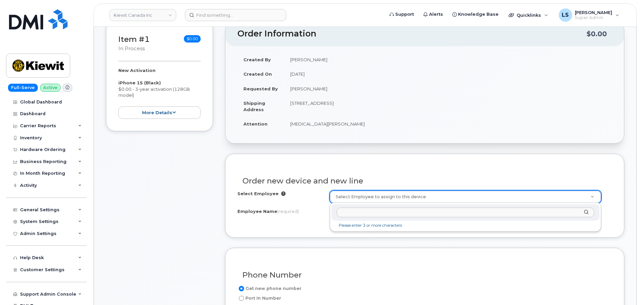
type input "[MEDICAL_DATA][PERSON_NAME]"
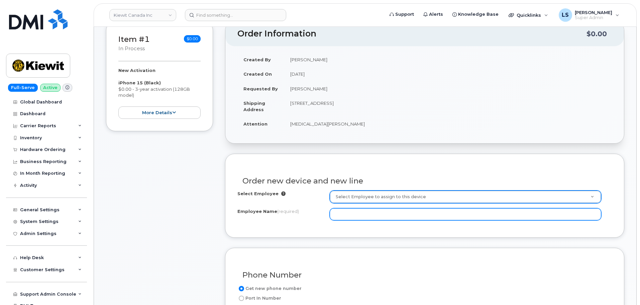
click at [362, 214] on input "Employee Name (required)" at bounding box center [465, 214] width 271 height 12
paste input "[MEDICAL_DATA][PERSON_NAME]"
type input "[MEDICAL_DATA][PERSON_NAME]"
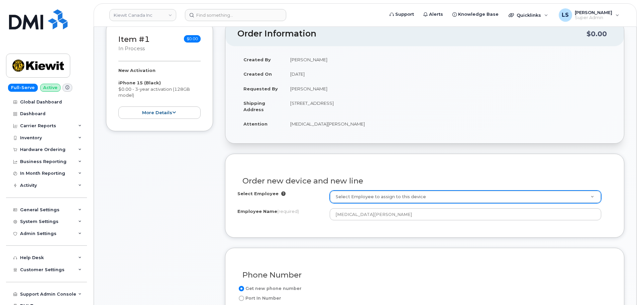
click at [280, 221] on div "Select Employee Select Employee to assign to this device Employee Name (require…" at bounding box center [424, 207] width 374 height 35
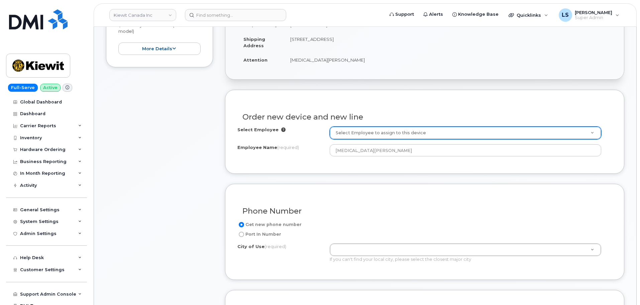
scroll to position [234, 0]
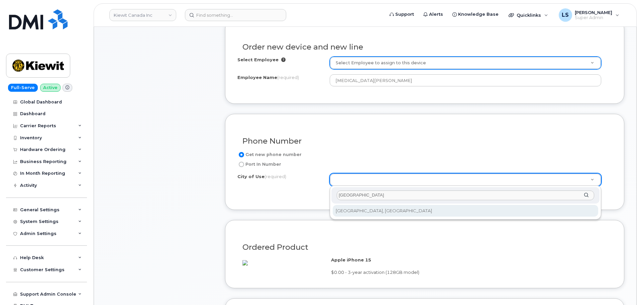
type input "Calgary"
type input "88"
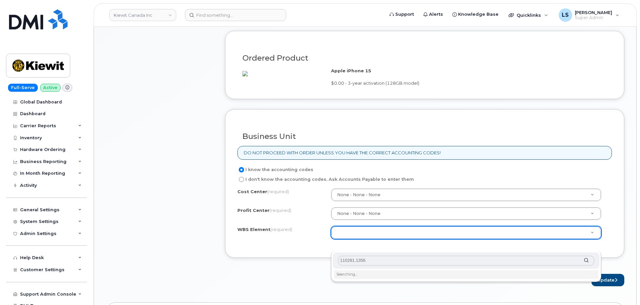
scroll to position [435, 0]
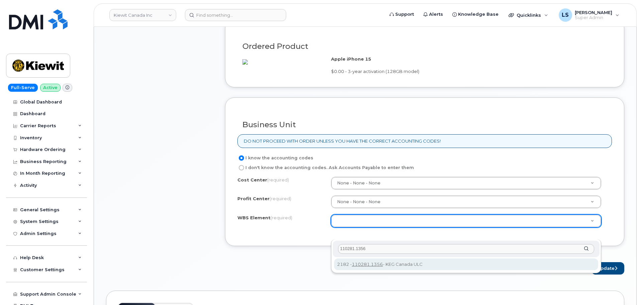
type input "110281.1356"
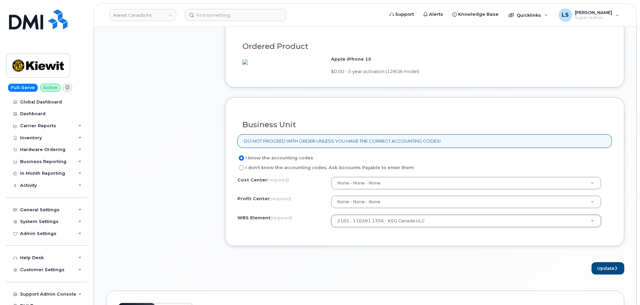
scroll to position [568, 0]
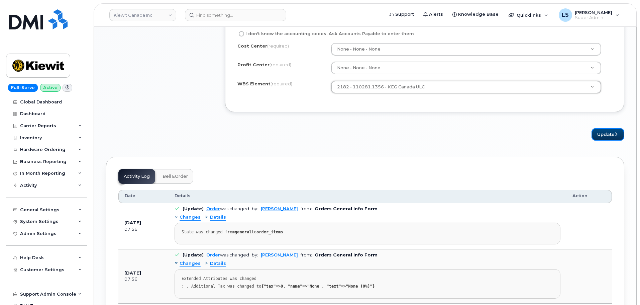
drag, startPoint x: 597, startPoint y: 144, endPoint x: 502, endPoint y: 175, distance: 99.8
click at [597, 140] on button "Update" at bounding box center [607, 134] width 33 height 12
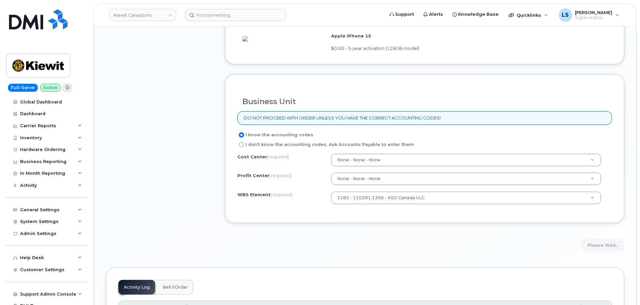
scroll to position [401, 0]
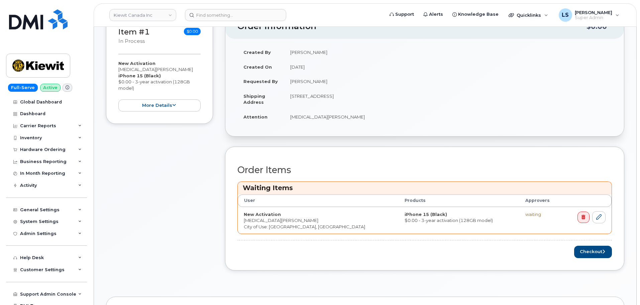
scroll to position [201, 0]
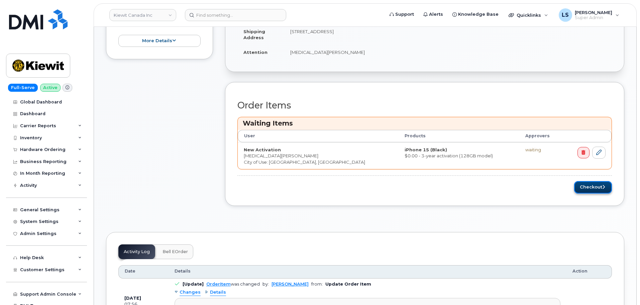
click at [594, 192] on button "Checkout" at bounding box center [593, 187] width 38 height 12
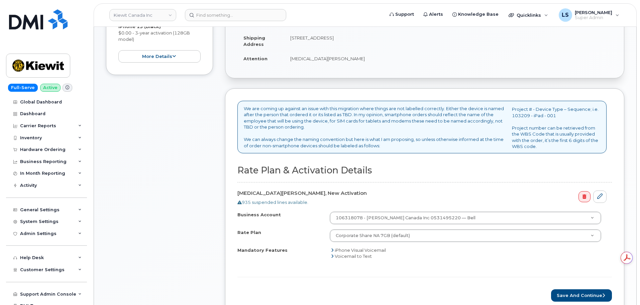
scroll to position [167, 0]
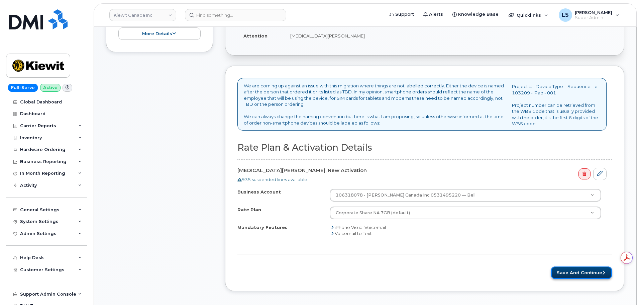
click at [562, 273] on button "Save and Continue" at bounding box center [581, 272] width 61 height 12
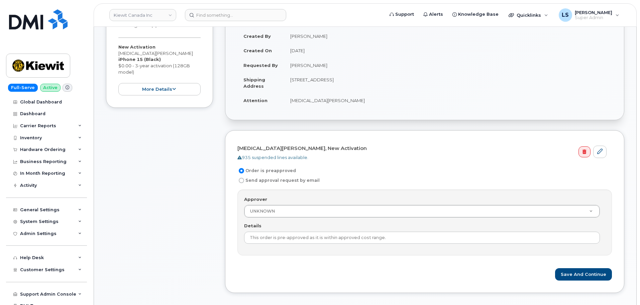
scroll to position [167, 0]
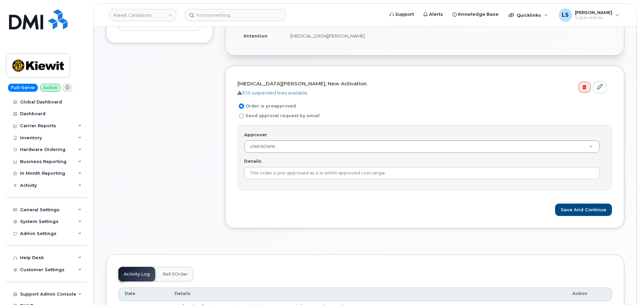
click at [267, 121] on form "Syeda Naqvi, New Activation 935 suspended lines available. Order is preapproved…" at bounding box center [424, 147] width 374 height 138
click at [266, 118] on label "Send approval request by email" at bounding box center [278, 116] width 82 height 8
click at [244, 118] on input "Send approval request by email" at bounding box center [241, 115] width 5 height 5
radio input "true"
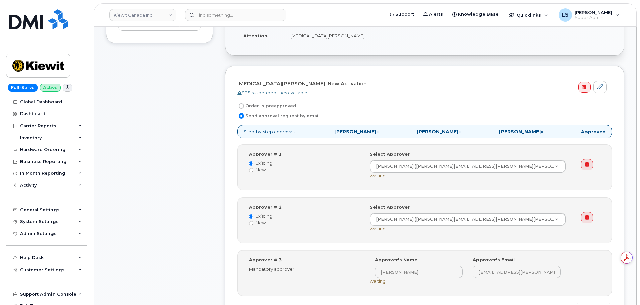
scroll to position [368, 0]
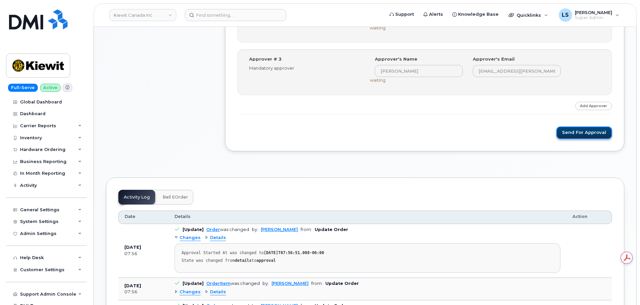
click at [567, 135] on button "Send for Approval" at bounding box center [584, 132] width 56 height 12
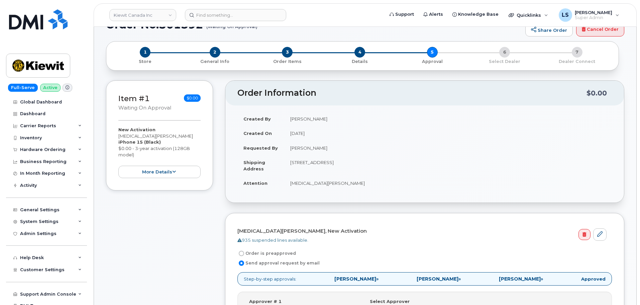
scroll to position [0, 0]
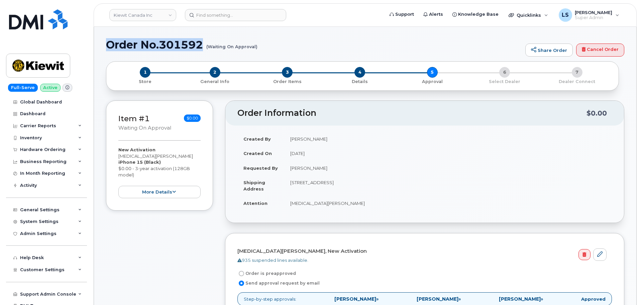
drag, startPoint x: 120, startPoint y: 46, endPoint x: 207, endPoint y: 48, distance: 86.9
click at [207, 48] on h1 "Order No.301592 (Waiting On Approval)" at bounding box center [314, 45] width 416 height 12
copy h1 "Order No.301592"
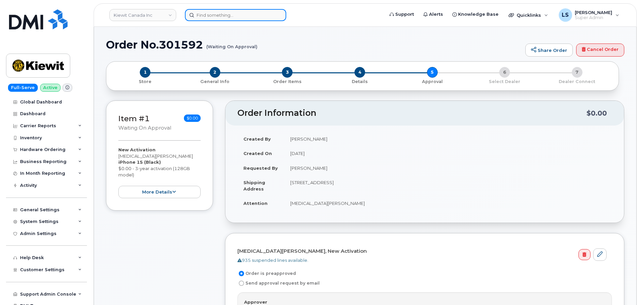
click at [222, 15] on input at bounding box center [235, 15] width 101 height 12
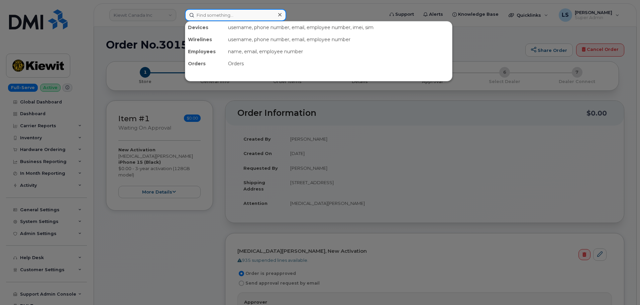
paste input "301601"
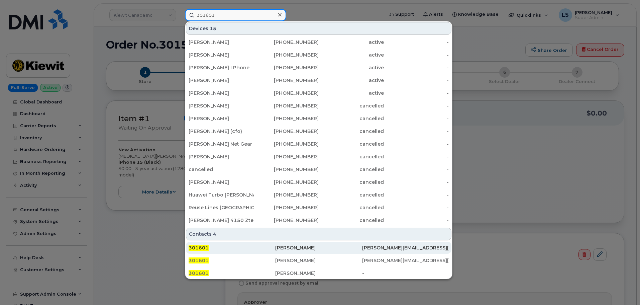
scroll to position [67, 0]
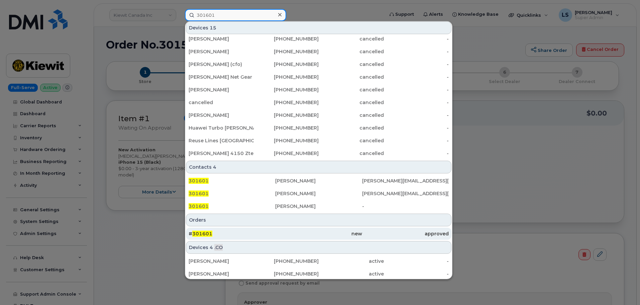
type input "301601"
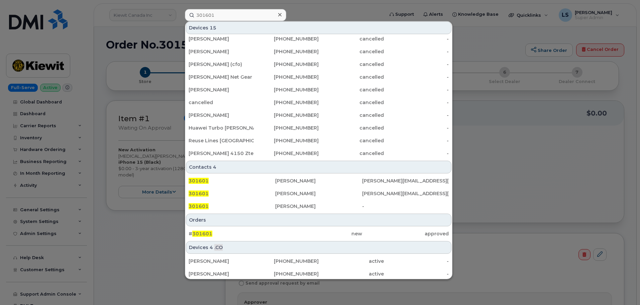
drag, startPoint x: 217, startPoint y: 235, endPoint x: 83, endPoint y: 40, distance: 236.9
click at [217, 235] on div "# 301601" at bounding box center [232, 233] width 87 height 7
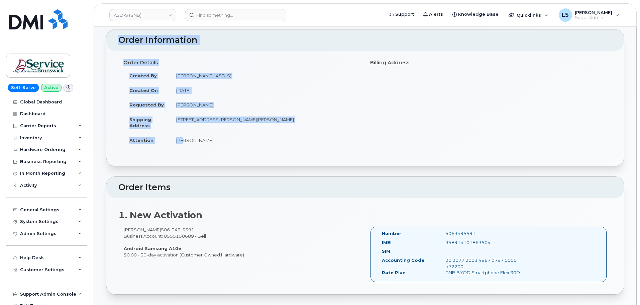
scroll to position [33, 0]
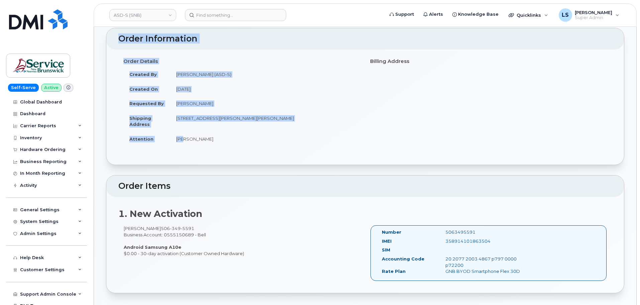
drag, startPoint x: 108, startPoint y: 47, endPoint x: 246, endPoint y: 254, distance: 248.8
click at [186, 233] on div "Sarah Simms 506 349 5591 Business Account: 0555150689 - Bell Android Samsung A1…" at bounding box center [241, 240] width 247 height 31
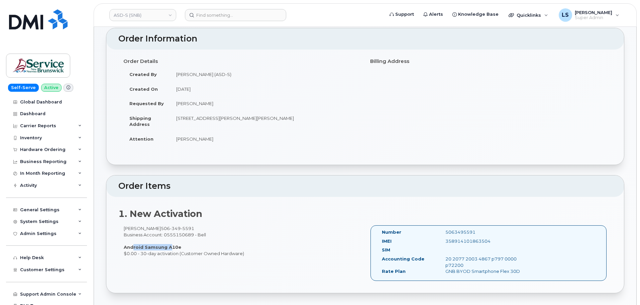
drag, startPoint x: 130, startPoint y: 248, endPoint x: 168, endPoint y: 249, distance: 37.8
click at [168, 249] on strong "Android Samsung A10e" at bounding box center [153, 246] width 58 height 5
drag, startPoint x: 168, startPoint y: 249, endPoint x: 163, endPoint y: 252, distance: 5.8
click at [169, 249] on strong "Android Samsung A10e" at bounding box center [153, 246] width 58 height 5
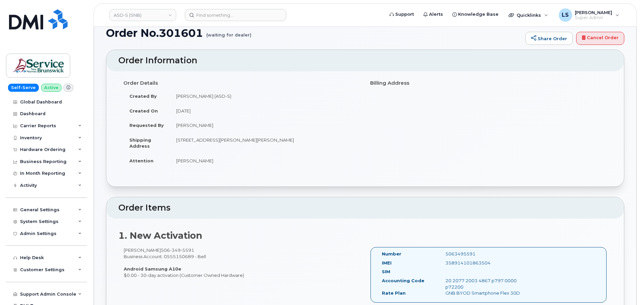
scroll to position [0, 0]
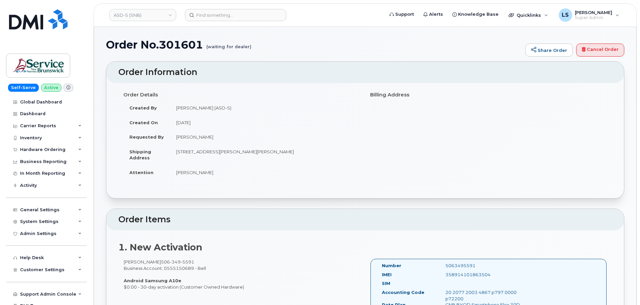
click at [219, 166] on td "Wendy Hueser" at bounding box center [265, 172] width 190 height 15
drag, startPoint x: 109, startPoint y: 44, endPoint x: 264, endPoint y: 286, distance: 287.4
copy div "Order No.301601 (waiting for dealer) Share Order Cancel Order × Share This Orde…"
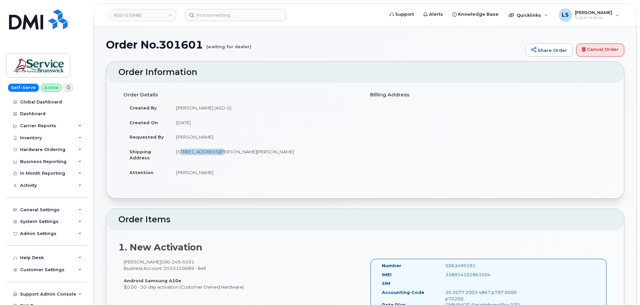
drag, startPoint x: 175, startPoint y: 148, endPoint x: 219, endPoint y: 153, distance: 44.4
click at [219, 153] on td "490 Woodward Ave Saint John New Brunswick E2K 5N3" at bounding box center [265, 154] width 190 height 21
copy td "490 Woodward Ave"
click at [299, 150] on td "490 Woodward Ave Saint John New Brunswick E2K 5N3" at bounding box center [265, 154] width 190 height 21
drag, startPoint x: 221, startPoint y: 150, endPoint x: 243, endPoint y: 155, distance: 21.8
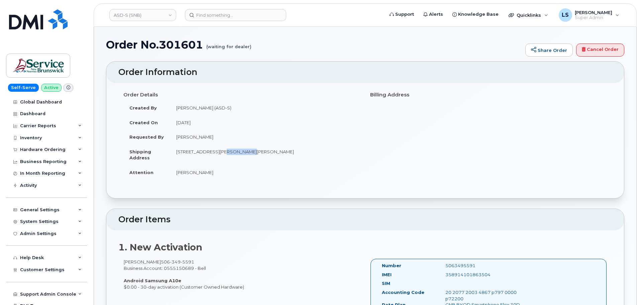
click at [243, 155] on td "490 Woodward Ave Saint John New Brunswick E2K 5N3" at bounding box center [265, 154] width 190 height 21
copy td "Saint John"
click at [247, 152] on td "490 Woodward Ave Saint John New Brunswick E2K 5N3" at bounding box center [265, 154] width 190 height 21
drag, startPoint x: 244, startPoint y: 151, endPoint x: 278, endPoint y: 157, distance: 34.3
click at [278, 157] on td "490 Woodward Ave Saint John New Brunswick E2K 5N3" at bounding box center [265, 154] width 190 height 21
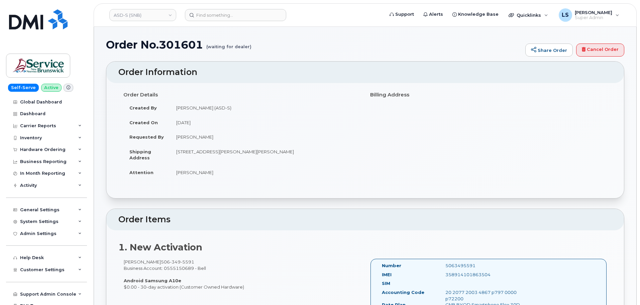
copy td "New Brunswick"
drag, startPoint x: 301, startPoint y: 153, endPoint x: 280, endPoint y: 152, distance: 20.8
click at [280, 152] on td "490 Woodward Ave Saint John New Brunswick E2K 5N3" at bounding box center [265, 154] width 190 height 21
copy td "E2K 5N3"
drag, startPoint x: 196, startPoint y: 261, endPoint x: 154, endPoint y: 262, distance: 41.5
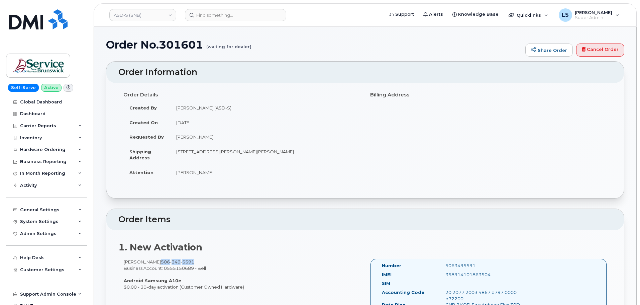
click at [154, 262] on div "Sarah Simms 506 349 5591 Business Account: 0555150689 - Bell Android Samsung A1…" at bounding box center [241, 273] width 247 height 31
copy span "506 349 5591"
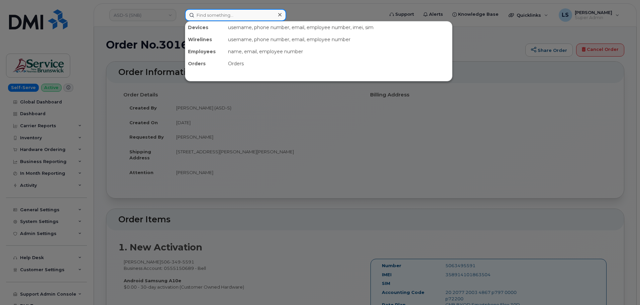
click at [232, 10] on input at bounding box center [235, 15] width 101 height 12
paste input "780-903-8476"
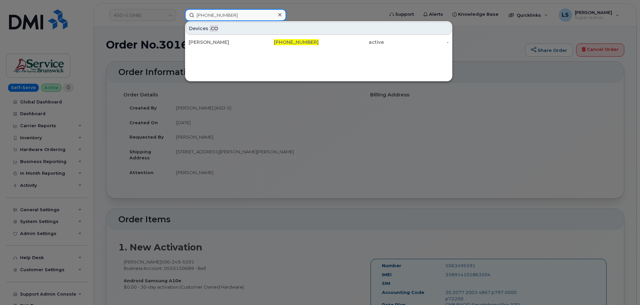
click at [239, 9] on input "780-903-8476" at bounding box center [235, 15] width 101 height 12
click at [238, 15] on input "780-903-8476" at bounding box center [235, 15] width 101 height 12
click at [237, 15] on input "780-903-8476" at bounding box center [235, 15] width 101 height 12
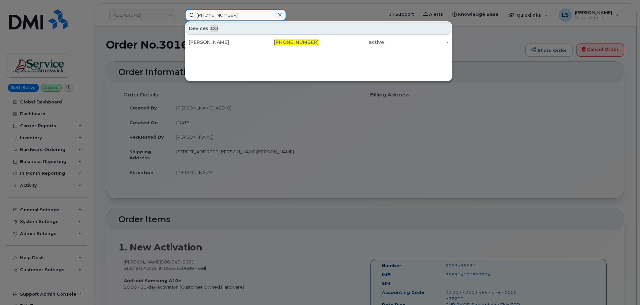
paste input "5317055"
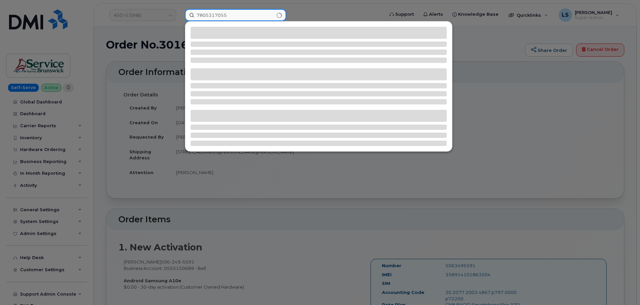
type input "7805317055"
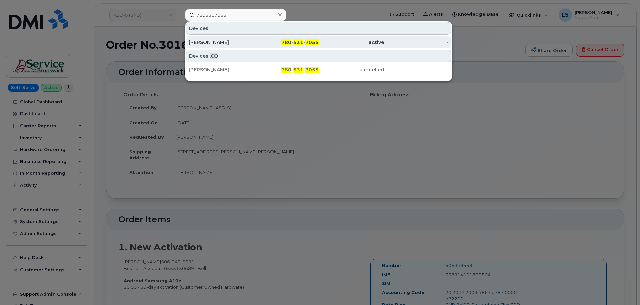
click at [195, 43] on div "Neal Hauzer" at bounding box center [221, 42] width 65 height 7
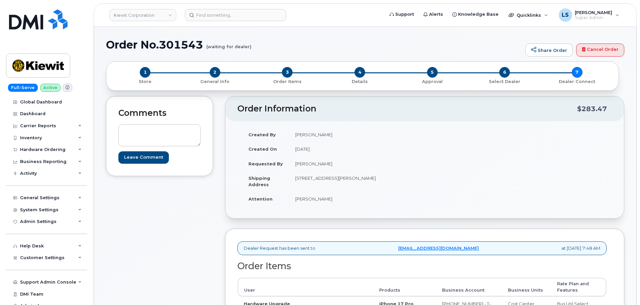
click at [182, 45] on h1 "Order No.301543 (waiting for dealer)" at bounding box center [314, 45] width 416 height 12
copy h1 "301543"
click at [210, 18] on input at bounding box center [235, 15] width 101 height 12
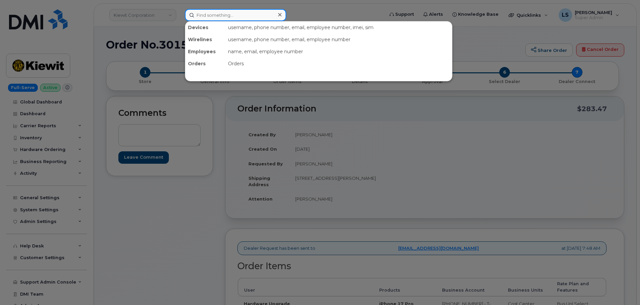
paste input "301543"
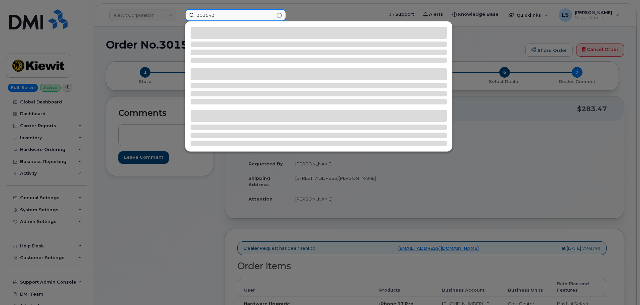
type input "301543"
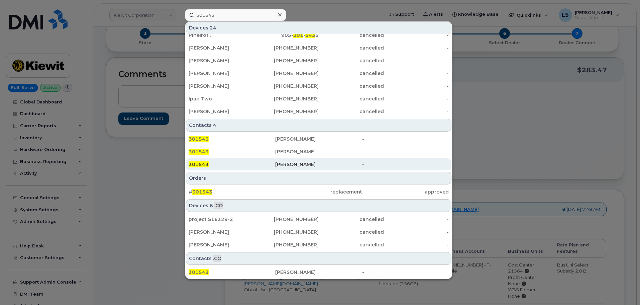
scroll to position [67, 0]
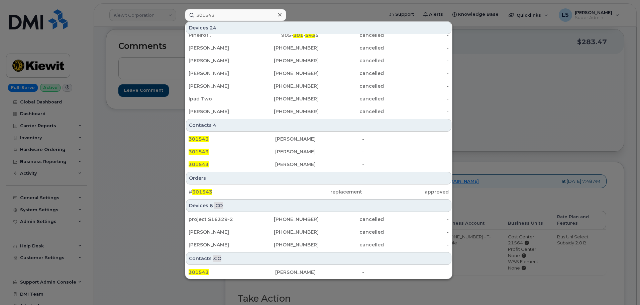
drag, startPoint x: 211, startPoint y: 191, endPoint x: 203, endPoint y: 130, distance: 61.4
click at [211, 191] on span "301543" at bounding box center [202, 192] width 20 height 6
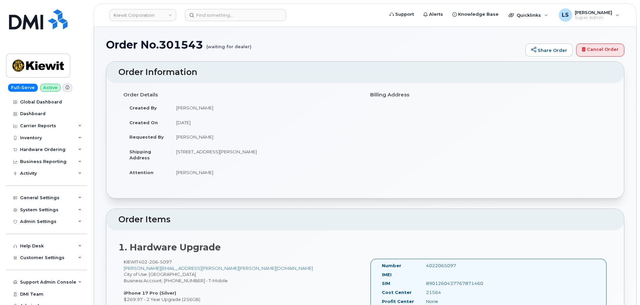
click at [177, 40] on h1 "Order No.301543 (waiting for dealer)" at bounding box center [314, 45] width 416 height 12
copy h1 "301543"
click at [43, 148] on div "Hardware Ordering" at bounding box center [42, 149] width 45 height 5
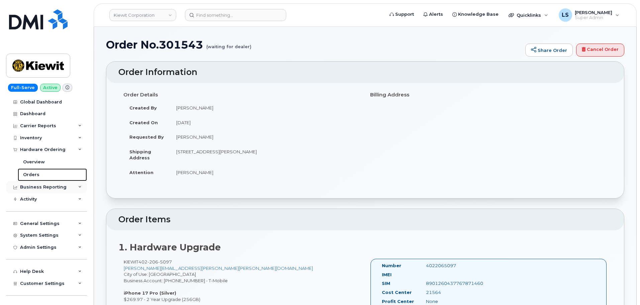
drag, startPoint x: 44, startPoint y: 175, endPoint x: 50, endPoint y: 187, distance: 14.1
click at [44, 174] on link "Orders" at bounding box center [52, 174] width 69 height 13
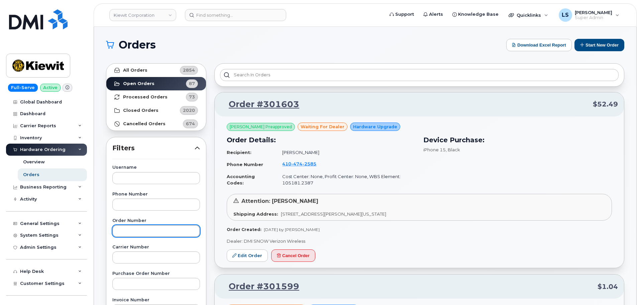
click at [133, 228] on input "text" at bounding box center [156, 231] width 88 height 12
paste input "301543"
type input "301543"
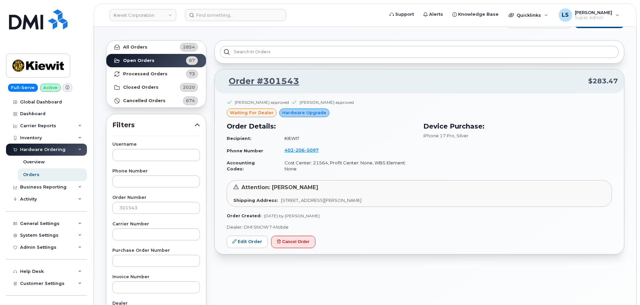
scroll to position [33, 0]
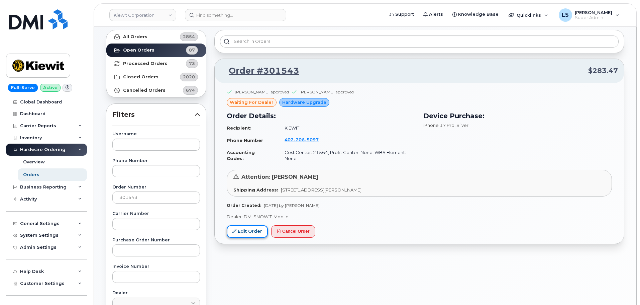
click at [255, 227] on link "Edit Order" at bounding box center [247, 231] width 41 height 12
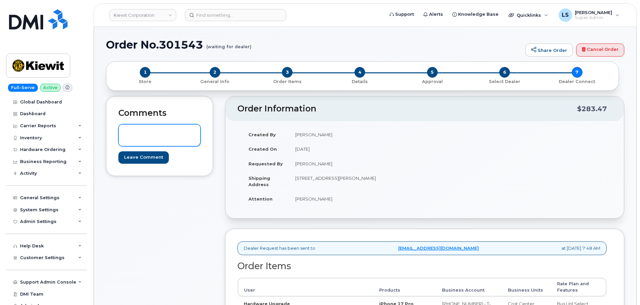
click at [155, 132] on textarea at bounding box center [159, 135] width 82 height 22
type textarea "H"
type textarea "Please order the Orange iPhone 17 Pro per the user's request"
click at [155, 159] on input "Leave Comment" at bounding box center [143, 157] width 50 height 12
type input "Create Event"
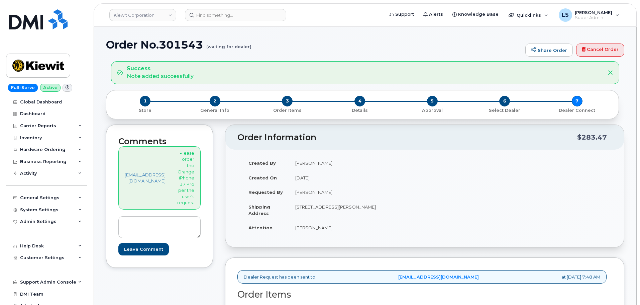
click at [166, 39] on h1 "Order No.301543 (waiting for dealer)" at bounding box center [314, 45] width 416 height 12
copy h1 "301543"
click at [212, 14] on input at bounding box center [235, 15] width 101 height 12
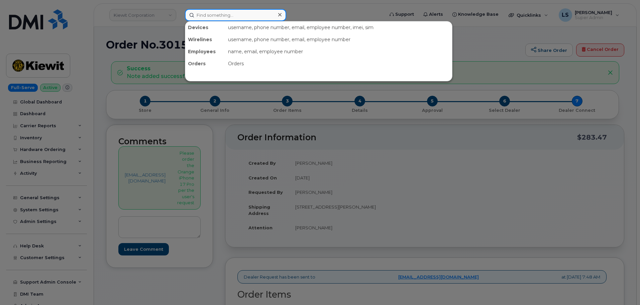
paste input "301543"
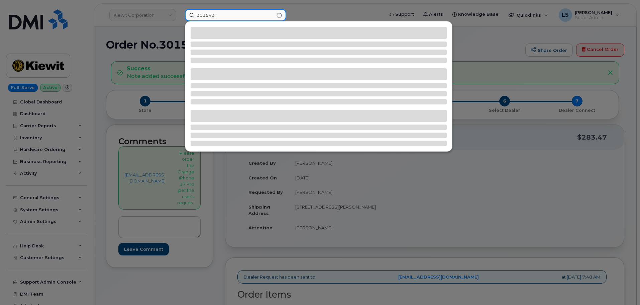
type input "301543"
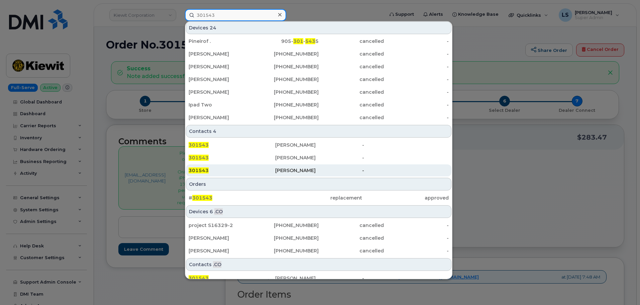
scroll to position [172, 0]
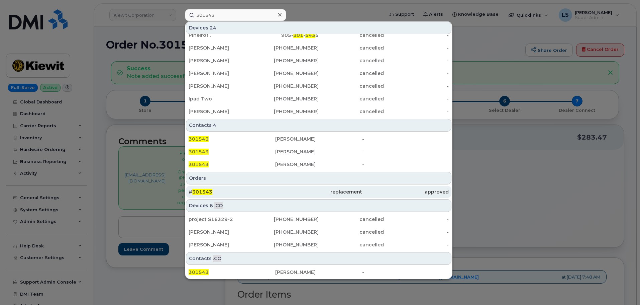
click at [217, 194] on div "# 301543" at bounding box center [232, 191] width 87 height 7
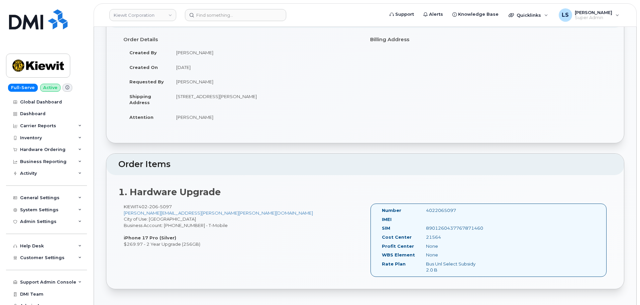
scroll to position [67, 0]
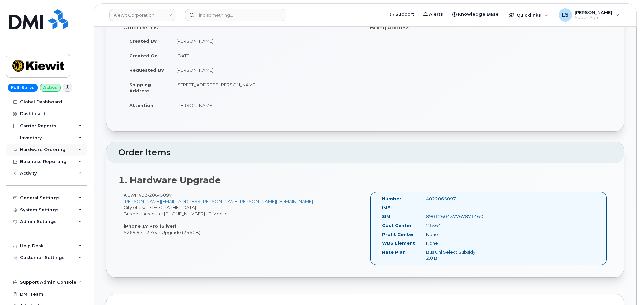
click at [46, 149] on div "Hardware Ordering" at bounding box center [42, 149] width 45 height 5
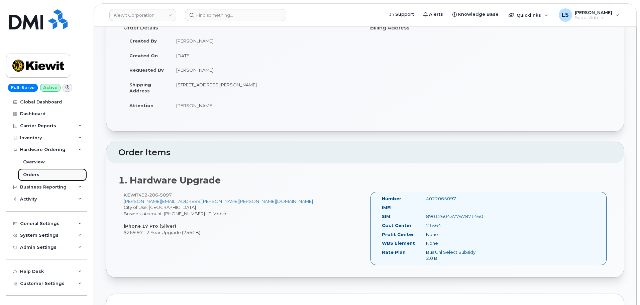
click at [53, 173] on link "Orders" at bounding box center [52, 174] width 69 height 13
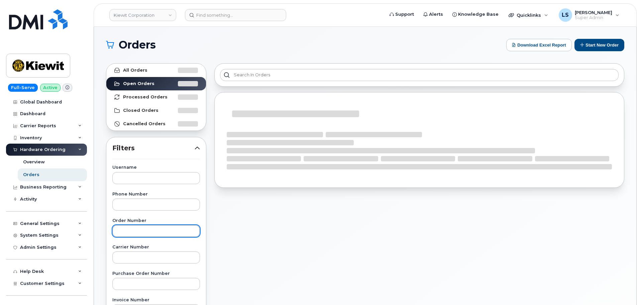
click at [137, 226] on input "text" at bounding box center [156, 231] width 88 height 12
paste input "301543"
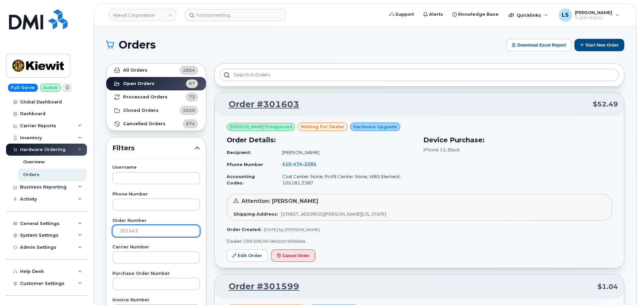
type input "301543"
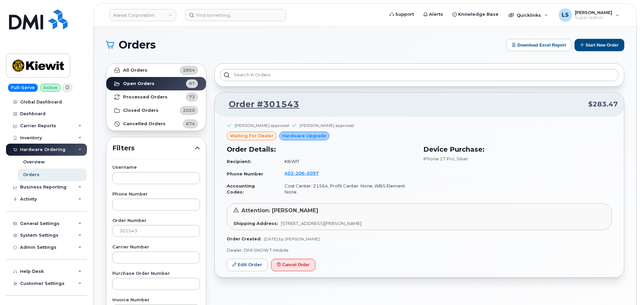
click at [366, 236] on div "Order Created: Sep 23, 2025 by Noah Shelton" at bounding box center [419, 239] width 385 height 6
click at [254, 258] on link "Edit Order" at bounding box center [247, 264] width 41 height 12
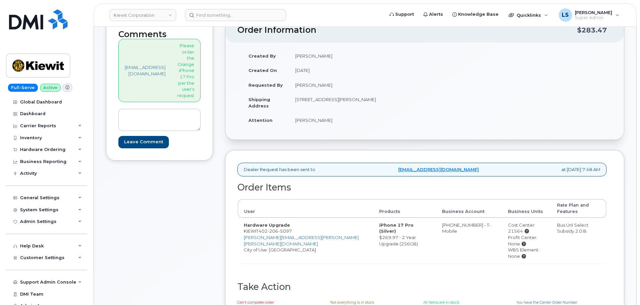
scroll to position [67, 0]
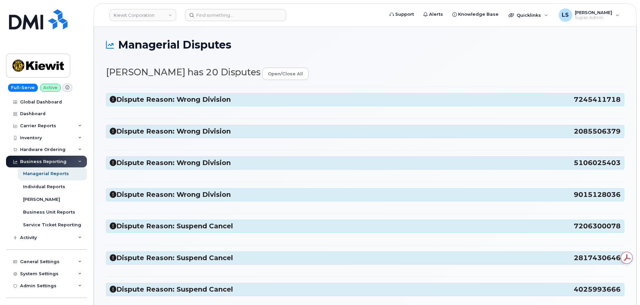
click at [192, 98] on h3 "Dispute Reason: Wrong Division 7245411718" at bounding box center [365, 99] width 511 height 9
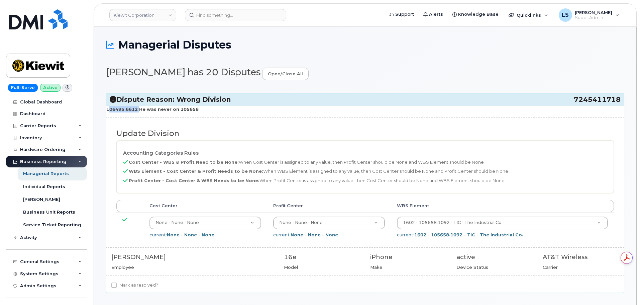
drag, startPoint x: 137, startPoint y: 110, endPoint x: 110, endPoint y: 107, distance: 27.7
click at [107, 109] on strong "106495.6612 He was never on 105658" at bounding box center [152, 108] width 92 height 5
copy strong "106495.6612"
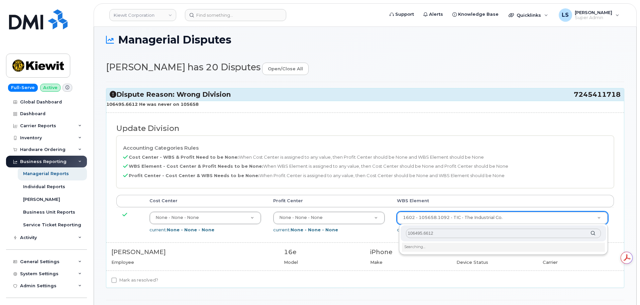
scroll to position [33, 0]
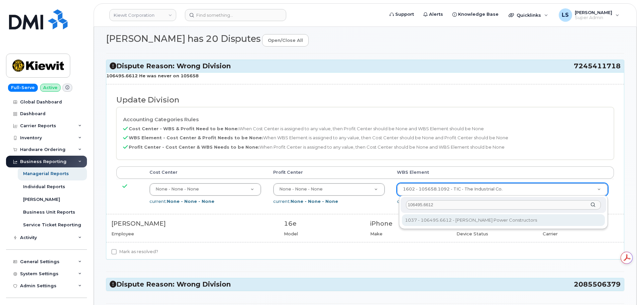
type input "106495.6612"
type input "35834206"
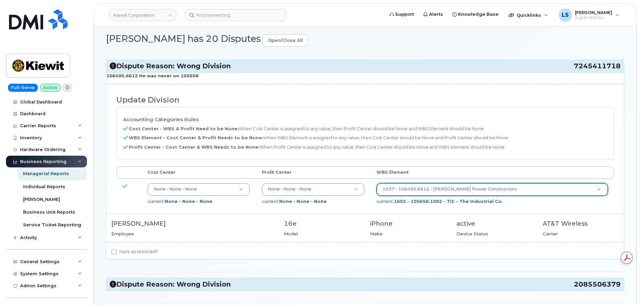
click at [137, 252] on label "Mark as resolved?" at bounding box center [134, 251] width 47 height 8
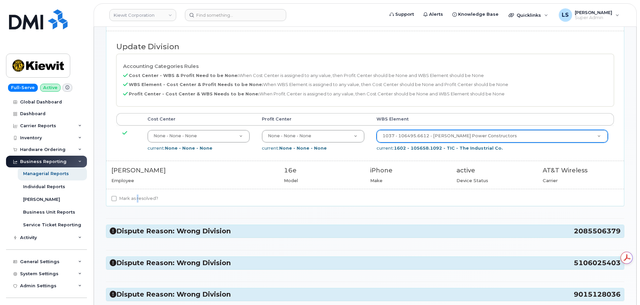
scroll to position [134, 0]
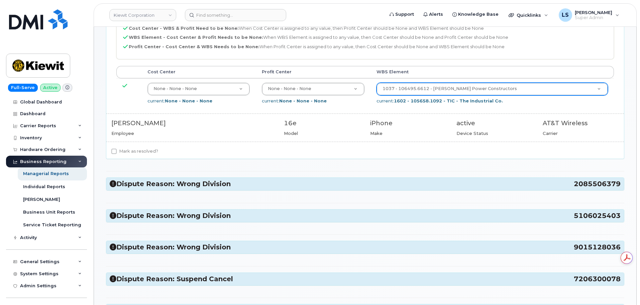
click at [140, 146] on div "106495.6612 He was never on 105658 Update Division Accounting Categories Rules …" at bounding box center [365, 65] width 518 height 187
click at [137, 152] on label "Mark as resolved?" at bounding box center [134, 151] width 47 height 8
click at [117, 152] on input "Mark as resolved?" at bounding box center [113, 150] width 5 height 5
checkbox input "true"
click at [155, 180] on h3 "Dispute Reason: Wrong Division 2085506379" at bounding box center [365, 183] width 511 height 9
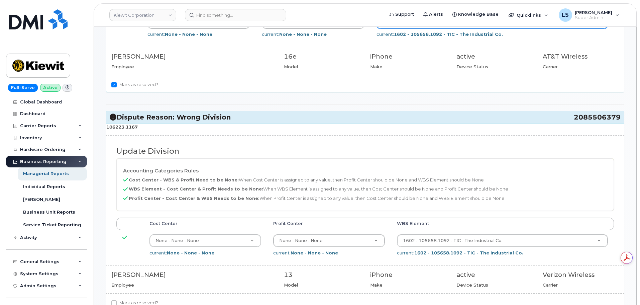
scroll to position [201, 0]
drag, startPoint x: 139, startPoint y: 128, endPoint x: 106, endPoint y: 129, distance: 33.1
click at [106, 129] on p "106223.1167" at bounding box center [365, 126] width 518 height 6
copy strong "106223.1167"
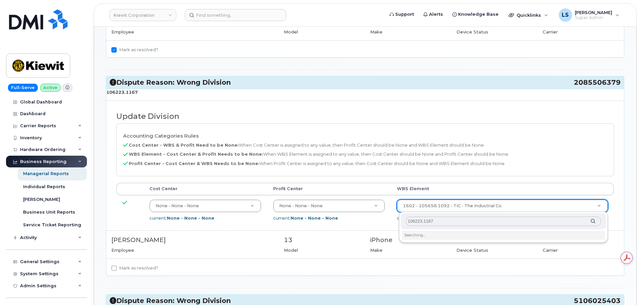
scroll to position [301, 0]
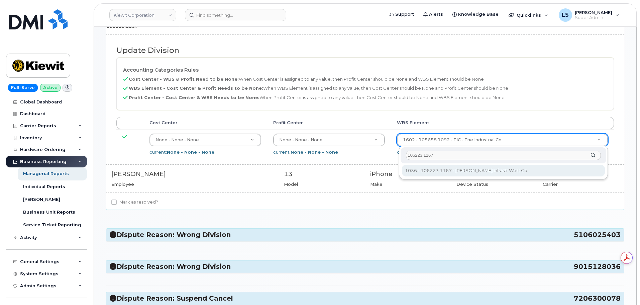
type input "106223.1167"
type input "33642233"
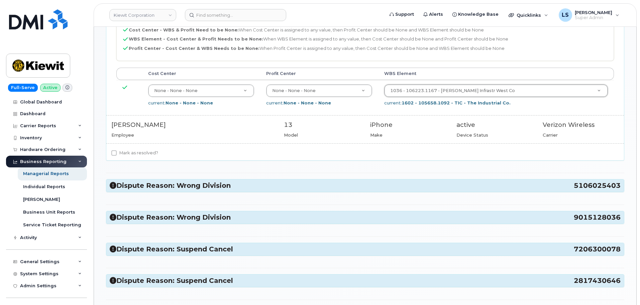
scroll to position [401, 0]
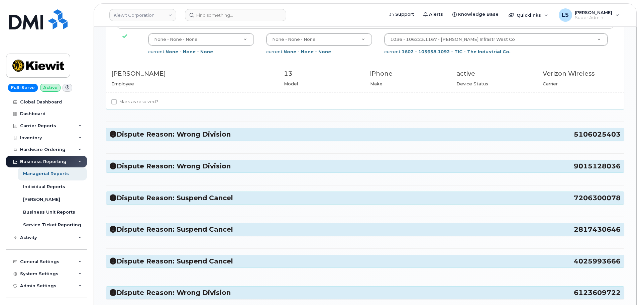
click at [146, 99] on label "Mark as resolved?" at bounding box center [134, 102] width 47 height 8
click at [117, 99] on input "Mark as resolved?" at bounding box center [113, 101] width 5 height 5
checkbox input "true"
click at [149, 132] on h3 "Dispute Reason: Wrong Division 5106025403" at bounding box center [365, 134] width 511 height 9
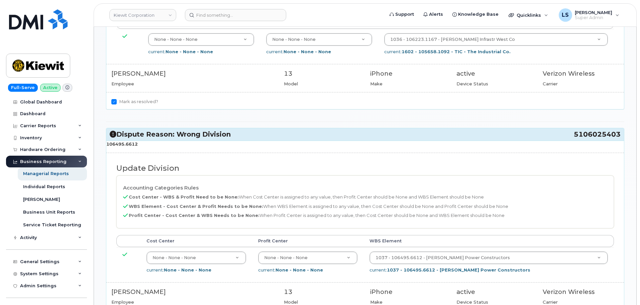
scroll to position [468, 0]
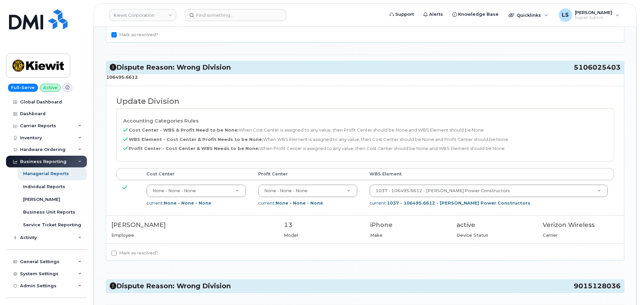
drag, startPoint x: 146, startPoint y: 76, endPoint x: 106, endPoint y: 76, distance: 39.8
click at [106, 76] on div "Dispute Reason: Wrong Division 5106025403 106495.6612 Update Division Accountin…" at bounding box center [365, 161] width 518 height 200
copy strong "106495.6612"
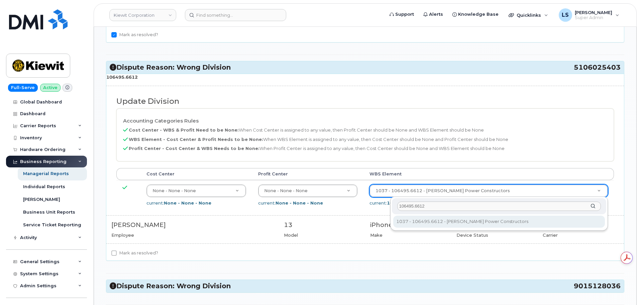
type input "106495.6612"
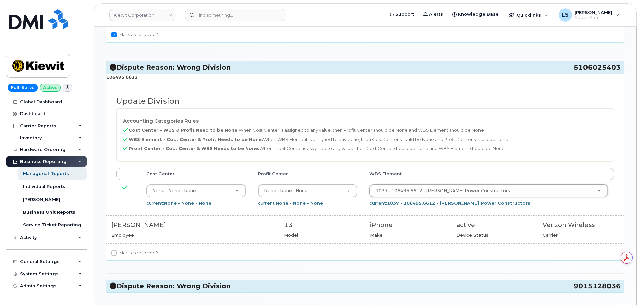
click at [143, 248] on div "106495.6612 Update Division Accounting Categories Rules Cost Center - WBS & Pro…" at bounding box center [365, 167] width 518 height 187
click at [144, 251] on label "Mark as resolved?" at bounding box center [134, 253] width 47 height 8
click at [117, 251] on input "Mark as resolved?" at bounding box center [113, 252] width 5 height 5
checkbox input "true"
click at [160, 281] on h3 "Dispute Reason: Wrong Division 9015128036" at bounding box center [365, 285] width 511 height 9
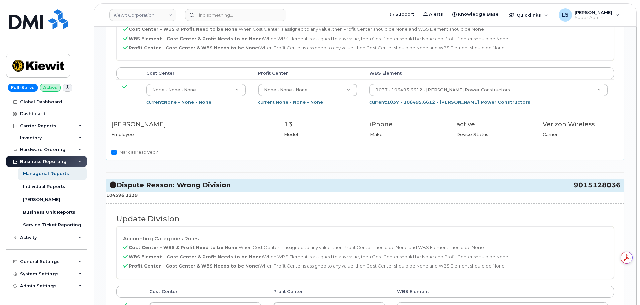
scroll to position [635, 0]
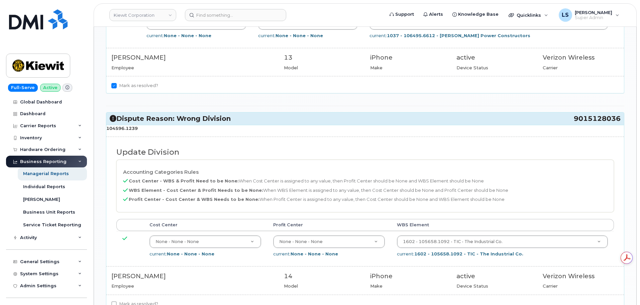
drag, startPoint x: 144, startPoint y: 131, endPoint x: 107, endPoint y: 128, distance: 36.5
click at [107, 128] on p "104596.1239" at bounding box center [365, 128] width 518 height 6
copy strong "104596.1239"
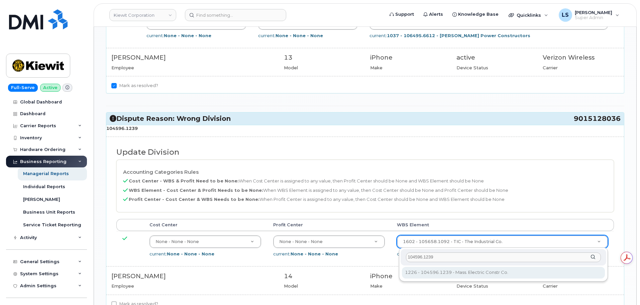
type input "104596.1239"
type input "35381357"
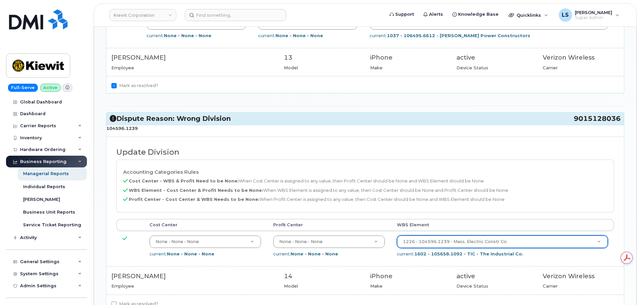
scroll to position [769, 0]
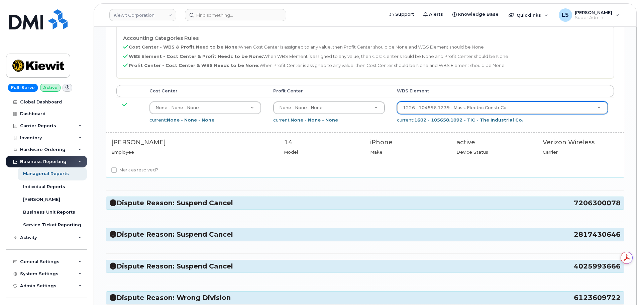
click at [149, 173] on label "Mark as resolved?" at bounding box center [134, 170] width 47 height 8
click at [117, 173] on input "Mark as resolved?" at bounding box center [113, 169] width 5 height 5
checkbox input "true"
click at [185, 203] on h3 "Dispute Reason: Suspend Cancel 7206300078" at bounding box center [365, 202] width 511 height 9
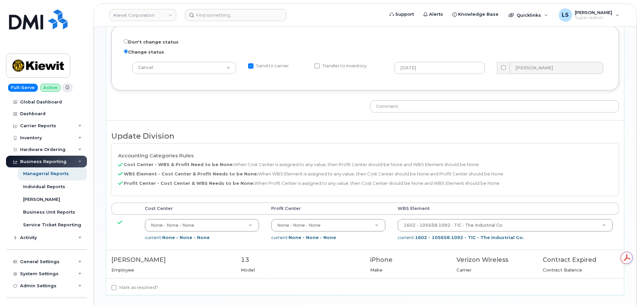
click at [133, 290] on label "Mark as resolved?" at bounding box center [134, 287] width 47 height 8
click at [117, 290] on input "Mark as resolved?" at bounding box center [113, 287] width 5 height 5
checkbox input "true"
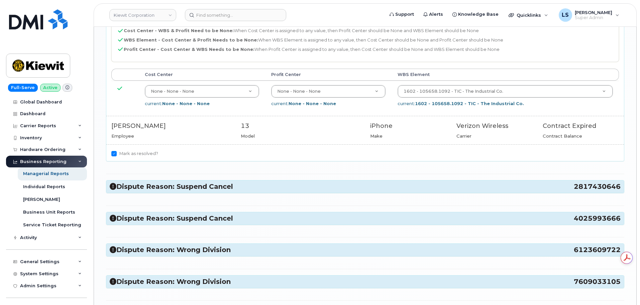
click at [166, 188] on h3 "Dispute Reason: Suspend Cancel 2817430646" at bounding box center [365, 186] width 511 height 9
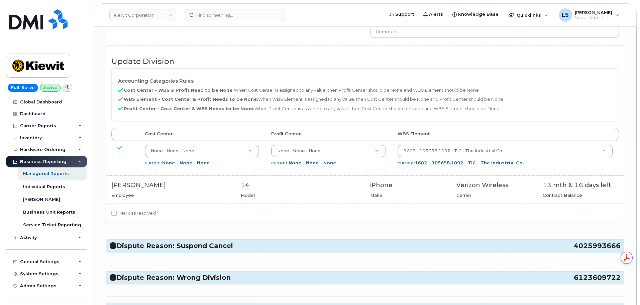
scroll to position [1404, 0]
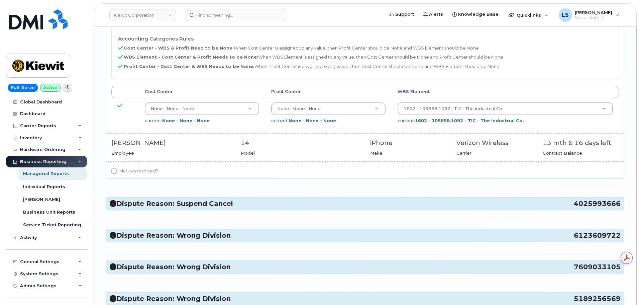
click at [200, 206] on h3 "Dispute Reason: Suspend Cancel 4025993666" at bounding box center [365, 203] width 511 height 9
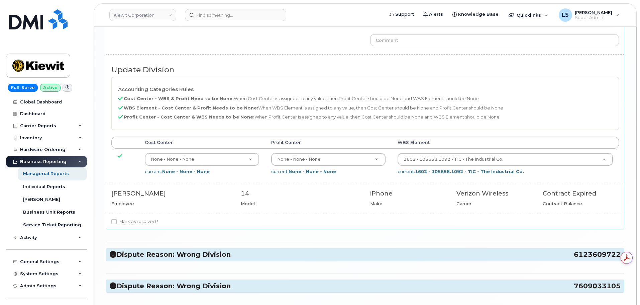
click at [144, 220] on label "Mark as resolved?" at bounding box center [134, 221] width 47 height 8
click at [117, 220] on input "Mark as resolved?" at bounding box center [113, 221] width 5 height 5
checkbox input "true"
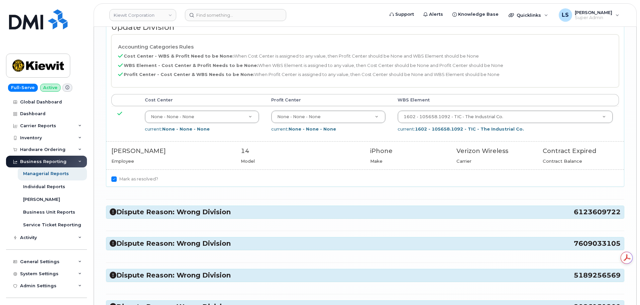
scroll to position [1772, 0]
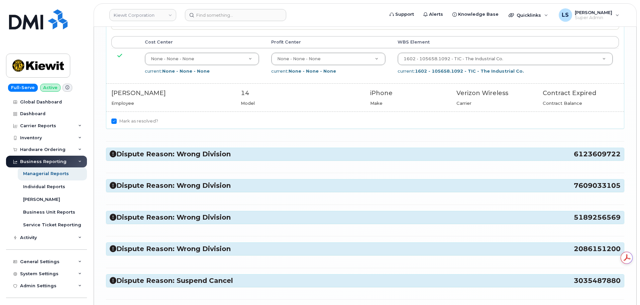
click at [188, 153] on h3 "Dispute Reason: Wrong Division 6123609722" at bounding box center [365, 153] width 511 height 9
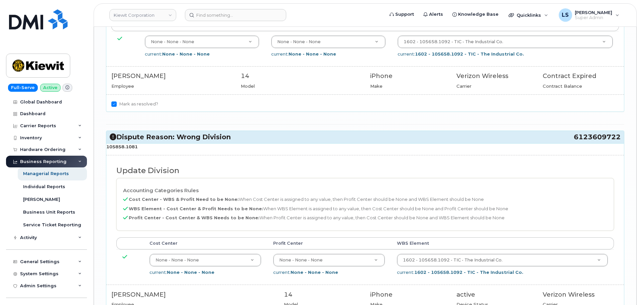
scroll to position [1805, 0]
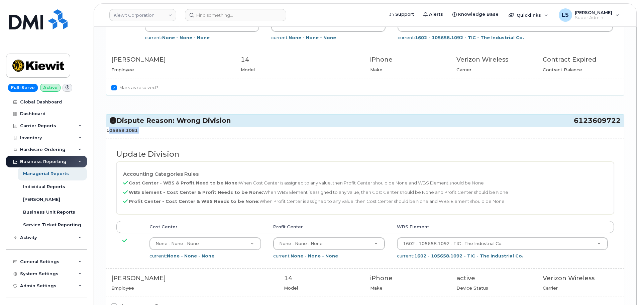
drag, startPoint x: 142, startPoint y: 134, endPoint x: 107, endPoint y: 132, distance: 34.8
click at [107, 132] on div "105858.1081 Update Division Accounting Categories Rules Cost Center - WBS & Pro…" at bounding box center [365, 220] width 518 height 187
copy div "105858.1081"
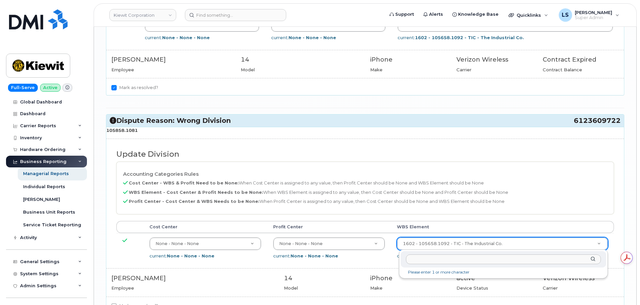
scroll to position [0, 0]
type input "105858.1081"
type input "29967637"
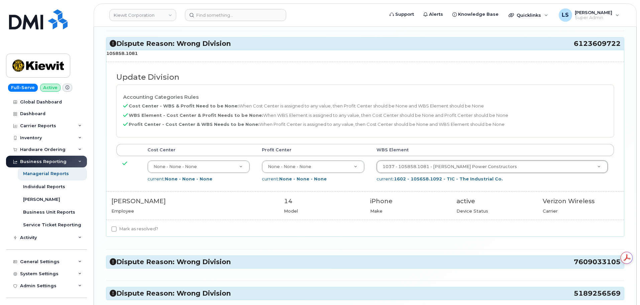
scroll to position [1939, 0]
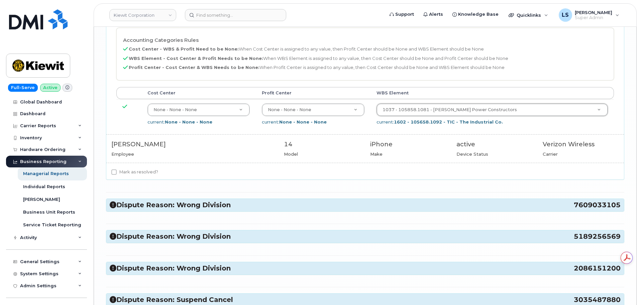
click at [145, 169] on label "Mark as resolved?" at bounding box center [134, 172] width 47 height 8
click at [117, 169] on input "Mark as resolved?" at bounding box center [113, 171] width 5 height 5
checkbox input "true"
click at [174, 206] on h3 "Dispute Reason: Wrong Division 7609033105" at bounding box center [365, 204] width 511 height 9
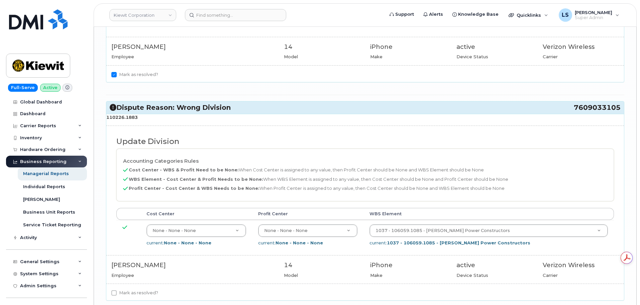
scroll to position [2039, 0]
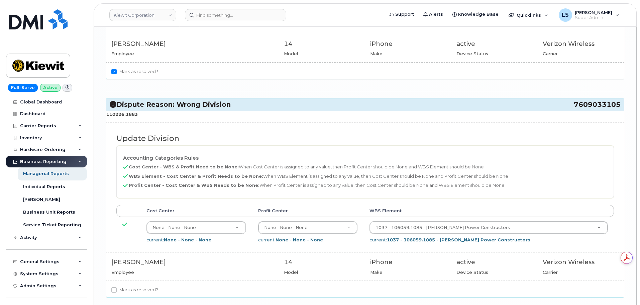
drag, startPoint x: 138, startPoint y: 116, endPoint x: 107, endPoint y: 115, distance: 31.1
click at [107, 115] on p "110226.1883" at bounding box center [365, 114] width 518 height 6
copy strong "110226.1883"
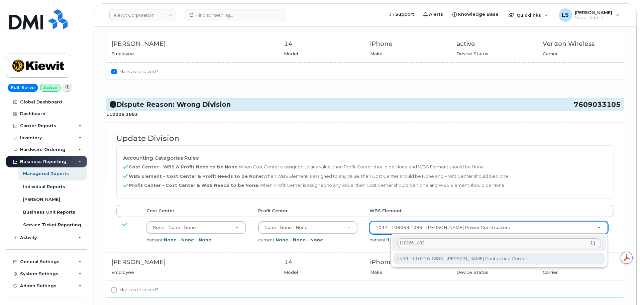
type input "110226.1883"
type input "33469541"
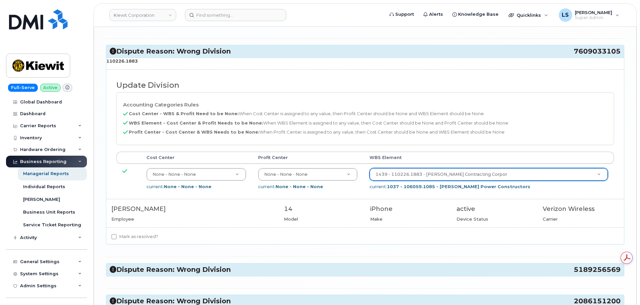
scroll to position [2140, 0]
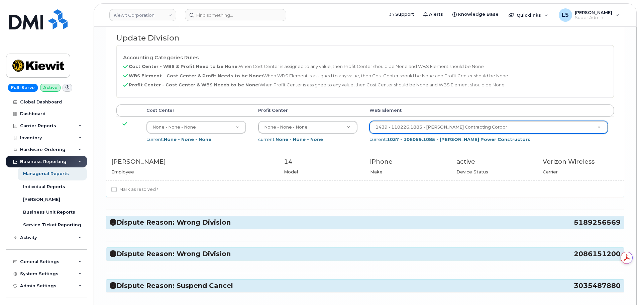
click at [142, 189] on label "Mark as resolved?" at bounding box center [134, 189] width 47 height 8
click at [117, 189] on input "Mark as resolved?" at bounding box center [113, 189] width 5 height 5
checkbox input "true"
click at [161, 223] on h3 "Dispute Reason: Wrong Division 5189256569" at bounding box center [365, 222] width 511 height 9
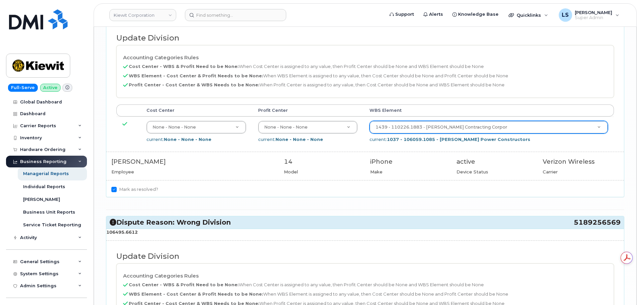
scroll to position [2274, 0]
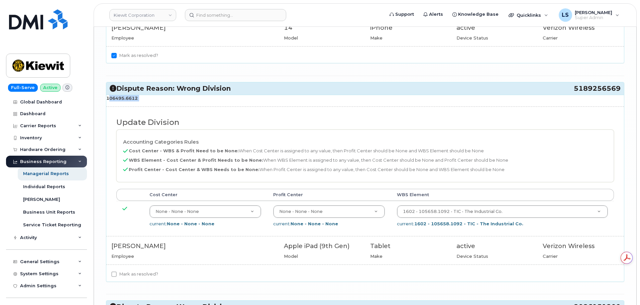
drag, startPoint x: 141, startPoint y: 102, endPoint x: 107, endPoint y: 100, distance: 34.8
click at [107, 100] on div "106495.6612 Update Division Accounting Categories Rules Cost Center - WBS & Pro…" at bounding box center [365, 188] width 518 height 187
copy div "106495.6612"
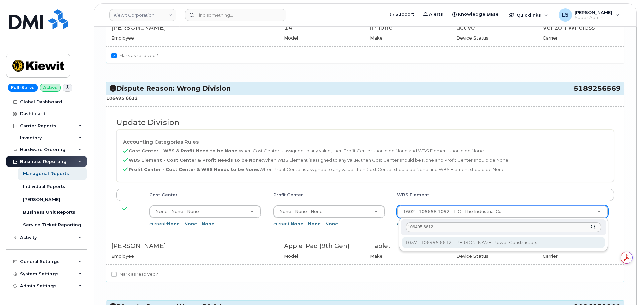
type input "106495.6612"
type input "35834206"
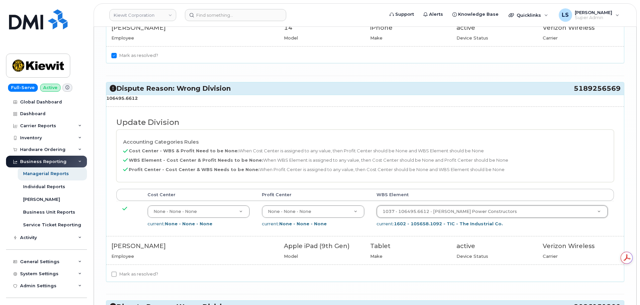
scroll to position [2340, 0]
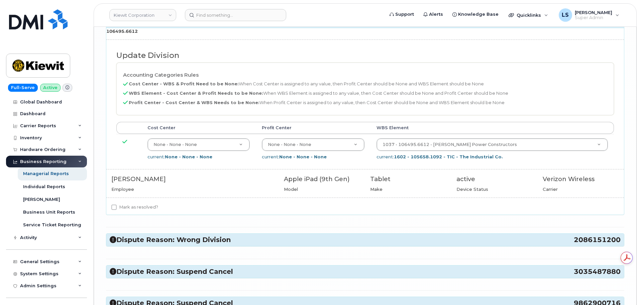
click at [148, 206] on label "Mark as resolved?" at bounding box center [134, 207] width 47 height 8
click at [117, 206] on input "Mark as resolved?" at bounding box center [113, 206] width 5 height 5
checkbox input "true"
drag, startPoint x: 171, startPoint y: 234, endPoint x: 173, endPoint y: 238, distance: 3.7
click at [171, 235] on div "Dispute Reason: Wrong Division 2086151200" at bounding box center [365, 239] width 518 height 12
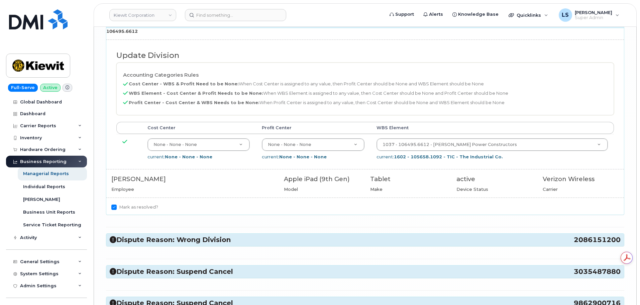
click at [175, 237] on h3 "Dispute Reason: Wrong Division 2086151200" at bounding box center [365, 239] width 511 height 9
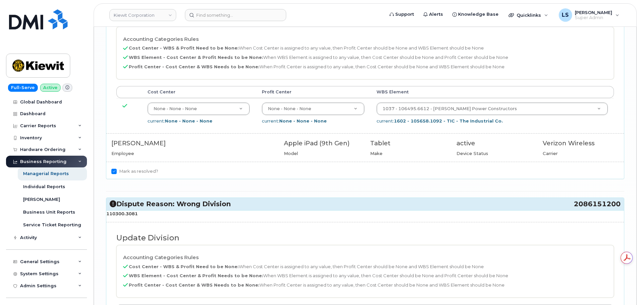
scroll to position [2441, 0]
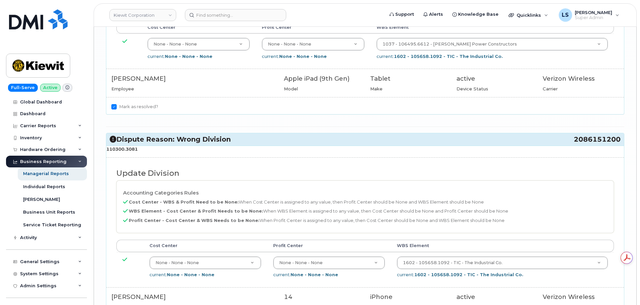
drag, startPoint x: 143, startPoint y: 149, endPoint x: 107, endPoint y: 149, distance: 36.4
click at [107, 149] on p "110300.3081" at bounding box center [365, 149] width 518 height 6
copy strong "110300.3081"
click at [464, 268] on div "1602 - 105658.1092 - TIC - The Industrial Co." at bounding box center [502, 262] width 211 height 13
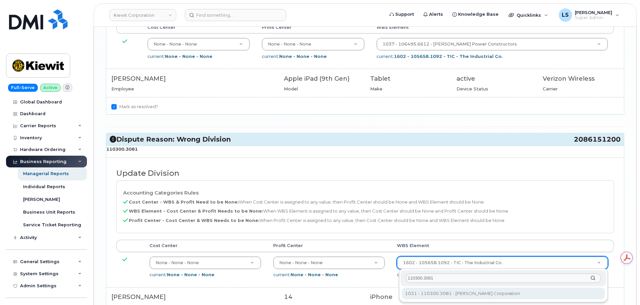
type input "110300.3081"
drag, startPoint x: 453, startPoint y: 300, endPoint x: 455, endPoint y: 292, distance: 7.5
type input "33464135"
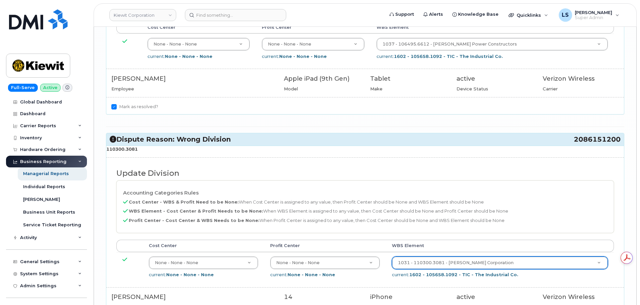
click at [455, 291] on div "110300.3081 Update Division Accounting Categories Rules Cost Center - WBS & Pro…" at bounding box center [365, 238] width 518 height 187
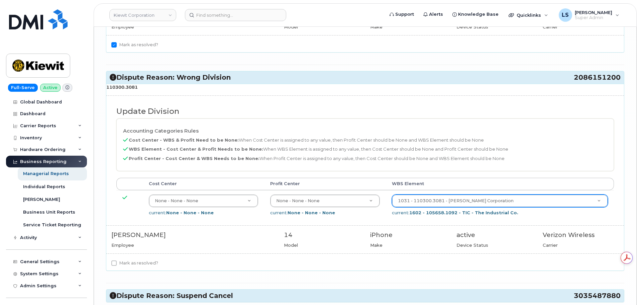
scroll to position [2608, 0]
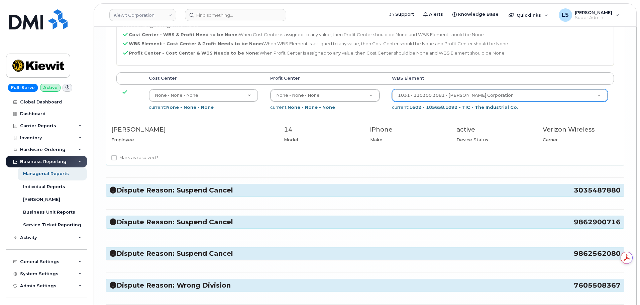
click at [150, 157] on label "Mark as resolved?" at bounding box center [134, 157] width 47 height 8
click at [117, 157] on input "Mark as resolved?" at bounding box center [113, 157] width 5 height 5
checkbox input "true"
drag, startPoint x: 172, startPoint y: 181, endPoint x: 172, endPoint y: 185, distance: 4.0
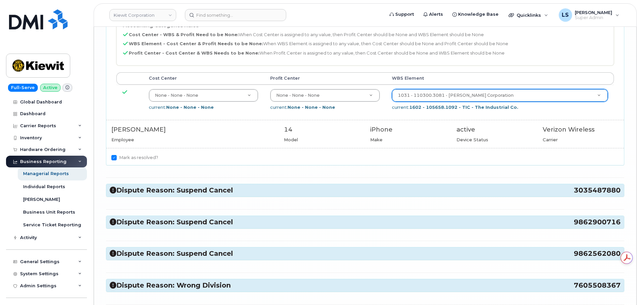
click at [172, 185] on div "Dispute Reason: Suspend Cancel 3035487880" at bounding box center [365, 190] width 518 height 12
click at [180, 187] on h3 "Dispute Reason: Suspend Cancel 3035487880" at bounding box center [365, 190] width 511 height 9
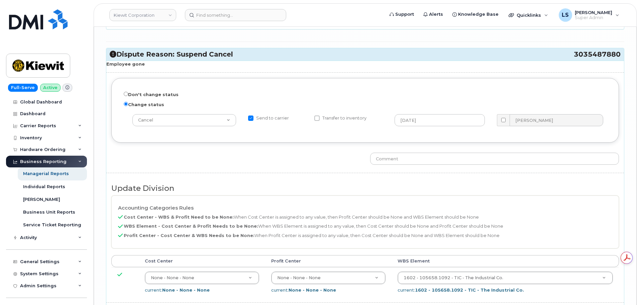
scroll to position [2842, 0]
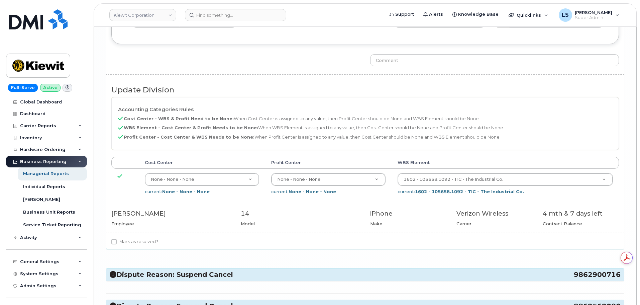
click at [125, 240] on label "Mark as resolved?" at bounding box center [134, 241] width 47 height 8
click at [117, 240] on input "Mark as resolved?" at bounding box center [113, 241] width 5 height 5
checkbox input "true"
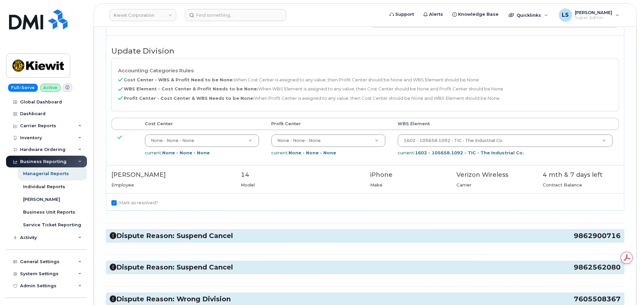
scroll to position [2942, 0]
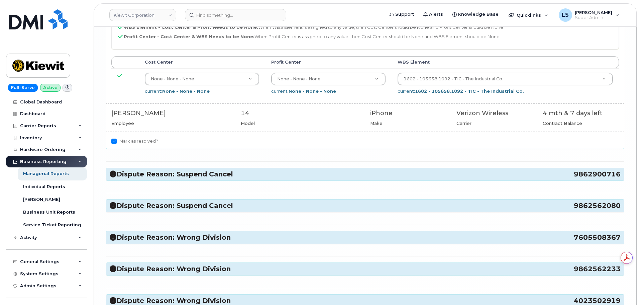
click at [164, 169] on div "Dispute Reason: Suspend Cancel 9862900716" at bounding box center [365, 174] width 518 height 12
click at [163, 175] on h3 "Dispute Reason: Suspend Cancel 9862900716" at bounding box center [365, 174] width 511 height 9
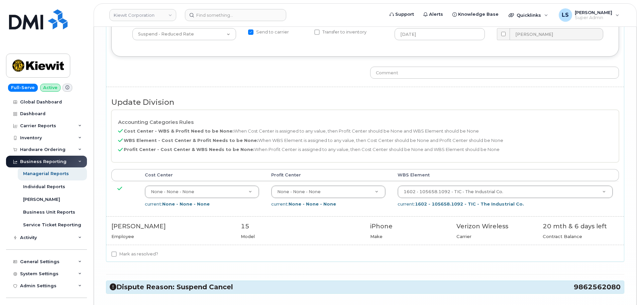
scroll to position [3210, 0]
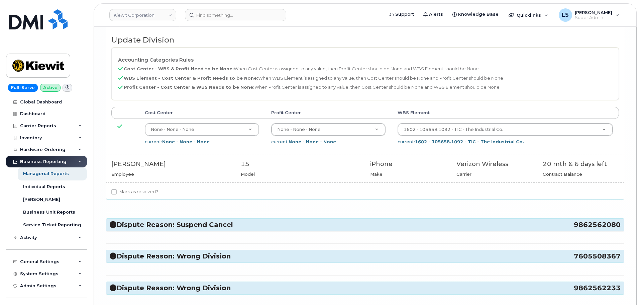
click at [138, 188] on label "Mark as resolved?" at bounding box center [134, 192] width 47 height 8
click at [117, 189] on input "Mark as resolved?" at bounding box center [113, 191] width 5 height 5
checkbox input "true"
click at [166, 223] on h3 "Dispute Reason: Suspend Cancel 9862562080" at bounding box center [365, 224] width 511 height 9
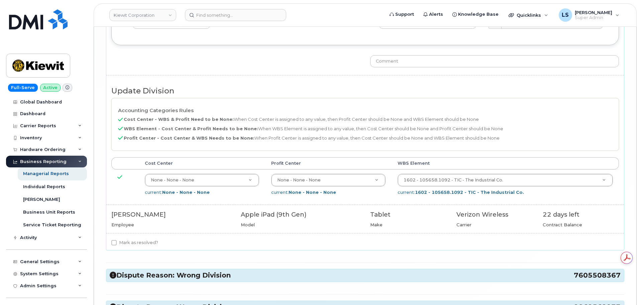
click at [133, 241] on label "Mark as resolved?" at bounding box center [134, 242] width 47 height 8
click at [117, 241] on input "Mark as resolved?" at bounding box center [113, 242] width 5 height 5
checkbox input "true"
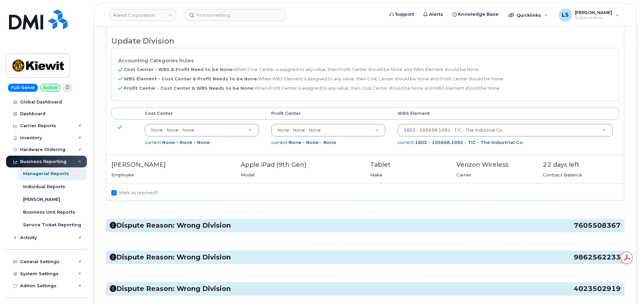
scroll to position [3577, 0]
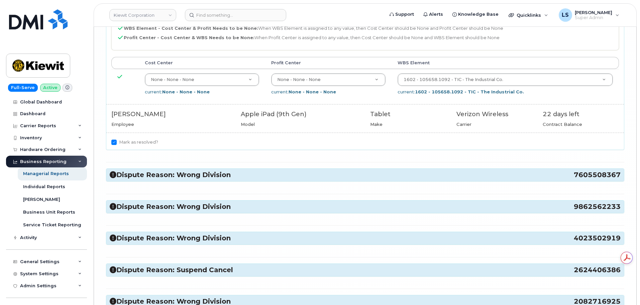
drag, startPoint x: 159, startPoint y: 166, endPoint x: 160, endPoint y: 172, distance: 5.4
click at [160, 172] on h3 "Dispute Reason: Wrong Division 7605508367" at bounding box center [365, 174] width 511 height 9
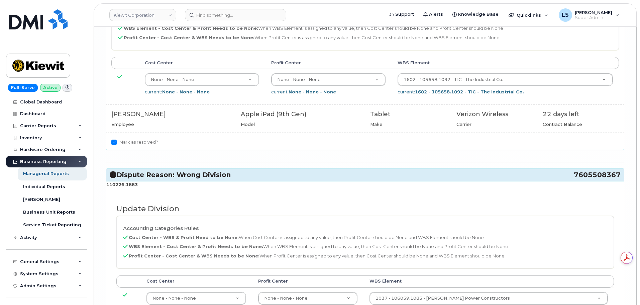
drag, startPoint x: 139, startPoint y: 184, endPoint x: 112, endPoint y: 182, distance: 27.2
click at [107, 185] on p "110226.1883" at bounding box center [365, 184] width 518 height 6
copy strong "110226.1883"
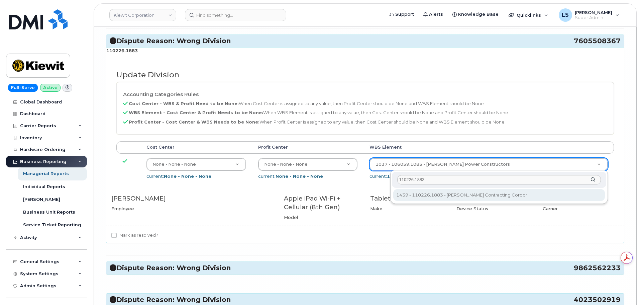
scroll to position [0, 0]
type input "110226.1883"
type input "33469541"
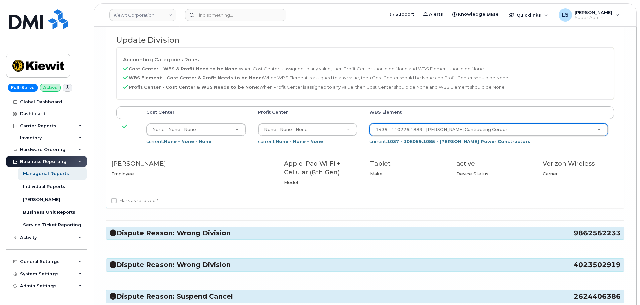
scroll to position [3812, 0]
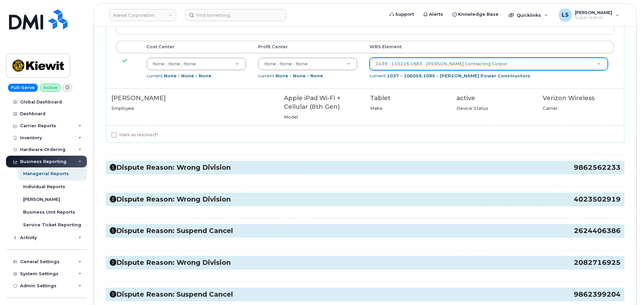
click at [145, 138] on label "Mark as resolved?" at bounding box center [134, 135] width 47 height 8
click at [117, 137] on input "Mark as resolved?" at bounding box center [113, 134] width 5 height 5
checkbox input "true"
click at [151, 169] on h3 "Dispute Reason: Wrong Division 9862562233" at bounding box center [365, 167] width 511 height 9
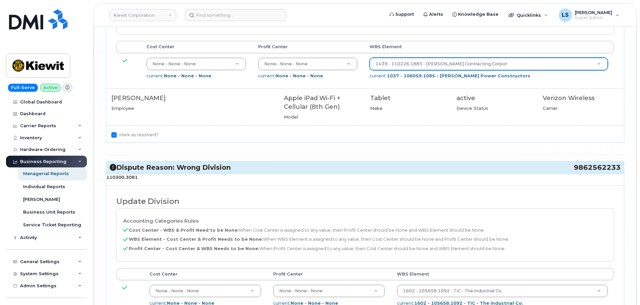
drag, startPoint x: 141, startPoint y: 179, endPoint x: 109, endPoint y: 178, distance: 32.8
click at [109, 178] on p "110300.3081" at bounding box center [365, 177] width 518 height 6
drag, startPoint x: 107, startPoint y: 176, endPoint x: 147, endPoint y: 180, distance: 40.3
click at [147, 180] on p "110300.3081" at bounding box center [365, 177] width 518 height 6
copy strong "110300.3081"
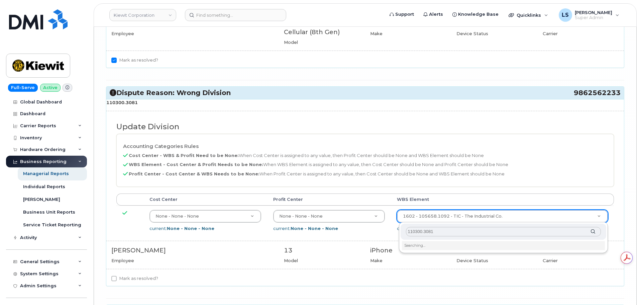
scroll to position [3912, 0]
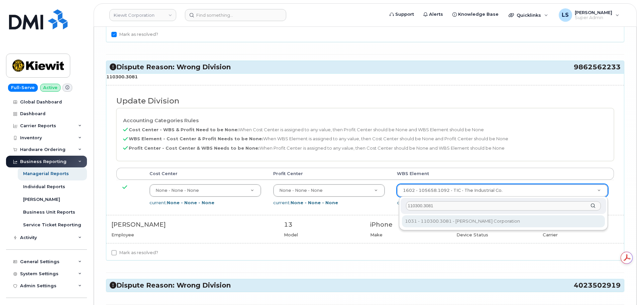
type input "110300.3081"
type input "33464135"
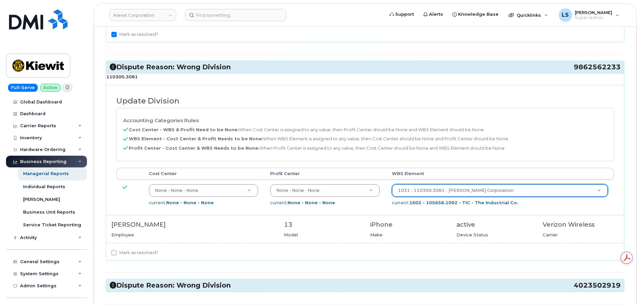
click at [136, 254] on label "Mark as resolved?" at bounding box center [134, 252] width 47 height 8
click at [117, 254] on input "Mark as resolved?" at bounding box center [113, 252] width 5 height 5
checkbox input "true"
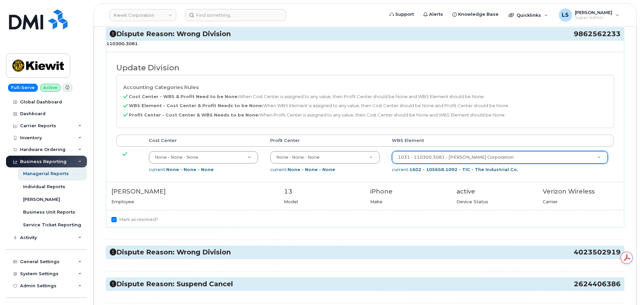
scroll to position [3945, 0]
click at [171, 246] on div "Dispute Reason: Wrong Division 4023502919" at bounding box center [365, 251] width 518 height 12
drag, startPoint x: 174, startPoint y: 251, endPoint x: 181, endPoint y: 249, distance: 7.1
click at [174, 252] on h3 "Dispute Reason: Wrong Division 4023502919" at bounding box center [365, 251] width 511 height 9
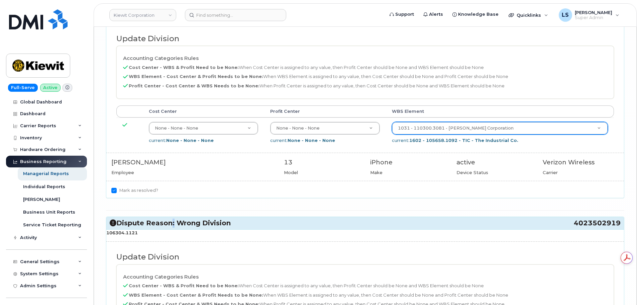
scroll to position [4012, 0]
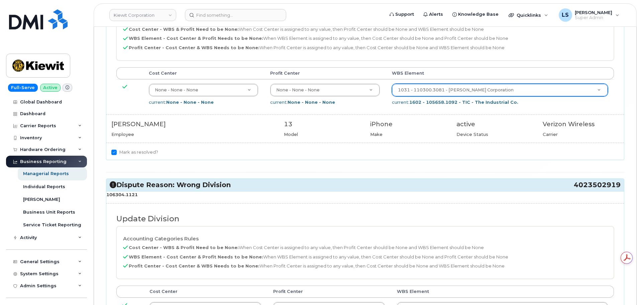
click at [160, 207] on div "106304.1121 Update Division Accounting Categories Rules Cost Center - WBS & Pro…" at bounding box center [365, 284] width 518 height 187
drag, startPoint x: 141, startPoint y: 196, endPoint x: 107, endPoint y: 195, distance: 34.1
click at [107, 196] on p "106304.1121" at bounding box center [365, 194] width 518 height 6
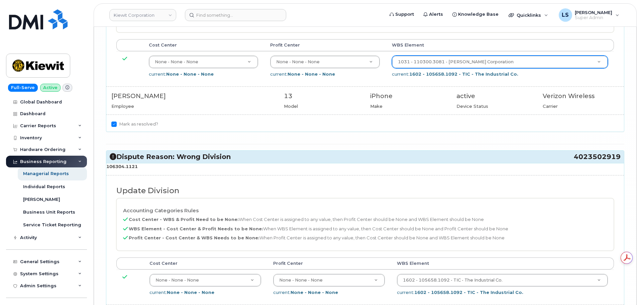
scroll to position [4079, 0]
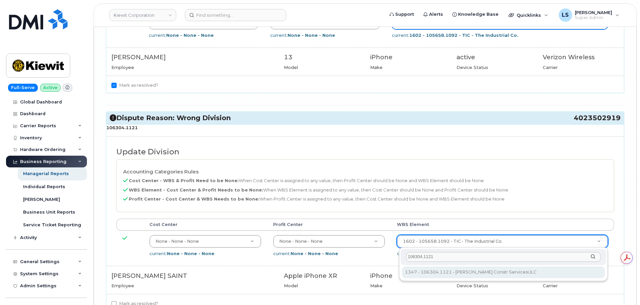
type input "106304.1121"
type input "35029188"
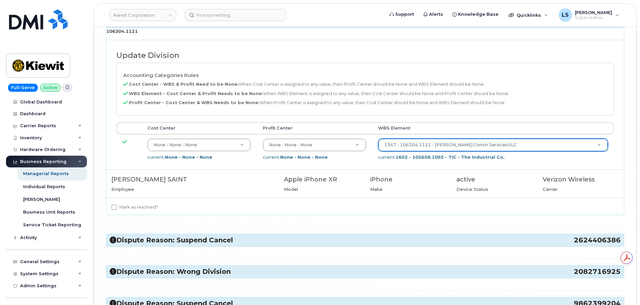
scroll to position [4179, 0]
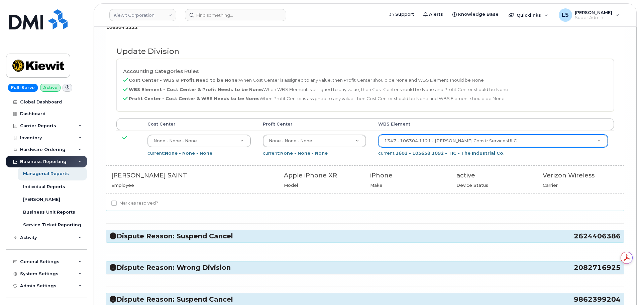
drag, startPoint x: 130, startPoint y: 204, endPoint x: 145, endPoint y: 225, distance: 25.8
click at [129, 204] on label "Mark as resolved?" at bounding box center [134, 203] width 47 height 8
click at [117, 204] on input "Mark as resolved?" at bounding box center [113, 202] width 5 height 5
checkbox input "true"
click at [151, 238] on h3 "Dispute Reason: Suspend Cancel 2624406386" at bounding box center [365, 235] width 511 height 9
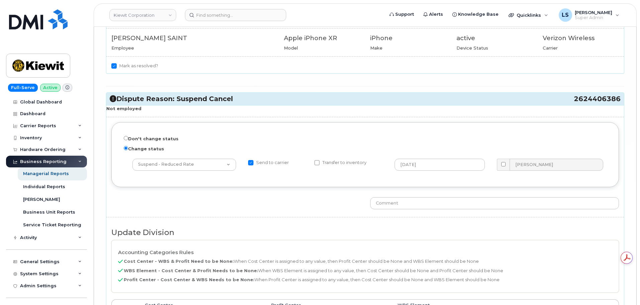
scroll to position [4280, 0]
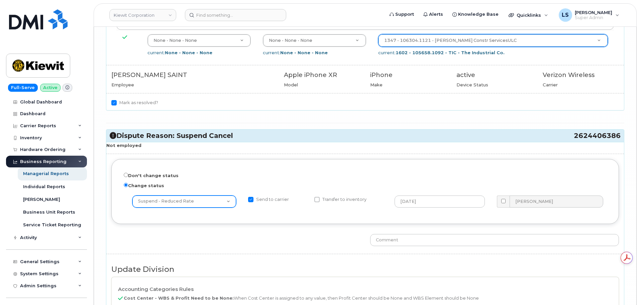
click at [170, 203] on select "-- choose action -- Cancel Cancel with Churn Suspend - Reduced Rate Suspend - F…" at bounding box center [184, 201] width 104 height 12
select select "object:92"
click at [132, 195] on select "-- choose action -- Cancel Cancel with Churn Suspend - Reduced Rate Suspend - F…" at bounding box center [184, 201] width 104 height 12
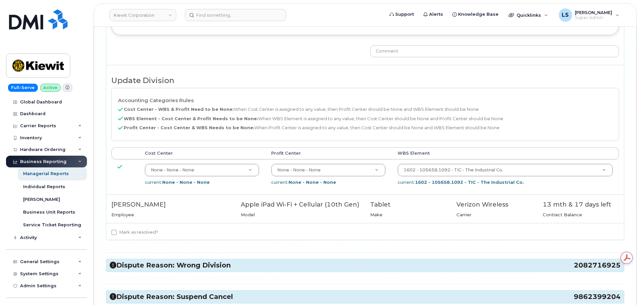
scroll to position [4514, 0]
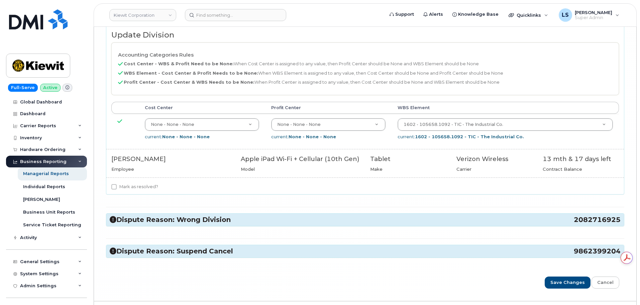
click at [143, 187] on label "Mark as resolved?" at bounding box center [134, 187] width 47 height 8
click at [117, 187] on input "Mark as resolved?" at bounding box center [113, 186] width 5 height 5
checkbox input "true"
click at [151, 218] on h3 "Dispute Reason: Wrong Division 2082716925" at bounding box center [365, 219] width 511 height 9
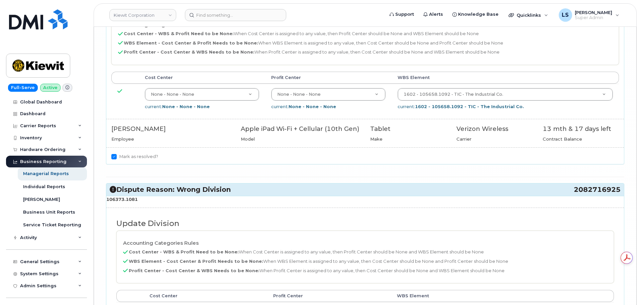
scroll to position [4581, 0]
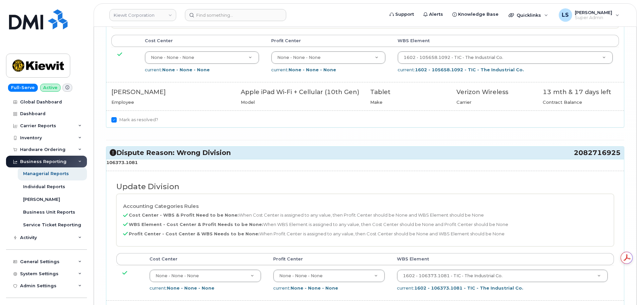
drag, startPoint x: 146, startPoint y: 162, endPoint x: 105, endPoint y: 162, distance: 41.8
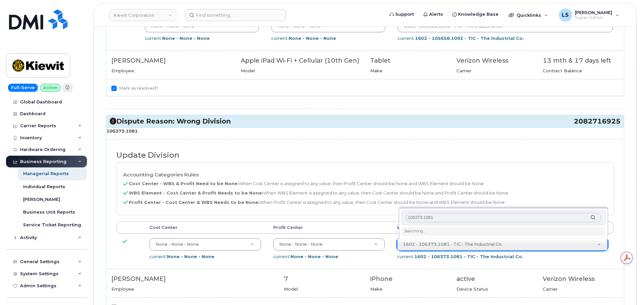
scroll to position [4647, 0]
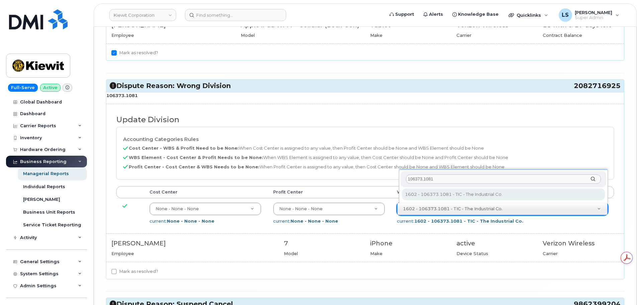
type input "106373.1081"
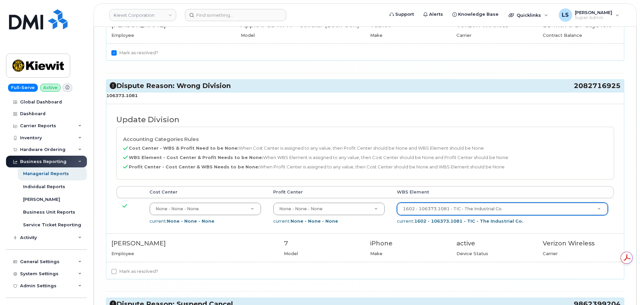
click at [142, 269] on label "Mark as resolved?" at bounding box center [134, 271] width 47 height 8
click at [117, 269] on input "Mark as resolved?" at bounding box center [113, 270] width 5 height 5
checkbox input "true"
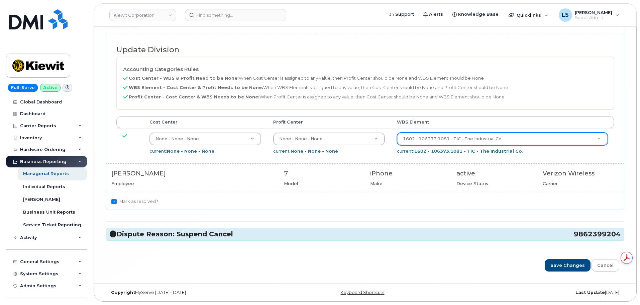
click at [174, 235] on h3 "Dispute Reason: Suspend Cancel 9862399204" at bounding box center [365, 233] width 511 height 9
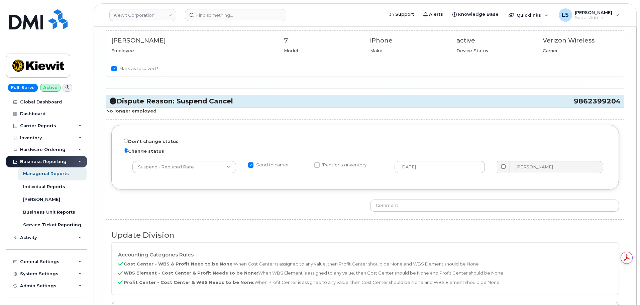
scroll to position [4851, 0]
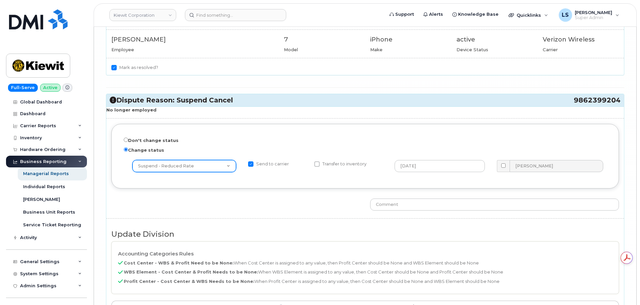
click at [170, 168] on select "-- choose action -- Cancel Cancel with Churn Suspend - Reduced Rate Suspend - F…" at bounding box center [184, 166] width 104 height 12
select select "object:92"
click at [132, 160] on select "-- choose action -- Cancel Cancel with Churn Suspend - Reduced Rate Suspend - F…" at bounding box center [184, 166] width 104 height 12
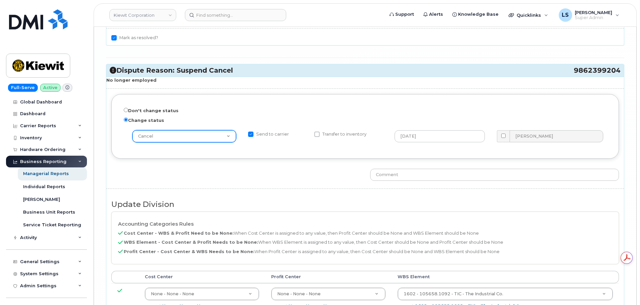
scroll to position [5004, 0]
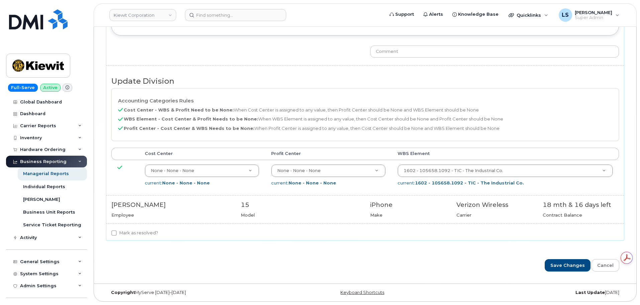
click at [139, 236] on label "Mark as resolved?" at bounding box center [134, 233] width 47 height 8
click at [117, 235] on input "Mark as resolved?" at bounding box center [113, 232] width 5 height 5
checkbox input "true"
drag, startPoint x: 559, startPoint y: 261, endPoint x: 533, endPoint y: 265, distance: 27.0
click at [559, 261] on input "Save Changes" at bounding box center [568, 265] width 46 height 12
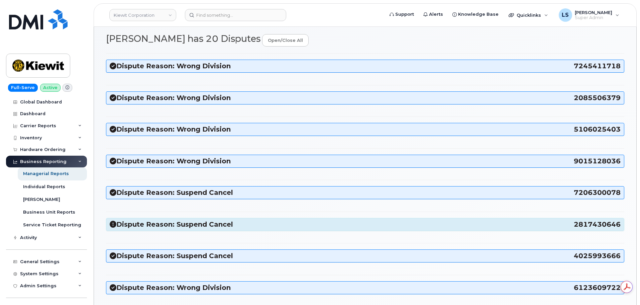
click at [209, 222] on h3 "Dispute Reason: Suspend Cancel 2817430646" at bounding box center [365, 224] width 511 height 9
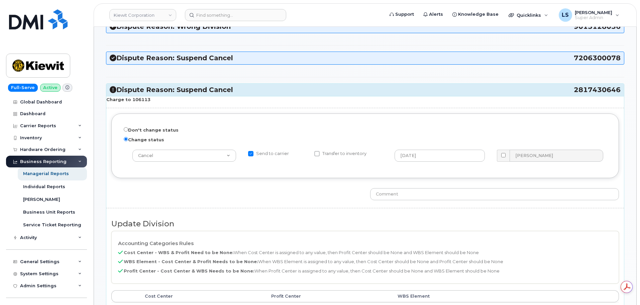
scroll to position [167, 0]
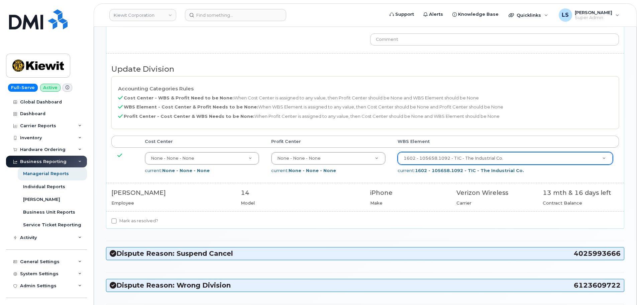
drag, startPoint x: 148, startPoint y: 101, endPoint x: 140, endPoint y: 102, distance: 8.1
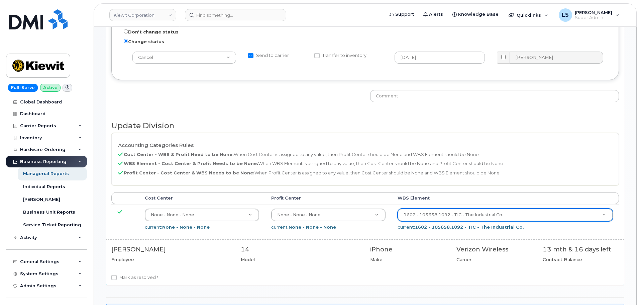
scroll to position [155, 0]
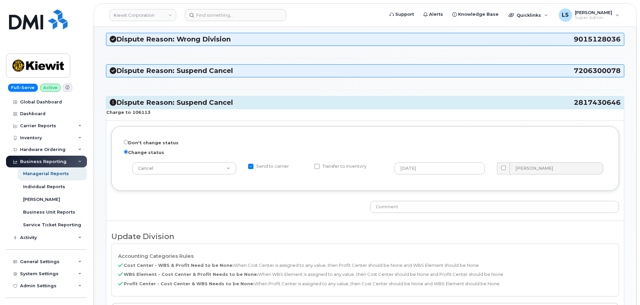
drag, startPoint x: 147, startPoint y: 113, endPoint x: 130, endPoint y: 115, distance: 17.8
click at [130, 115] on p "Charge to 106113" at bounding box center [365, 112] width 518 height 6
copy strong "106113"
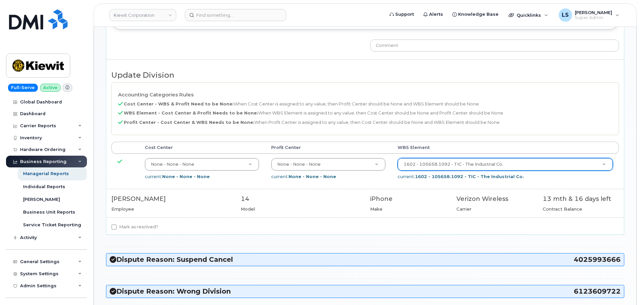
scroll to position [356, 0]
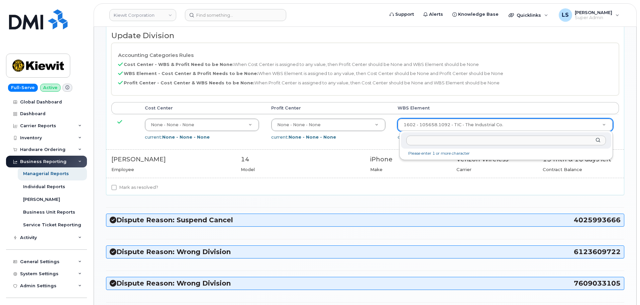
paste input "106113"
type input "106113"
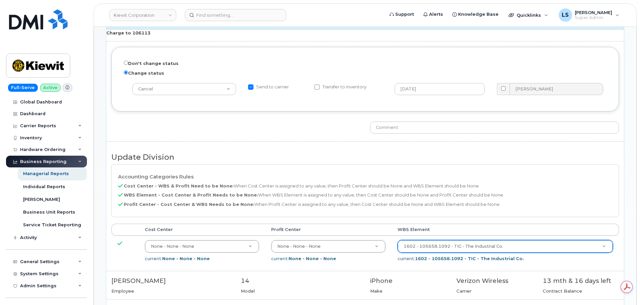
scroll to position [189, 0]
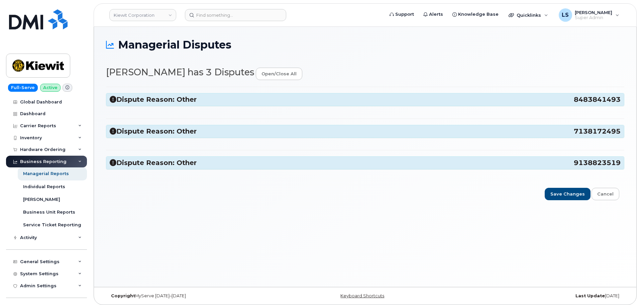
click at [174, 105] on div "Dispute Reason: Other 8483841493" at bounding box center [365, 99] width 518 height 12
click at [174, 103] on h3 "Dispute Reason: Other 8483841493" at bounding box center [365, 99] width 511 height 9
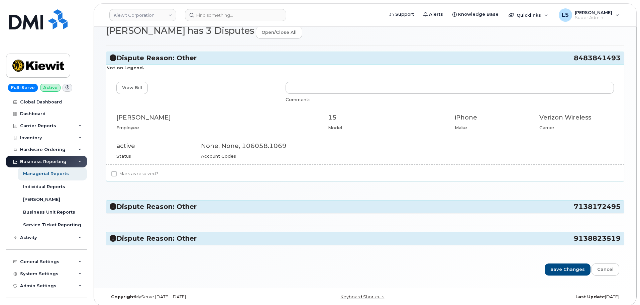
scroll to position [46, 0]
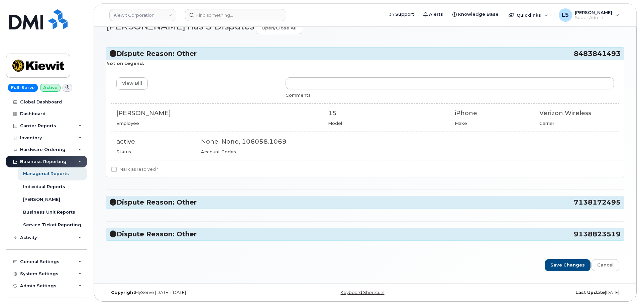
click at [183, 202] on h3 "Dispute Reason: Other 7138172495" at bounding box center [365, 202] width 511 height 9
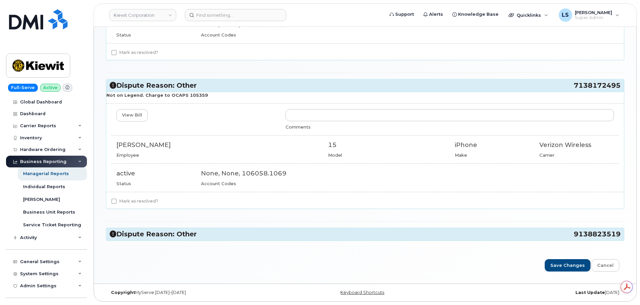
scroll to position [0, 0]
click at [196, 245] on div "Dispute Reason: Other 8483841493 Not on Legend. View Bill Comments [PERSON_NAME…" at bounding box center [365, 85] width 518 height 322
drag, startPoint x: 198, startPoint y: 235, endPoint x: 216, endPoint y: 231, distance: 17.8
click at [199, 234] on h3 "Dispute Reason: Other 9138823519" at bounding box center [365, 233] width 511 height 9
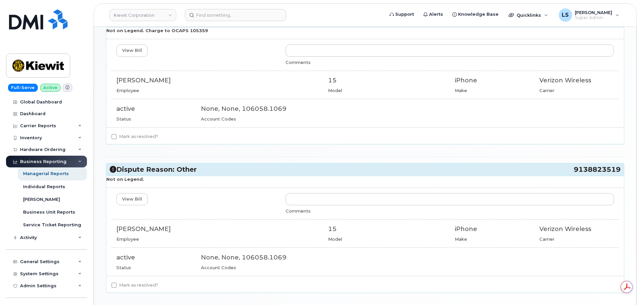
scroll to position [280, 0]
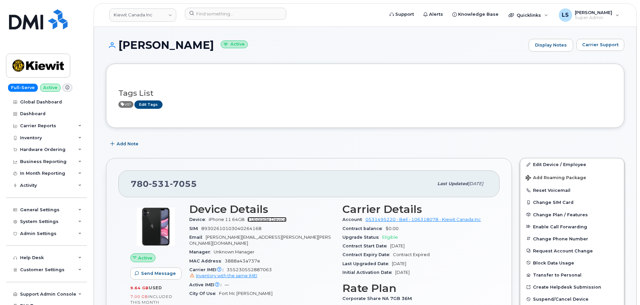
click at [267, 218] on link "+ Upgrade Device" at bounding box center [266, 219] width 39 height 5
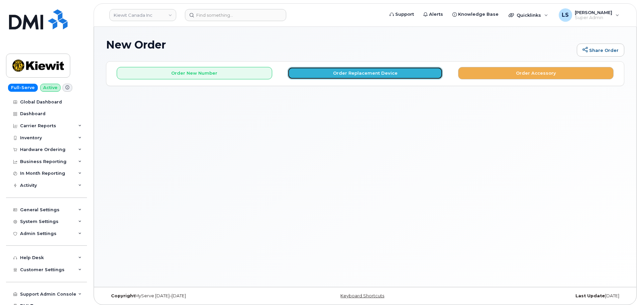
click at [314, 71] on button "Order Replacement Device" at bounding box center [365, 73] width 155 height 12
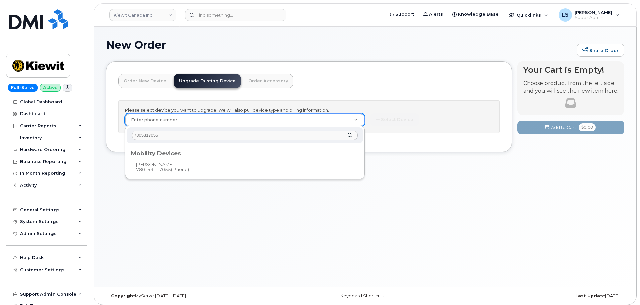
type input "7805317055"
type input "235065"
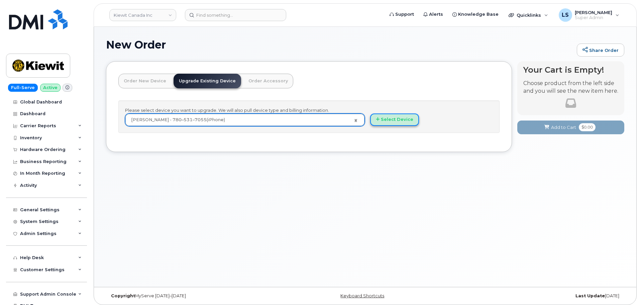
click at [390, 119] on button "Select Device" at bounding box center [394, 119] width 49 height 12
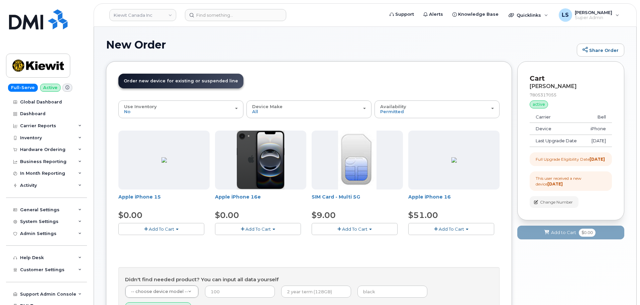
click at [261, 231] on span "Add To Cart" at bounding box center [257, 228] width 25 height 5
click at [266, 176] on img at bounding box center [261, 159] width 48 height 59
click at [263, 229] on span "Add To Cart" at bounding box center [257, 228] width 25 height 5
click at [266, 243] on link "$0.00 - 3 year upgrade (128GB)" at bounding box center [258, 241] width 83 height 8
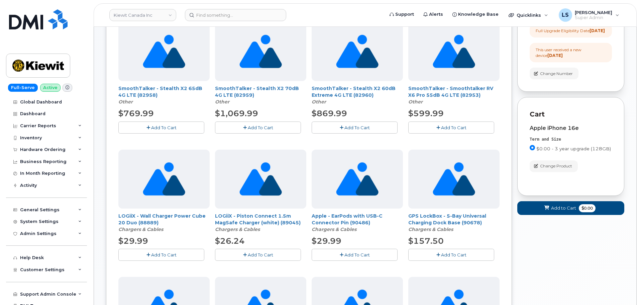
scroll to position [36, 0]
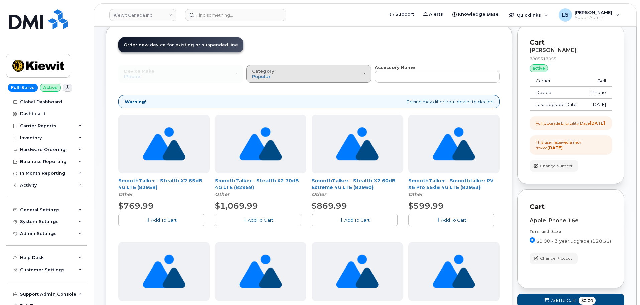
drag, startPoint x: 306, startPoint y: 64, endPoint x: 301, endPoint y: 80, distance: 16.5
click at [306, 65] on div "Device Make All Android Cell Phone HUB iPhone Modem Tablet All Android Cell Pho…" at bounding box center [308, 73] width 381 height 18
click at [301, 80] on button "Category Popular" at bounding box center [308, 73] width 125 height 17
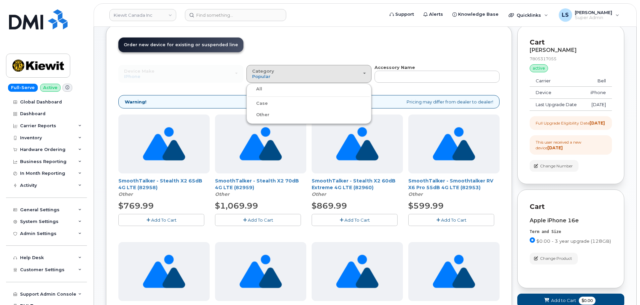
click at [266, 103] on label "Case" at bounding box center [258, 103] width 20 height 8
click at [0, 0] on input "Case" at bounding box center [0, 0] width 0 height 0
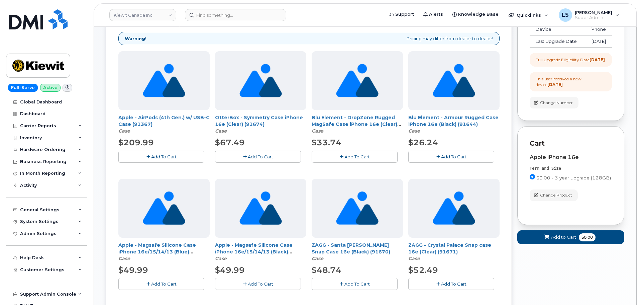
scroll to position [103, 0]
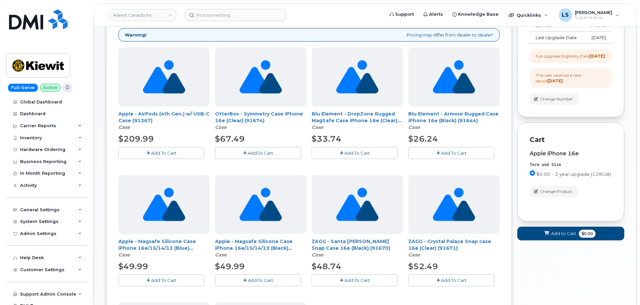
click at [256, 155] on span "Add To Cart" at bounding box center [260, 152] width 25 height 5
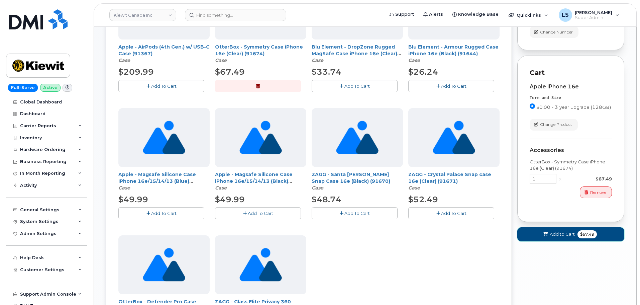
click at [568, 237] on span "Add to Cart" at bounding box center [562, 234] width 25 height 6
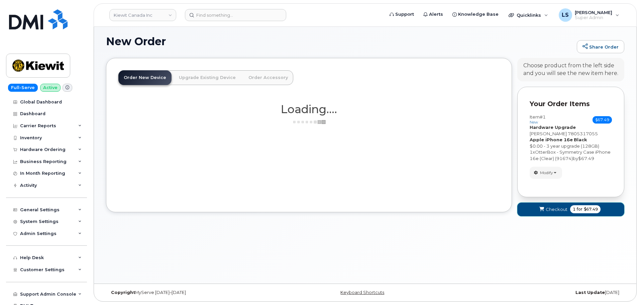
click at [562, 209] on span "Checkout" at bounding box center [557, 209] width 22 height 6
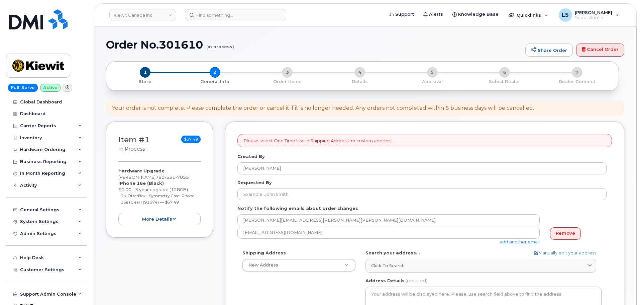
select select
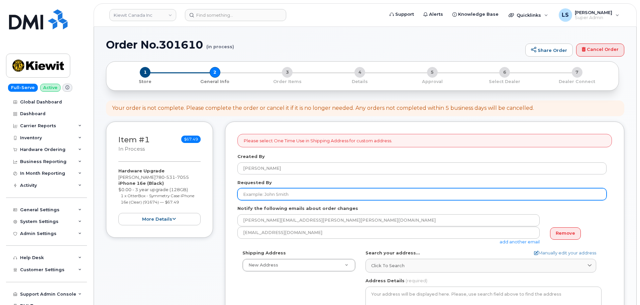
click at [277, 194] on input "Requested By" at bounding box center [421, 194] width 369 height 12
click at [270, 191] on input "Requested By" at bounding box center [421, 194] width 369 height 12
paste input "[PERSON_NAME]"
type input "[PERSON_NAME]"
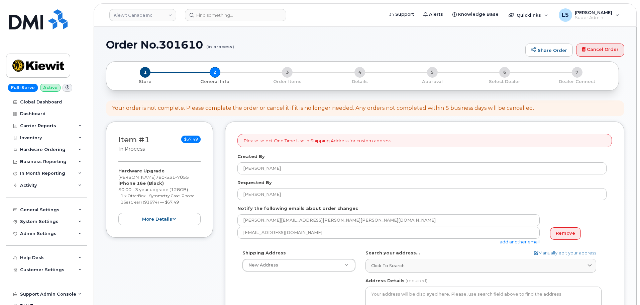
scroll to position [33, 0]
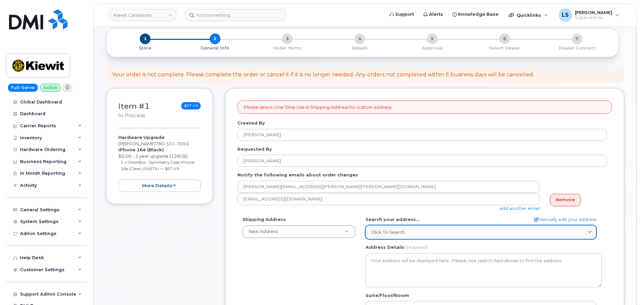
click at [434, 231] on div "Click to search" at bounding box center [480, 232] width 219 height 6
paste input "[STREET_ADDRESS]"
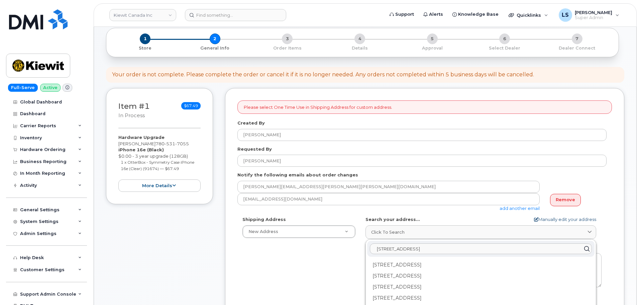
type input "[STREET_ADDRESS]"
click at [572, 220] on link "Manually edit your address" at bounding box center [565, 219] width 62 height 6
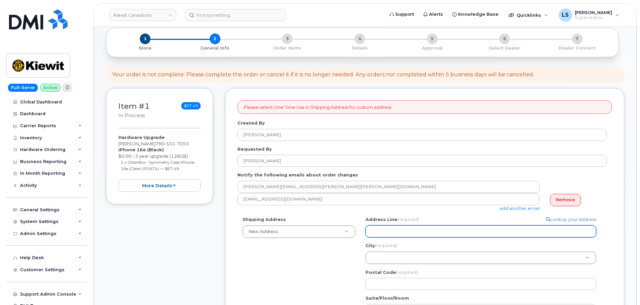
click at [399, 230] on input "Address Line (required)" at bounding box center [480, 231] width 231 height 12
paste input "[STREET_ADDRESS]"
select select
click at [416, 231] on input "[STREET_ADDRESS]" at bounding box center [480, 231] width 231 height 12
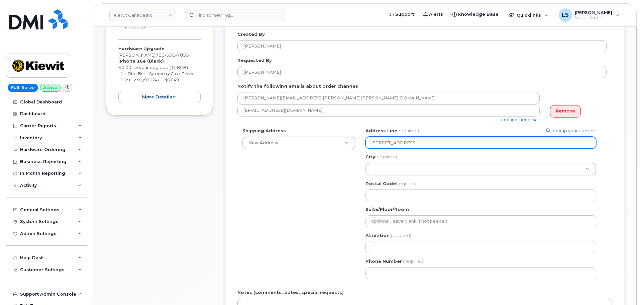
scroll to position [134, 0]
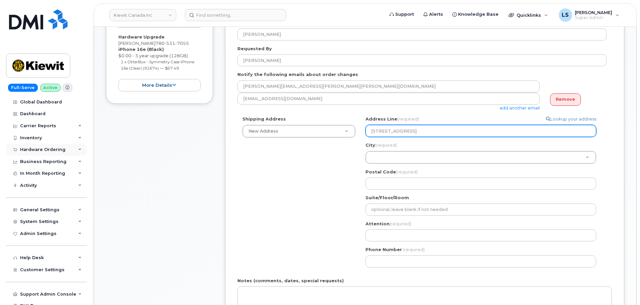
type input "[STREET_ADDRESS]"
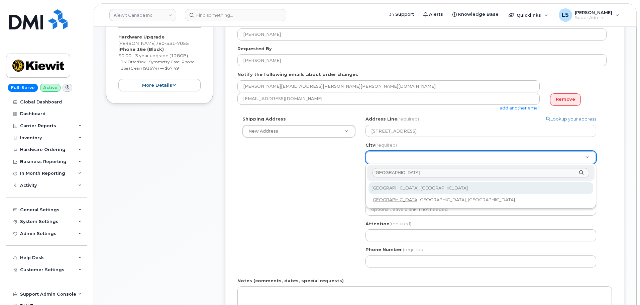
type input "[GEOGRAPHIC_DATA]"
drag, startPoint x: 393, startPoint y: 189, endPoint x: 417, endPoint y: 161, distance: 37.5
select select
type input "182"
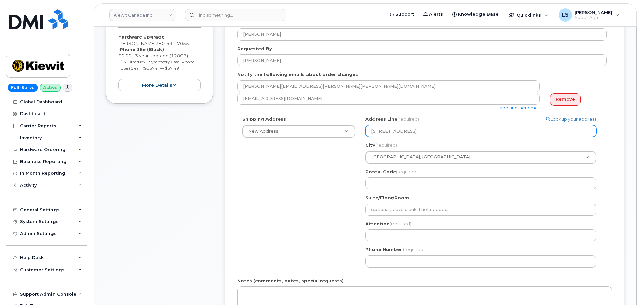
drag, startPoint x: 465, startPoint y: 131, endPoint x: 446, endPoint y: 133, distance: 19.1
click at [446, 133] on input "[STREET_ADDRESS]" at bounding box center [480, 131] width 231 height 12
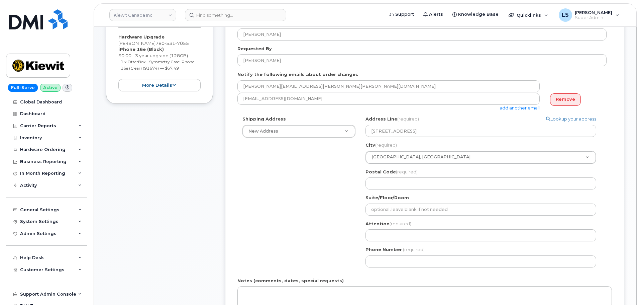
click at [409, 174] on span "(required)" at bounding box center [407, 171] width 22 height 5
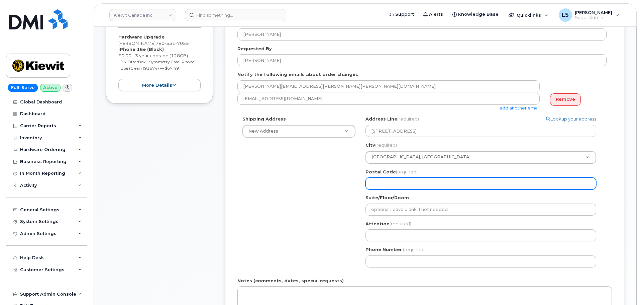
click at [409, 177] on input "Postal Code (required)" at bounding box center [480, 183] width 231 height 12
paste input "T6S1H6"
select select
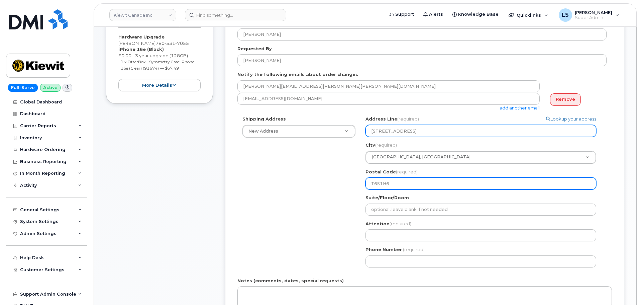
type input "T6S1H6"
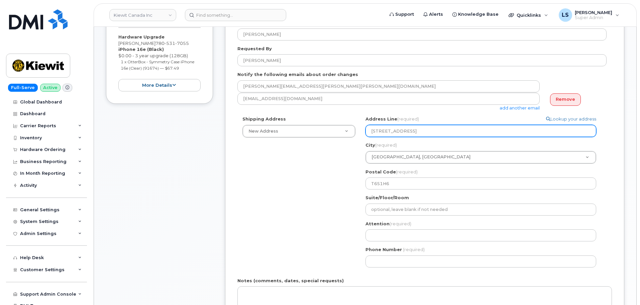
drag, startPoint x: 471, startPoint y: 131, endPoint x: 410, endPoint y: 135, distance: 61.4
click at [410, 135] on input "[STREET_ADDRESS]" at bounding box center [480, 131] width 231 height 12
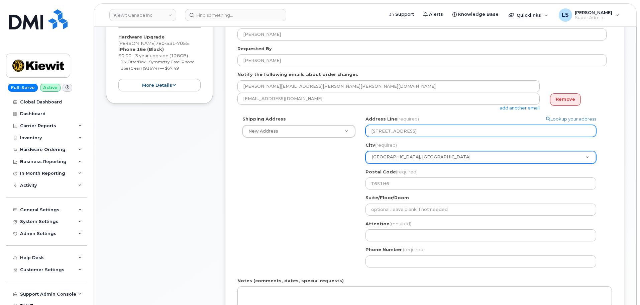
select select
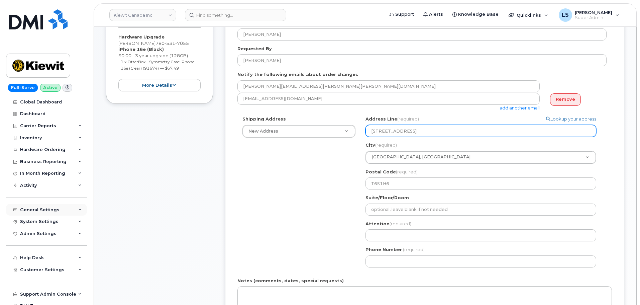
type input "[STREET_ADDRESS]"
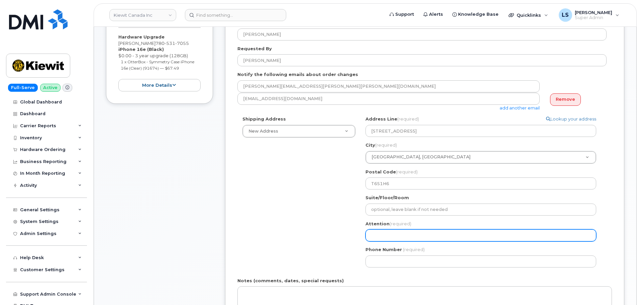
click at [408, 233] on input "Attention (required)" at bounding box center [480, 235] width 231 height 12
paste input "[PERSON_NAME]"
select select
type input "[PERSON_NAME]"
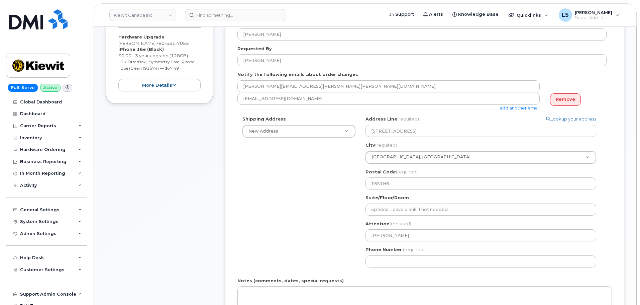
click at [315, 238] on div "Shipping Address New Address New Address [STREET_ADDRESS][PERSON_NAME][PERSON_N…" at bounding box center [421, 194] width 369 height 156
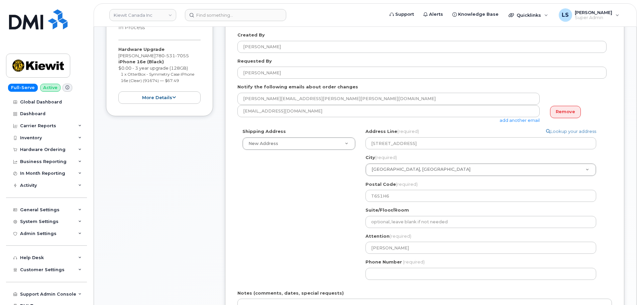
scroll to position [100, 0]
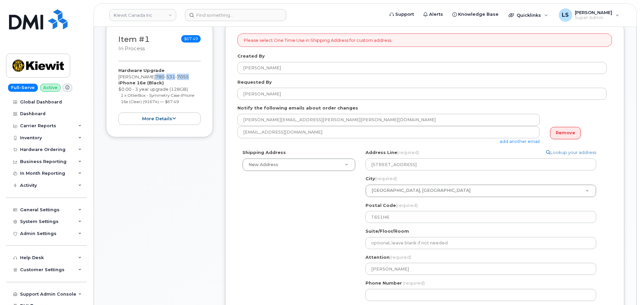
drag, startPoint x: 173, startPoint y: 78, endPoint x: 146, endPoint y: 78, distance: 27.1
click at [146, 78] on div "Hardware Upgrade [PERSON_NAME] [PHONE_NUMBER] iPhone 16e (Black) $0.00 - 3 year…" at bounding box center [159, 96] width 82 height 58
copy span "[PHONE_NUMBER]"
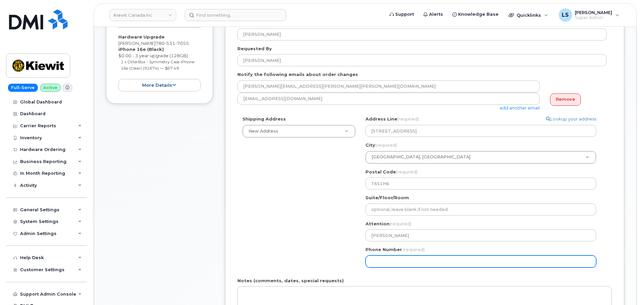
click at [377, 264] on input "Phone Number" at bounding box center [480, 261] width 231 height 12
paste input "7805317055"
select select
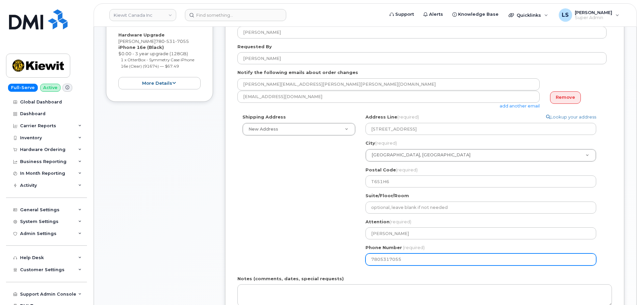
scroll to position [201, 0]
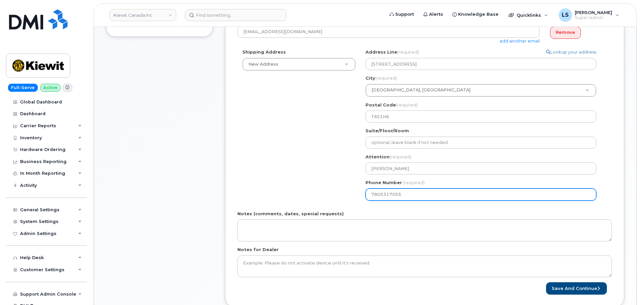
type input "7805317055"
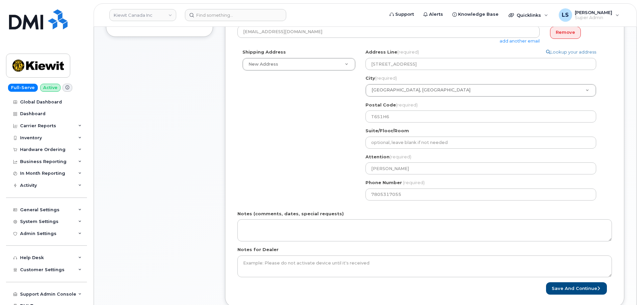
click at [305, 171] on div "Shipping Address New Address New Address [STREET_ADDRESS][PERSON_NAME][PERSON_N…" at bounding box center [421, 127] width 369 height 156
click at [571, 286] on button "Save and Continue" at bounding box center [576, 288] width 61 height 12
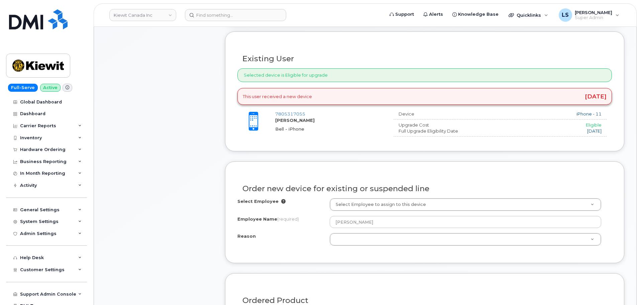
scroll to position [234, 0]
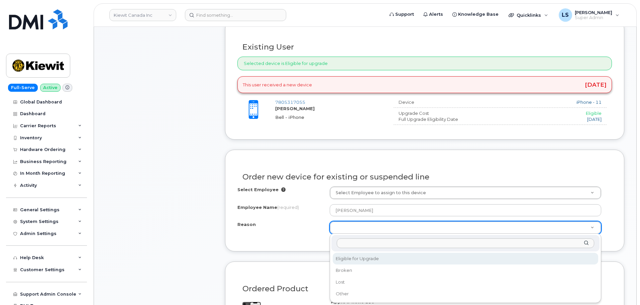
select select "eligible_for_upgrade"
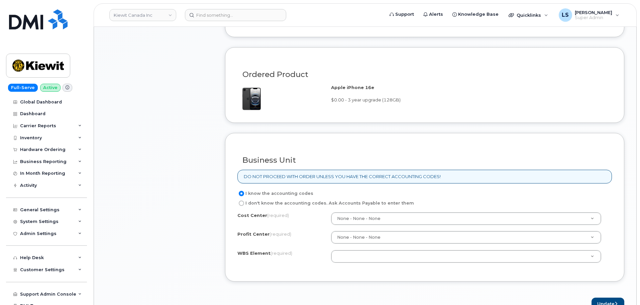
scroll to position [468, 0]
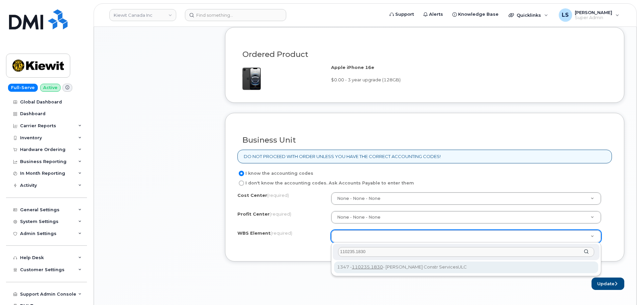
type input "110235.1830"
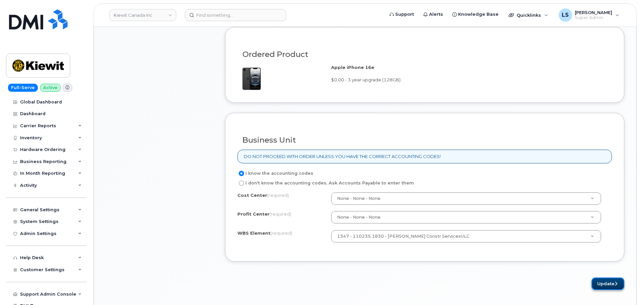
click at [594, 284] on button "Update" at bounding box center [607, 283] width 33 height 12
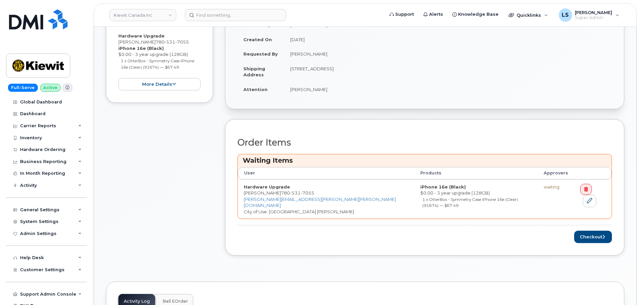
scroll to position [201, 0]
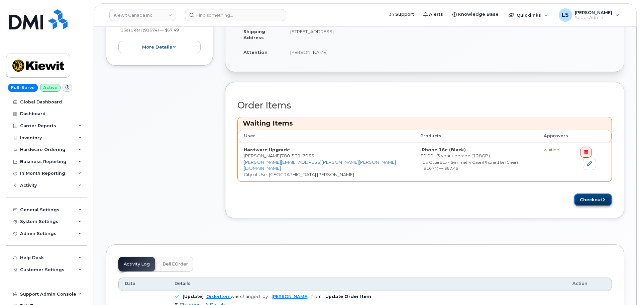
click at [593, 196] on button "Checkout" at bounding box center [593, 199] width 38 height 12
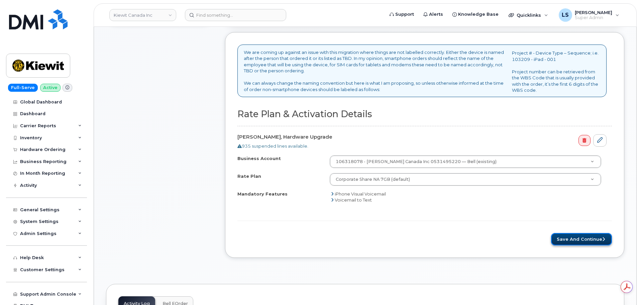
click at [570, 240] on button "Save and Continue" at bounding box center [581, 239] width 61 height 12
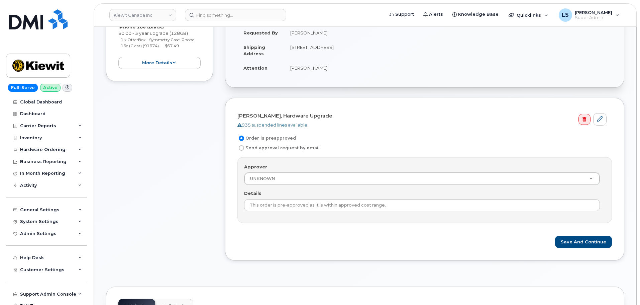
scroll to position [201, 0]
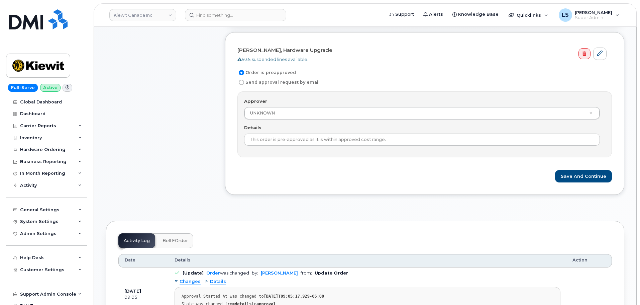
click at [274, 81] on label "Send approval request by email" at bounding box center [278, 82] width 82 height 8
click at [244, 81] on input "Send approval request by email" at bounding box center [241, 82] width 5 height 5
radio input "true"
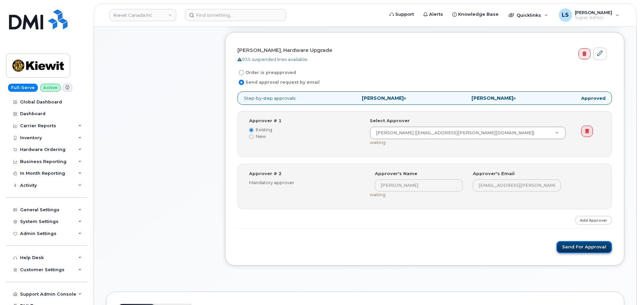
click at [572, 249] on button "Send for Approval" at bounding box center [584, 247] width 56 height 12
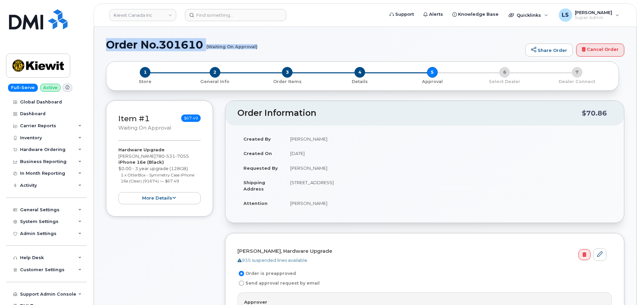
drag, startPoint x: 130, startPoint y: 47, endPoint x: 261, endPoint y: 52, distance: 131.1
copy h1 "Order No.301610 (Waiting On Approval)"
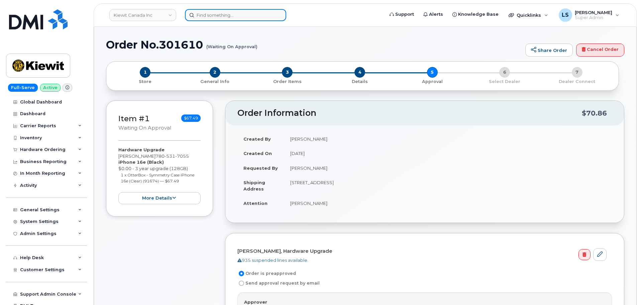
click at [210, 15] on input at bounding box center [235, 15] width 101 height 12
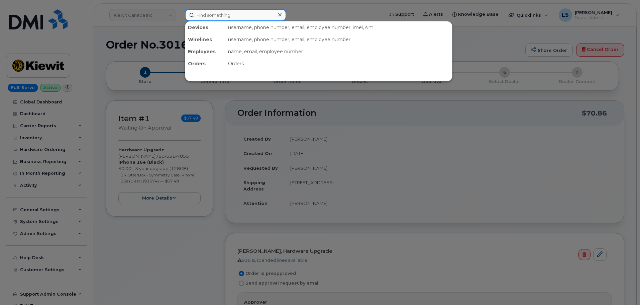
paste input "7809038476"
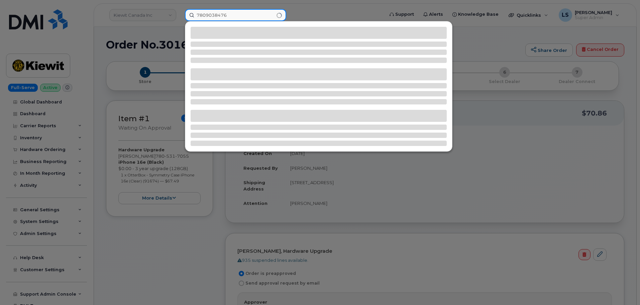
type input "7809038476"
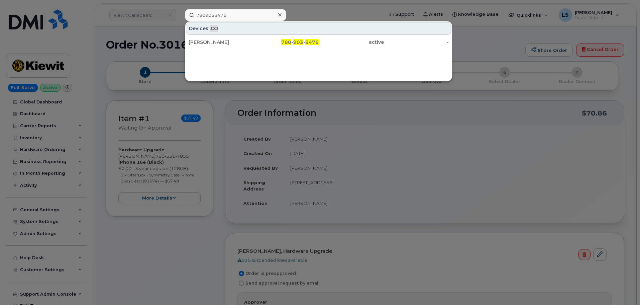
drag, startPoint x: 221, startPoint y: 43, endPoint x: 16, endPoint y: 132, distance: 224.2
click at [221, 43] on div "[PERSON_NAME]" at bounding box center [221, 42] width 65 height 7
